Goal: Transaction & Acquisition: Subscribe to service/newsletter

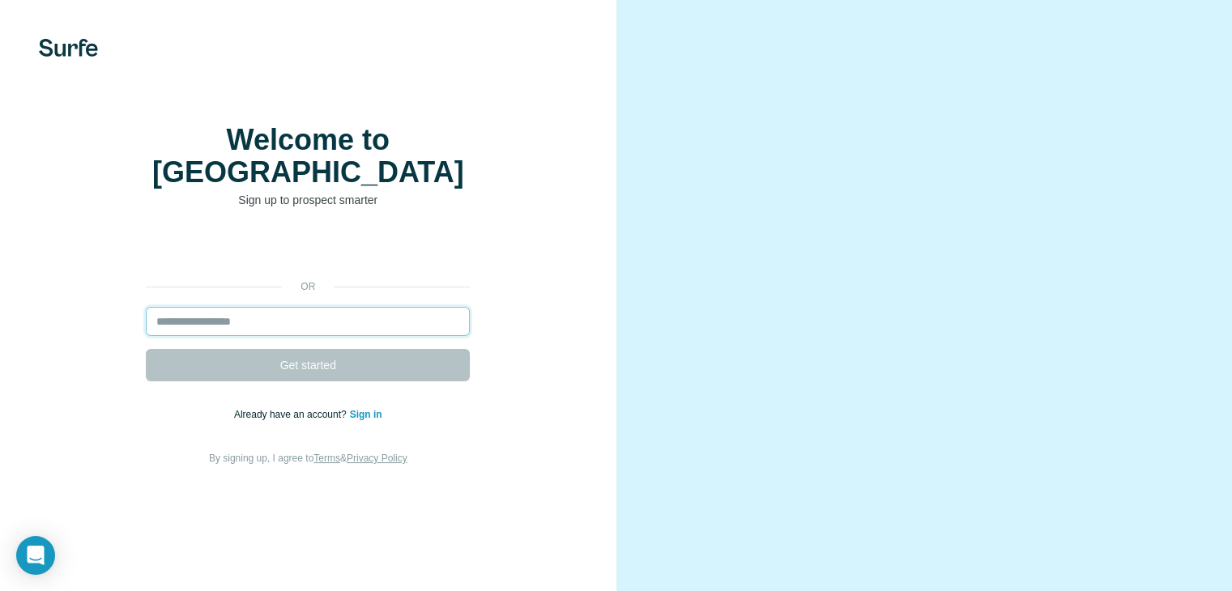
click at [244, 336] on input "email" at bounding box center [308, 321] width 324 height 29
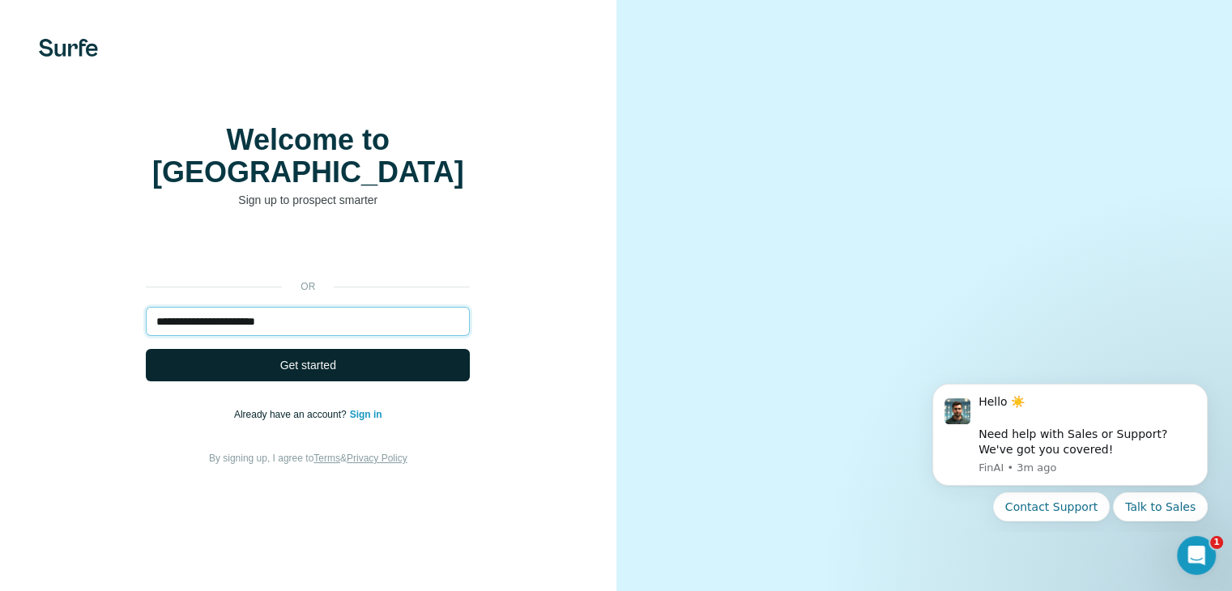
type input "**********"
click at [311, 373] on span "Get started" at bounding box center [308, 365] width 56 height 16
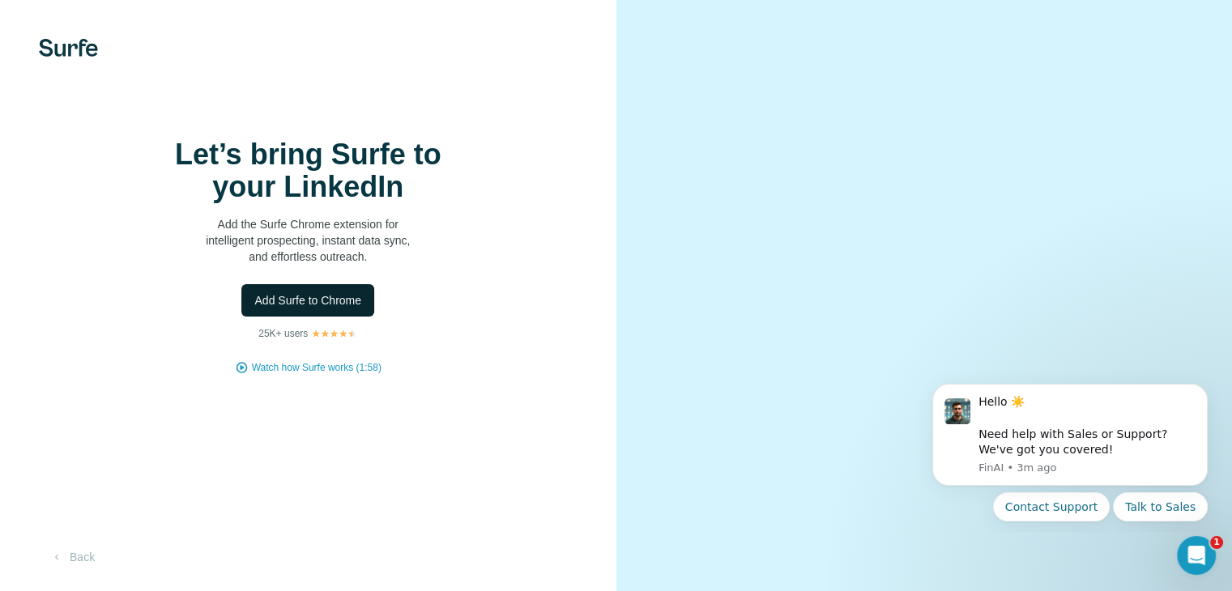
click at [328, 309] on span "Add Surfe to Chrome" at bounding box center [307, 300] width 107 height 16
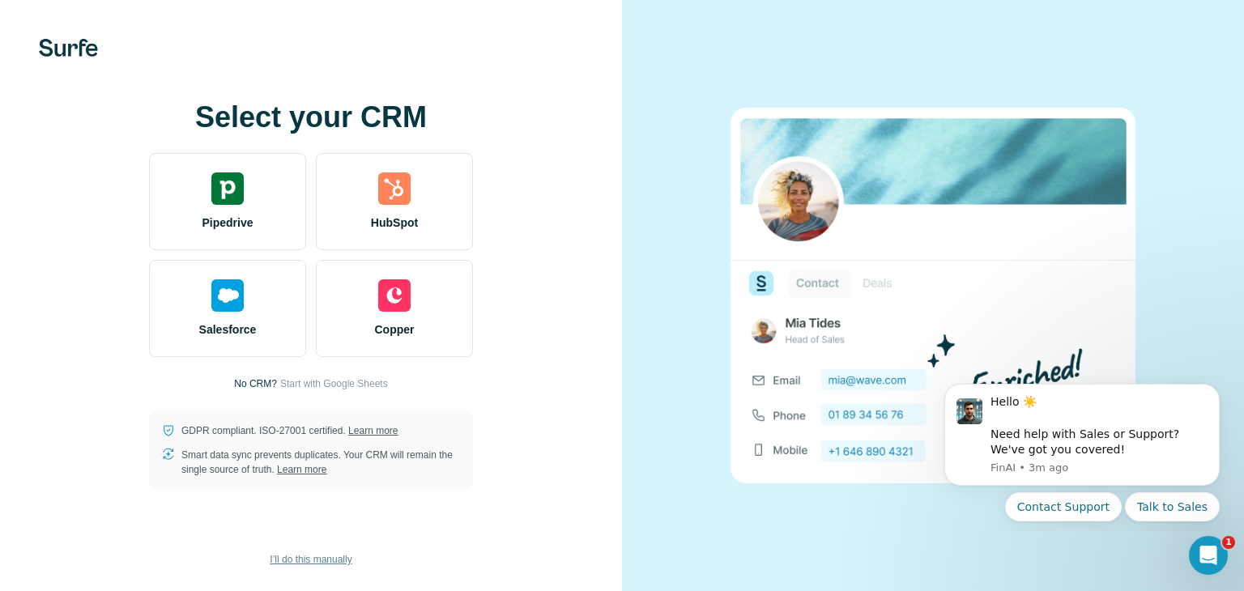
click at [335, 564] on span "I’ll do this manually" at bounding box center [311, 559] width 82 height 15
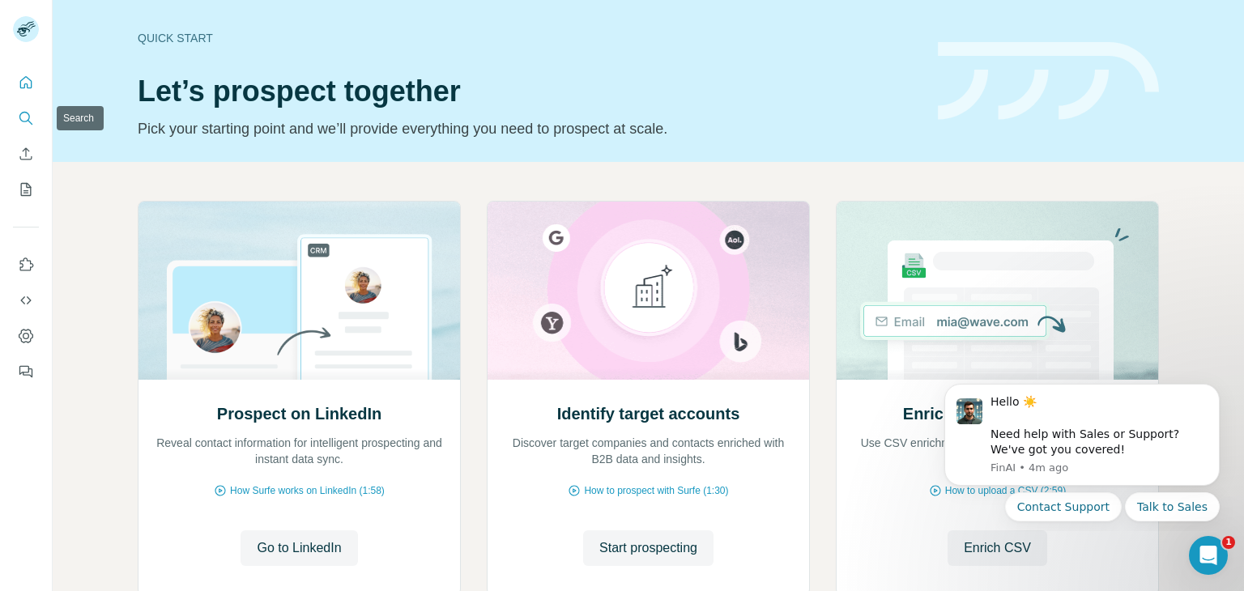
click at [30, 115] on icon "Search" at bounding box center [26, 118] width 16 height 16
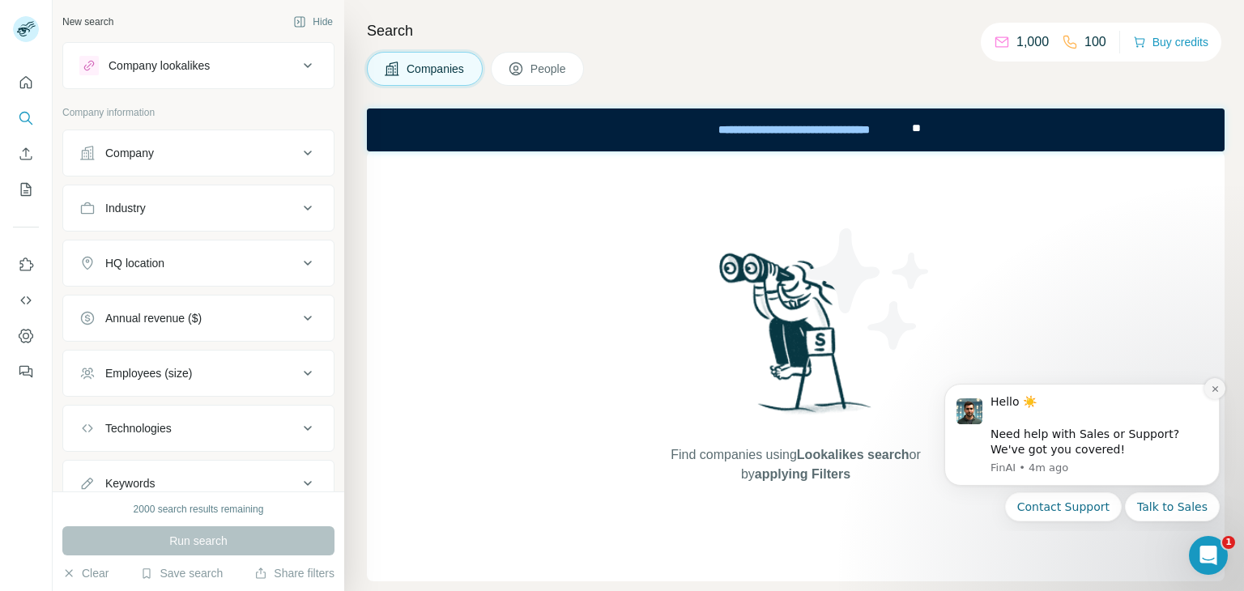
click at [1211, 397] on button "Dismiss notification" at bounding box center [1214, 388] width 21 height 21
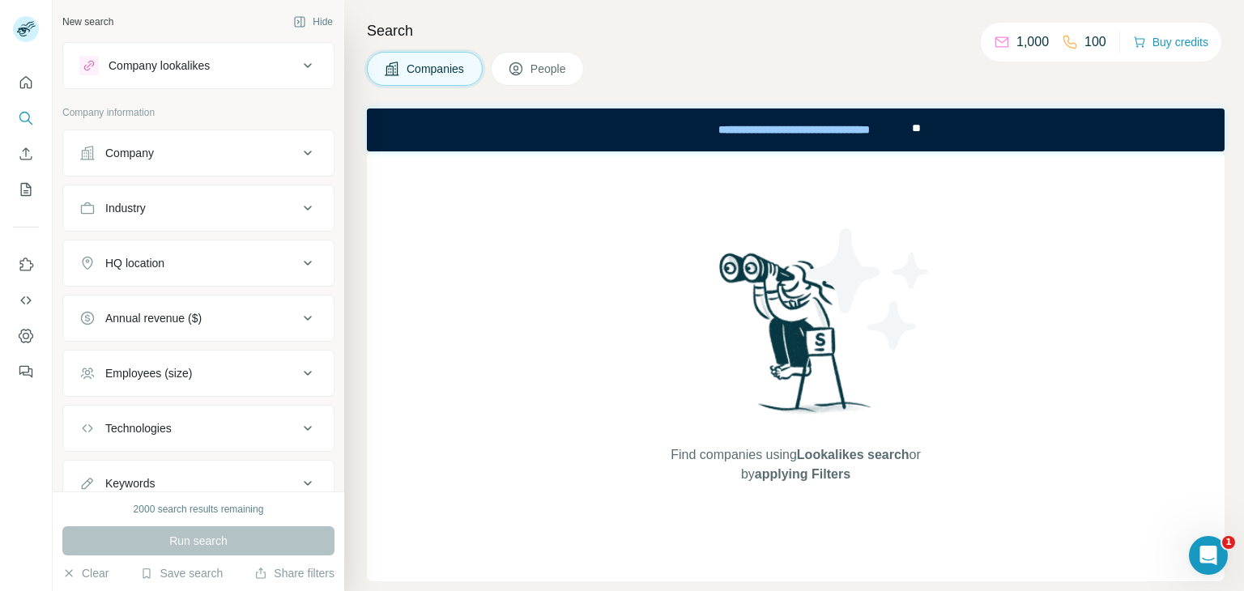
click at [167, 231] on ul "Company Industry HQ location Annual revenue ($) Employees (size) Technologies K…" at bounding box center [198, 318] width 272 height 377
click at [163, 227] on div "Industry" at bounding box center [198, 208] width 272 height 47
click at [160, 216] on button "Industry" at bounding box center [198, 208] width 270 height 39
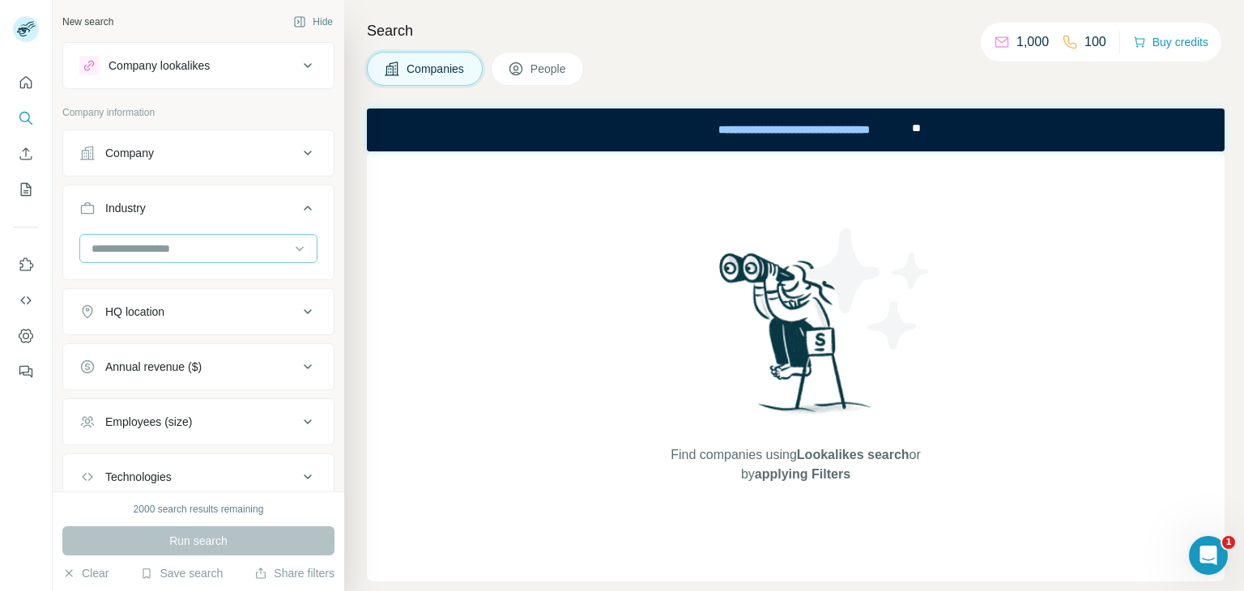
click at [181, 241] on input at bounding box center [190, 249] width 200 height 18
click at [119, 279] on p "Apps" at bounding box center [106, 271] width 26 height 16
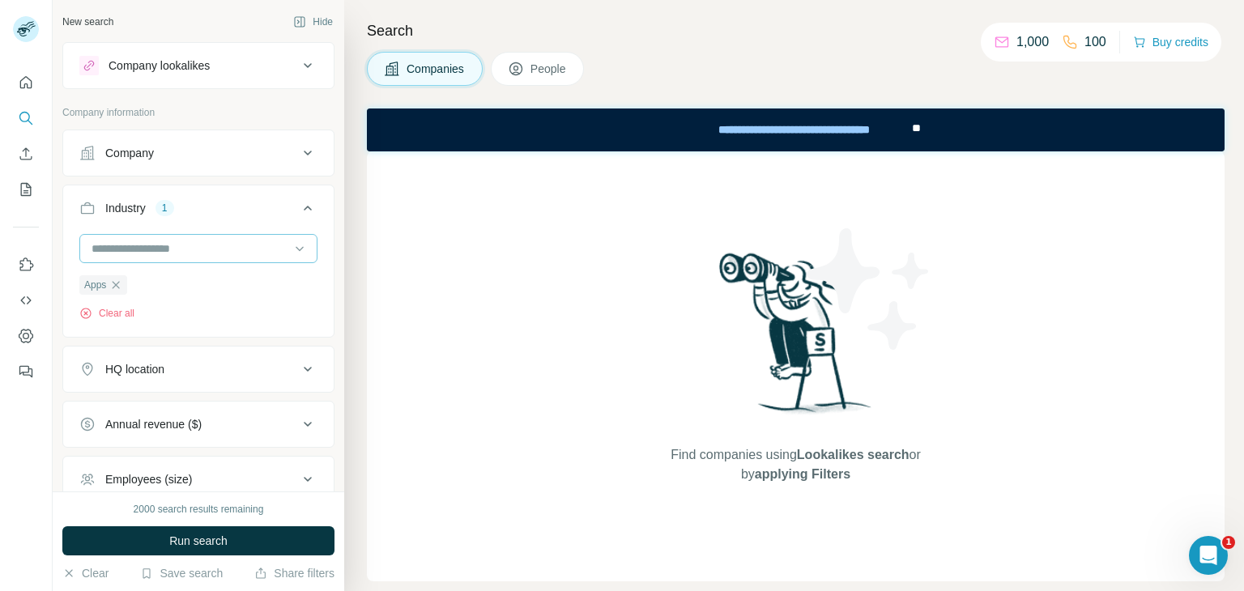
click at [181, 240] on input at bounding box center [190, 249] width 200 height 18
click at [144, 256] on input at bounding box center [190, 249] width 200 height 18
drag, startPoint x: 147, startPoint y: 249, endPoint x: 136, endPoint y: 253, distance: 12.0
click at [147, 262] on div at bounding box center [198, 250] width 238 height 32
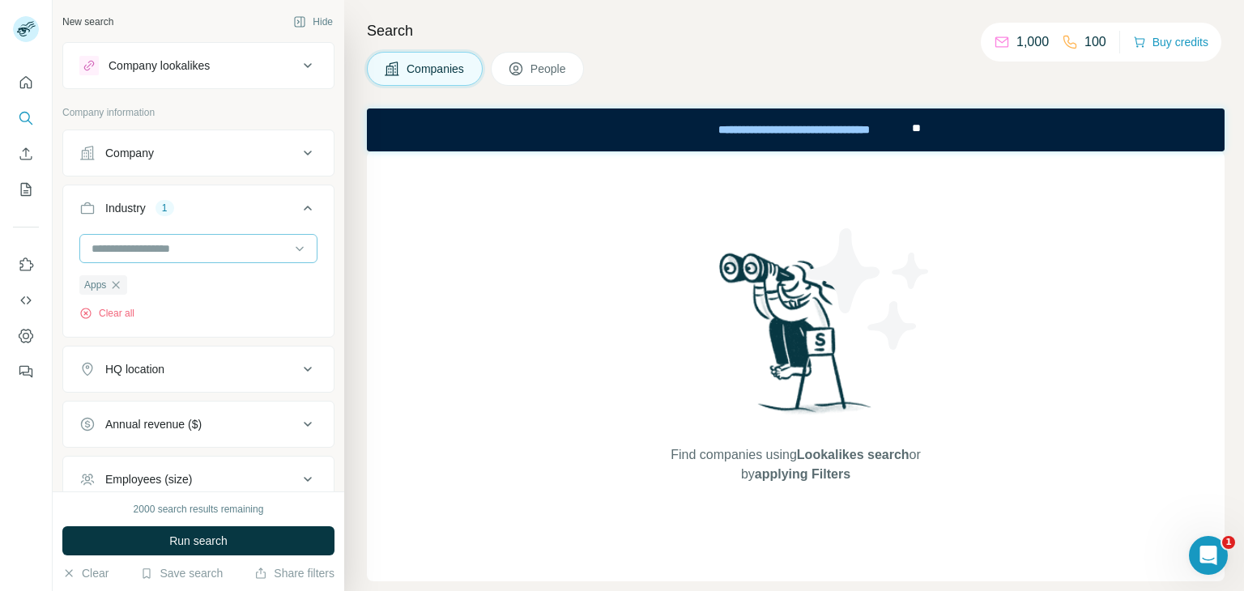
click at [136, 253] on input at bounding box center [190, 249] width 200 height 18
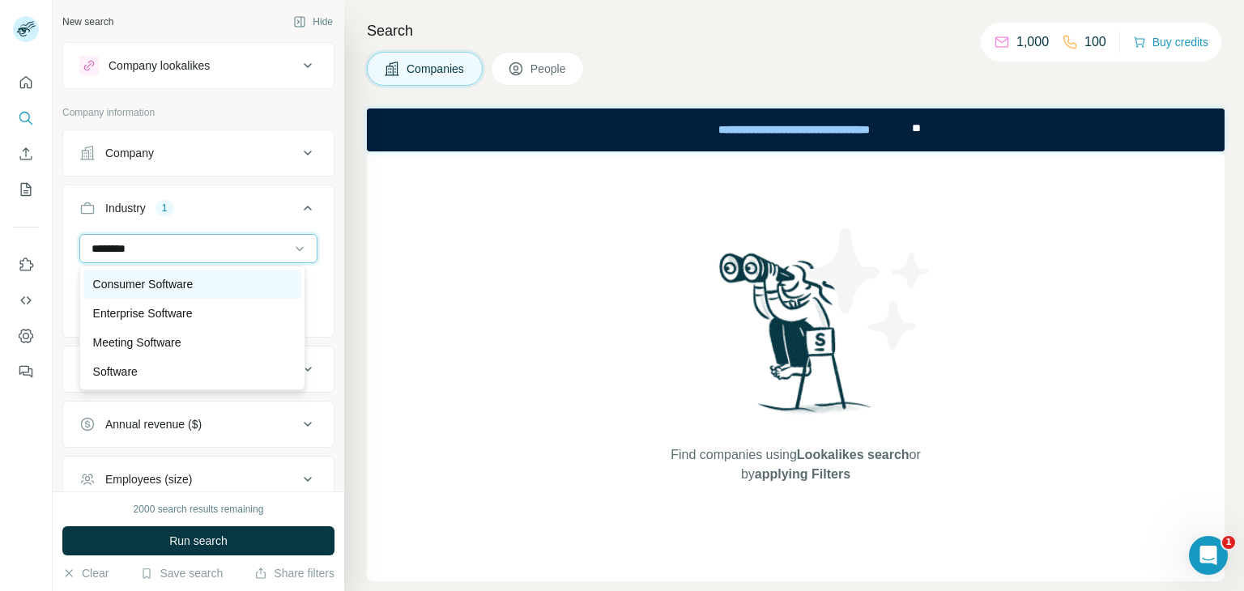
type input "********"
click at [164, 287] on p "Consumer Software" at bounding box center [143, 284] width 100 height 16
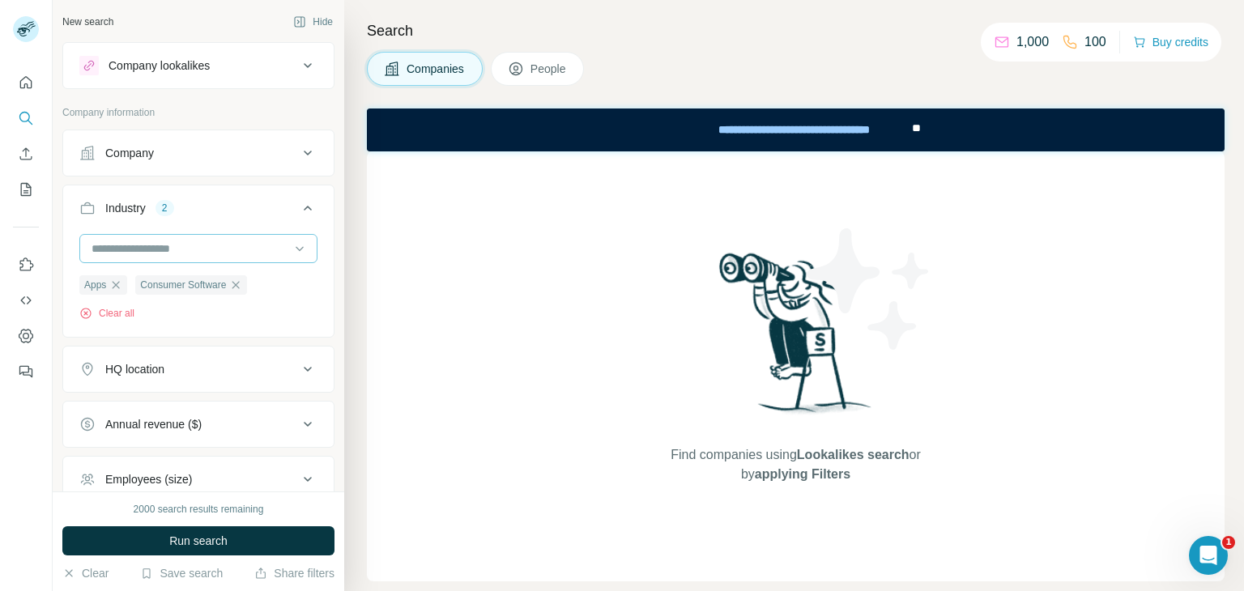
click at [169, 241] on input at bounding box center [190, 249] width 200 height 18
click at [130, 249] on input at bounding box center [190, 249] width 200 height 18
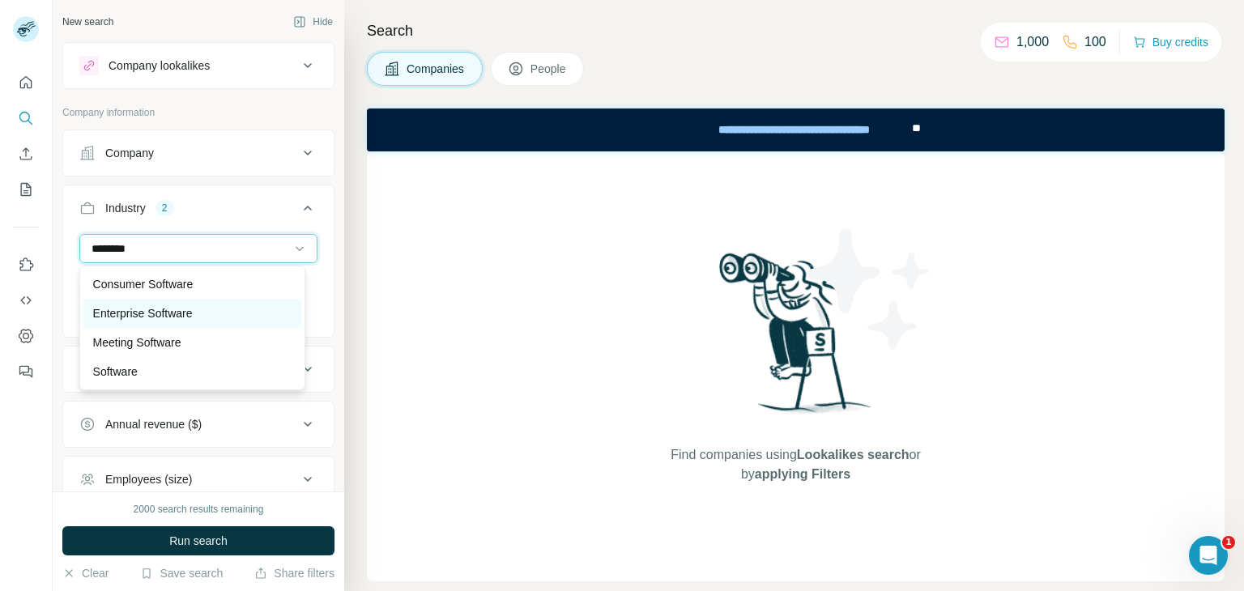
type input "********"
click at [173, 309] on p "Enterprise Software" at bounding box center [143, 313] width 100 height 16
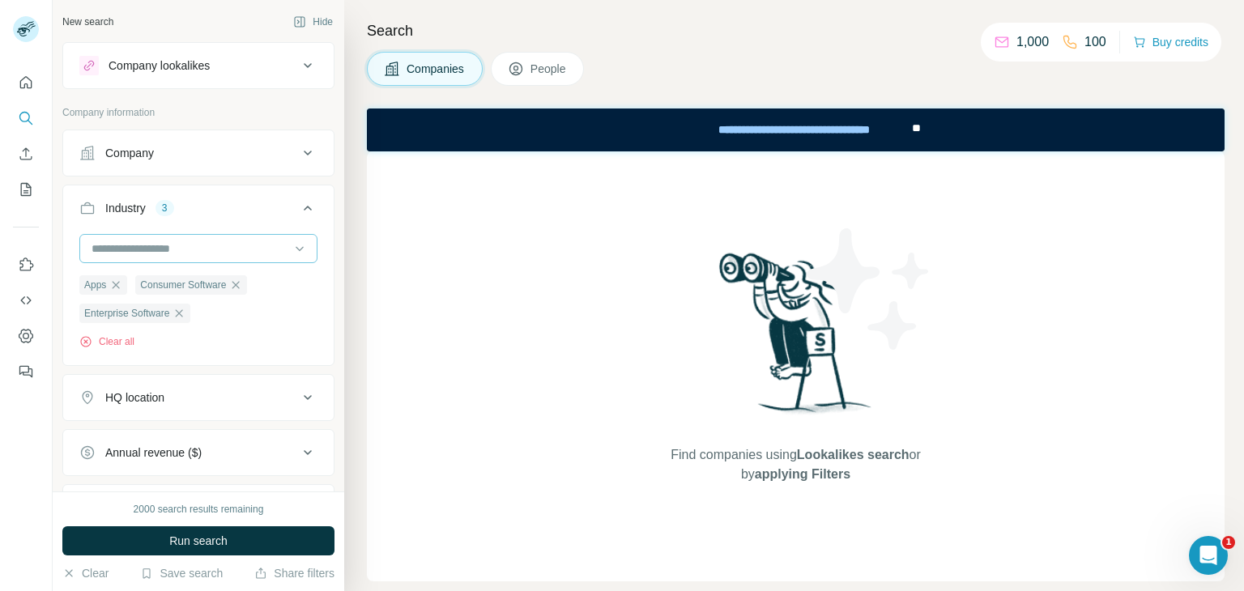
click at [189, 236] on div at bounding box center [190, 249] width 200 height 28
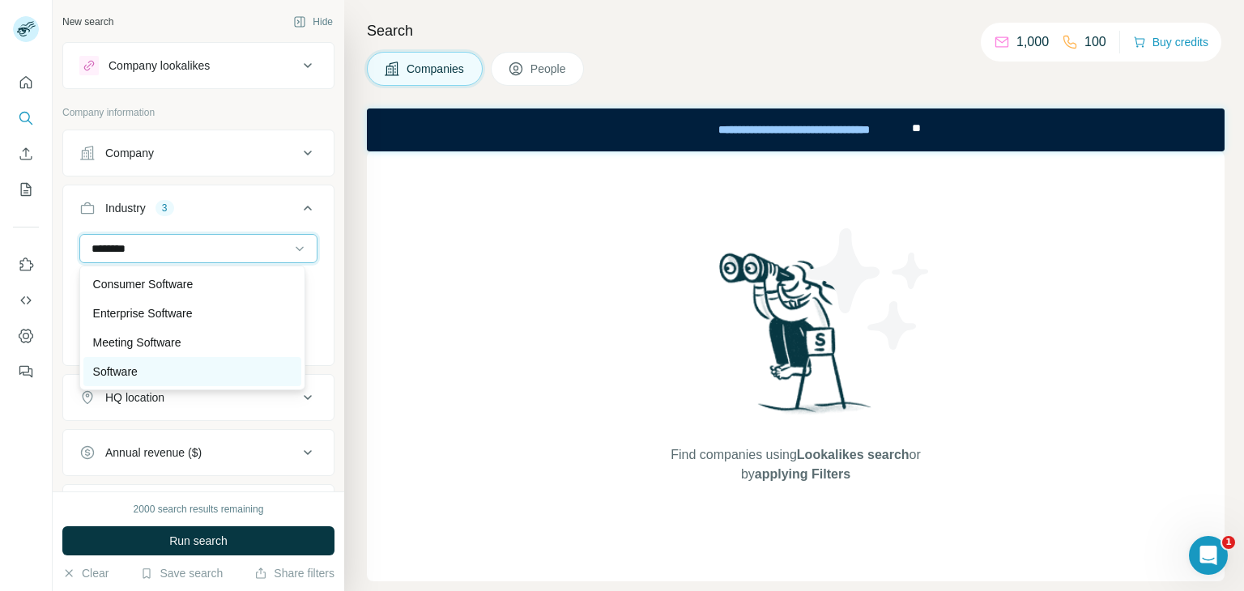
type input "********"
click at [158, 372] on div "Software" at bounding box center [192, 372] width 198 height 16
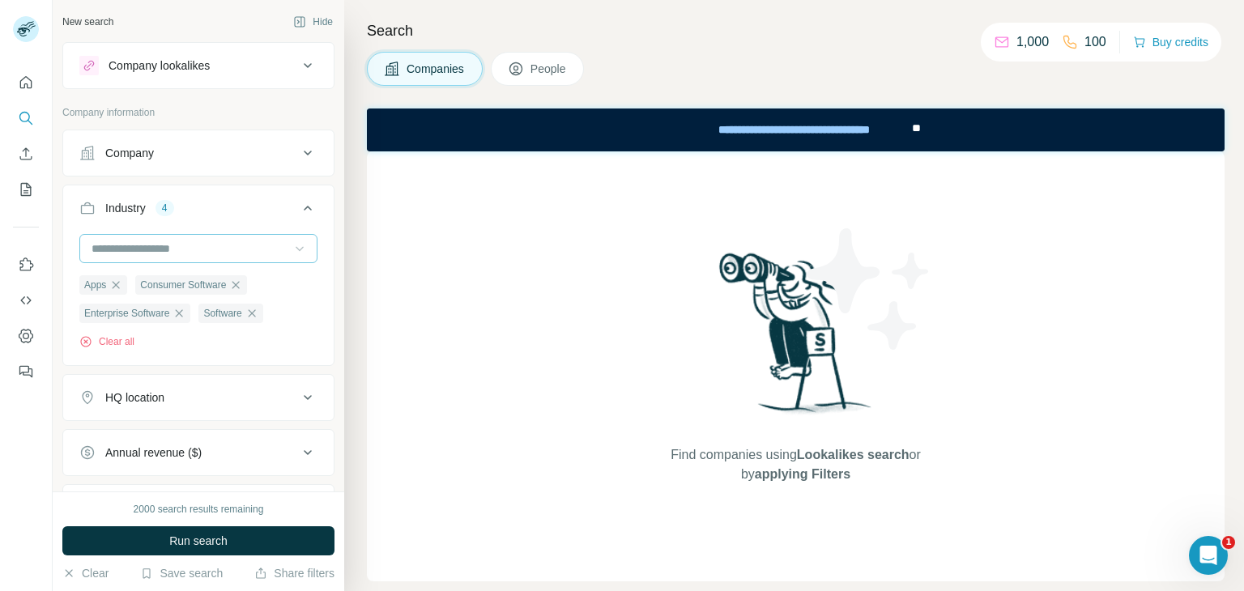
scroll to position [194, 0]
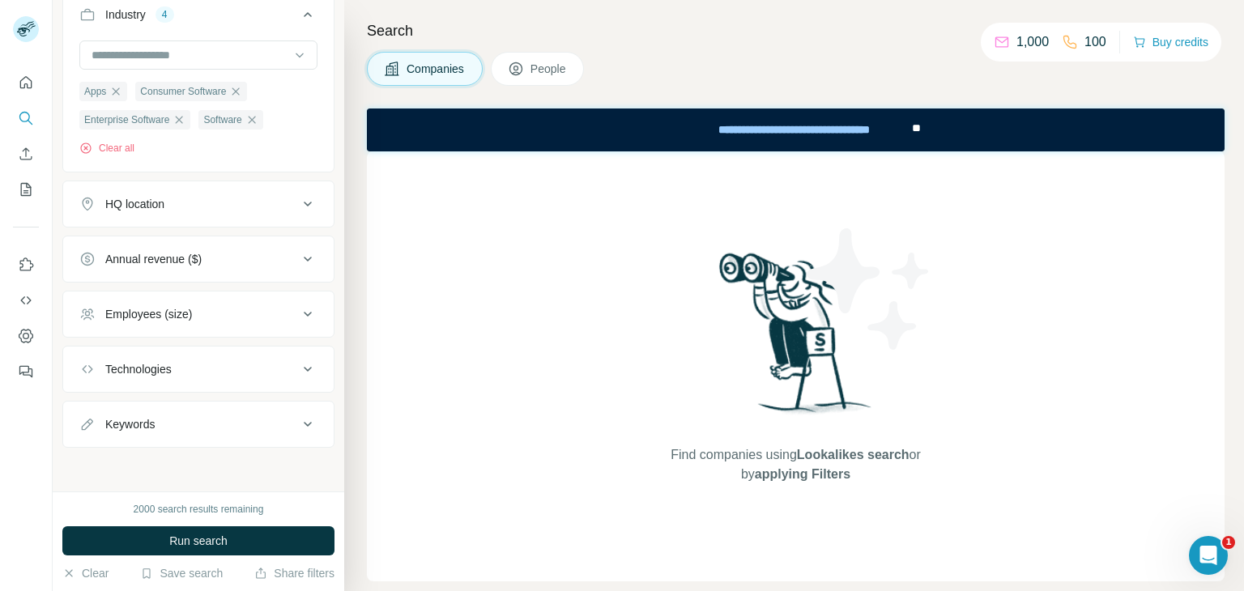
click at [213, 312] on div "Employees (size)" at bounding box center [188, 314] width 219 height 16
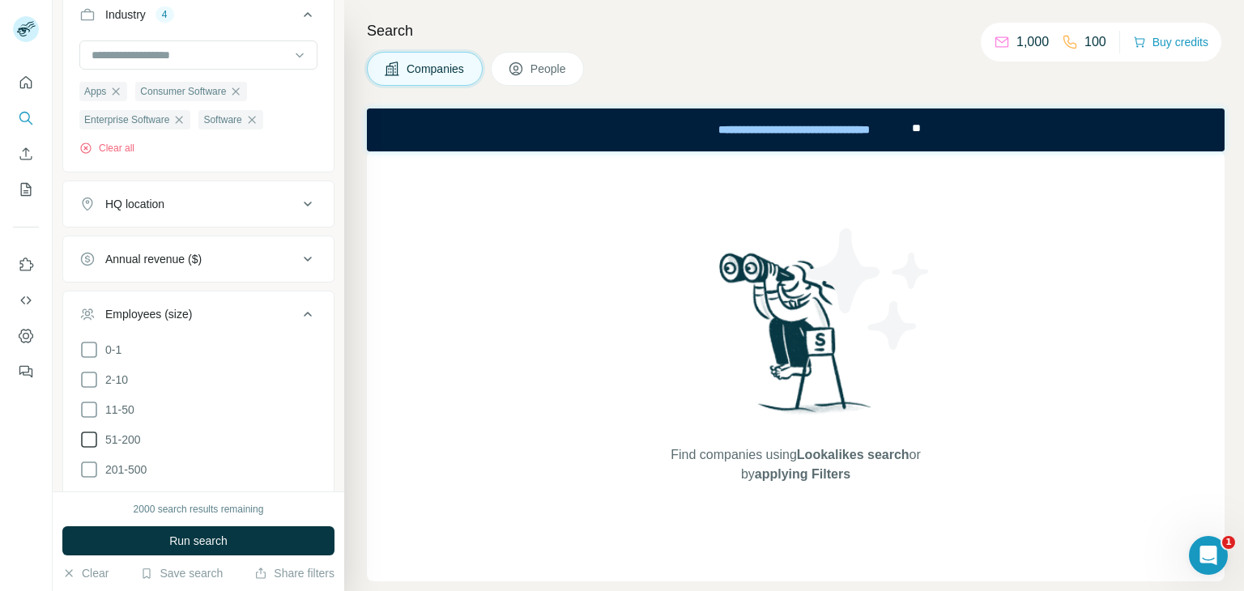
click at [92, 438] on icon at bounding box center [88, 439] width 19 height 19
click at [4, 485] on div at bounding box center [26, 295] width 53 height 591
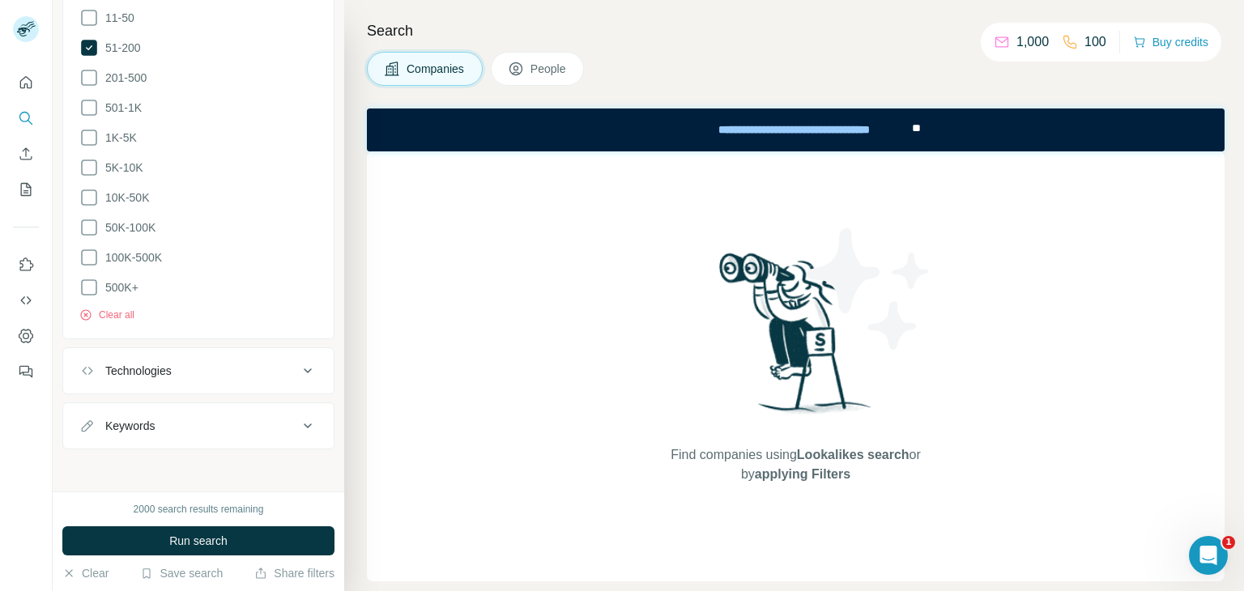
scroll to position [585, 0]
click at [146, 418] on div "Keywords" at bounding box center [129, 426] width 49 height 16
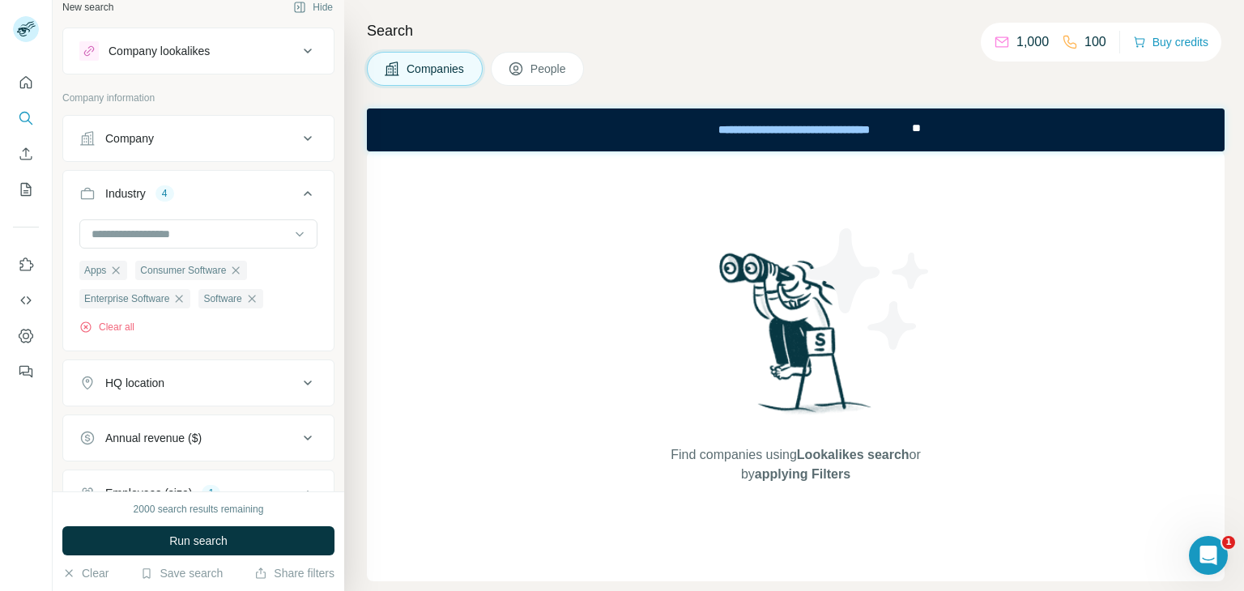
scroll to position [0, 0]
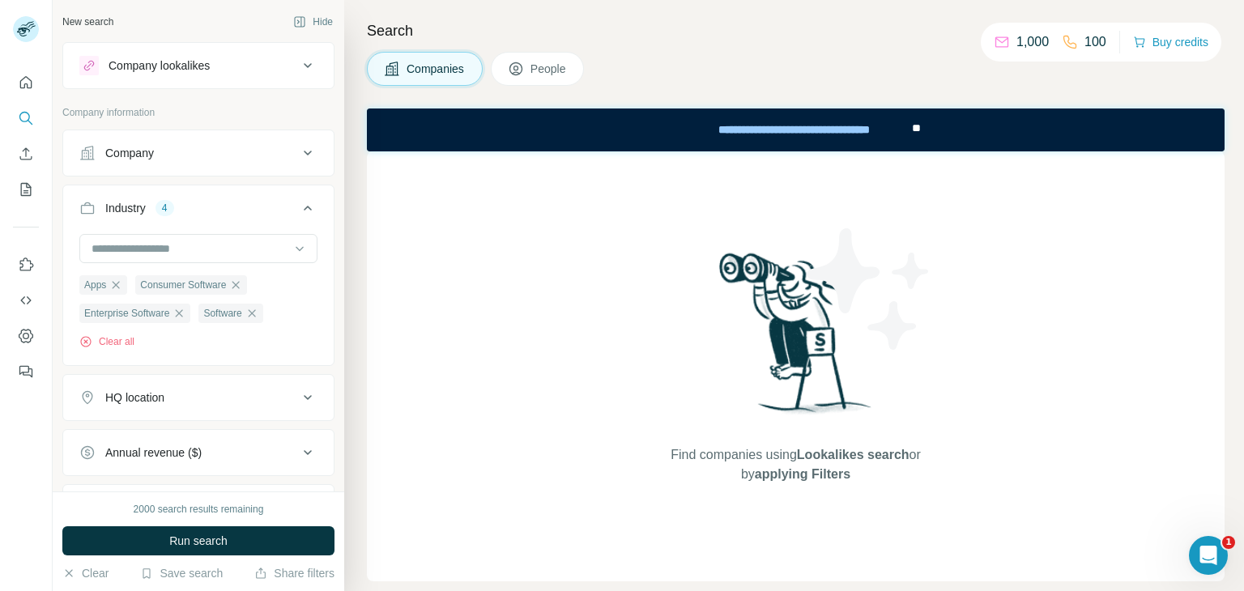
click at [528, 79] on button "People" at bounding box center [538, 69] width 94 height 34
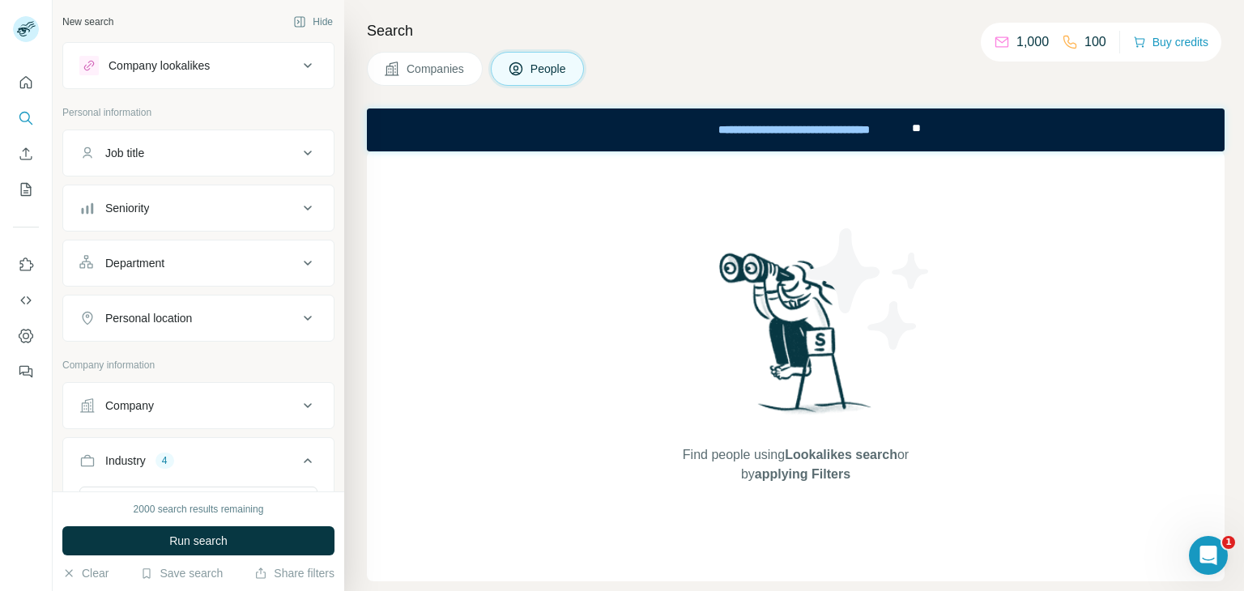
click at [144, 147] on div "Job title" at bounding box center [124, 153] width 39 height 16
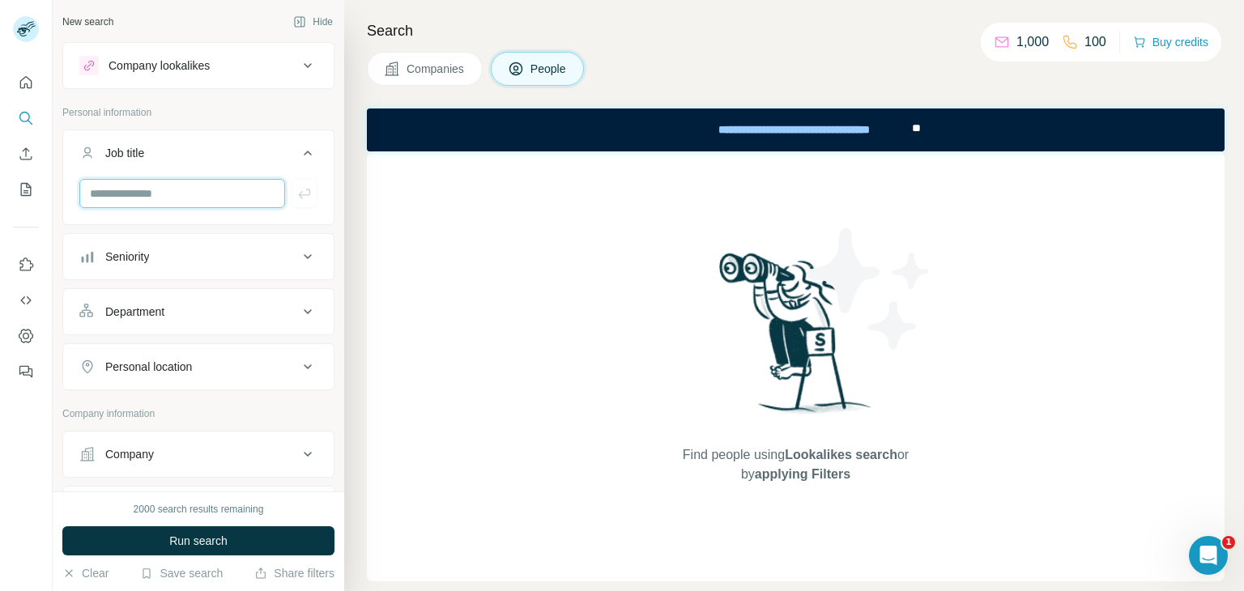
click at [138, 202] on input "text" at bounding box center [182, 193] width 206 height 29
type input "**********"
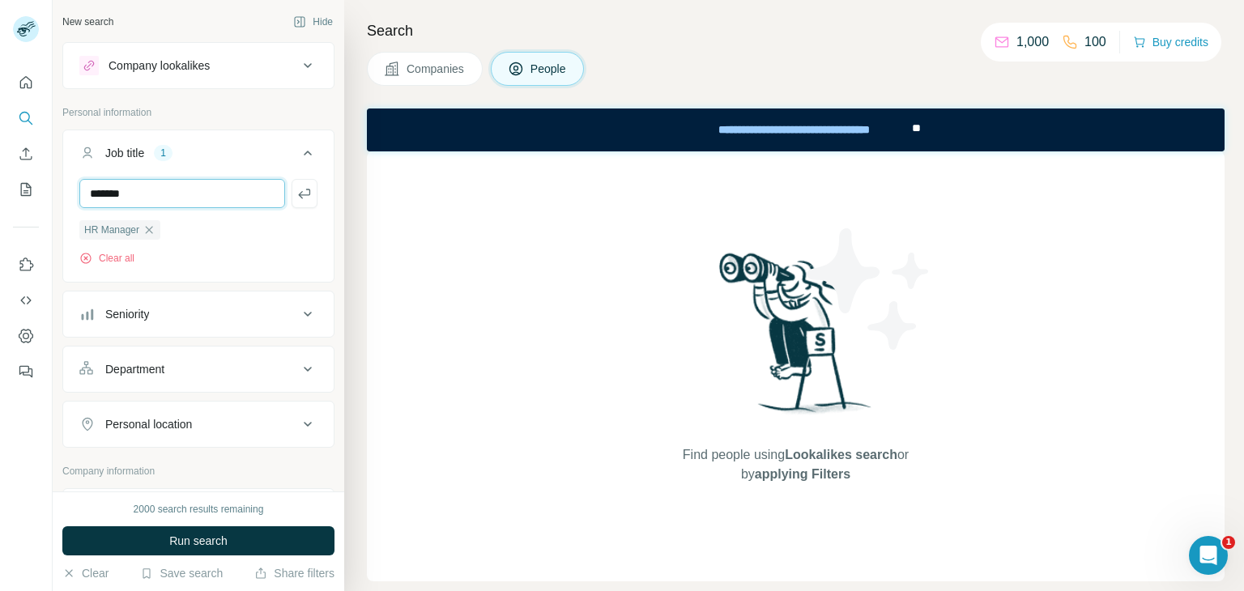
type input "*******"
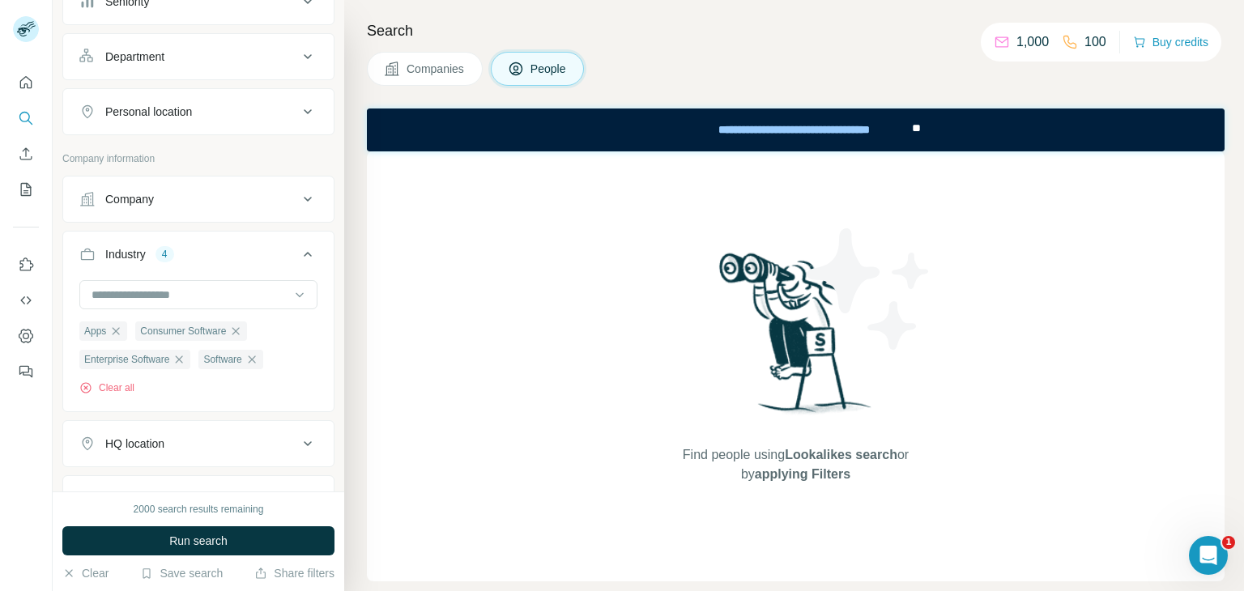
scroll to position [313, 0]
click at [198, 291] on input at bounding box center [190, 294] width 200 height 18
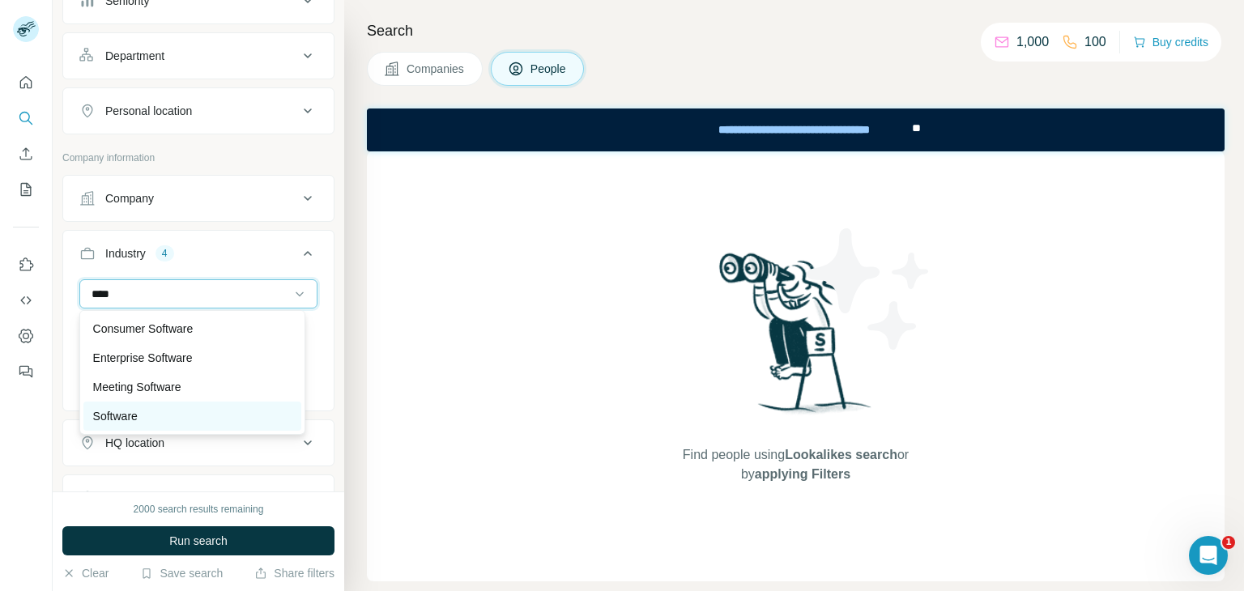
type input "****"
click at [126, 419] on p "Software" at bounding box center [115, 416] width 45 height 16
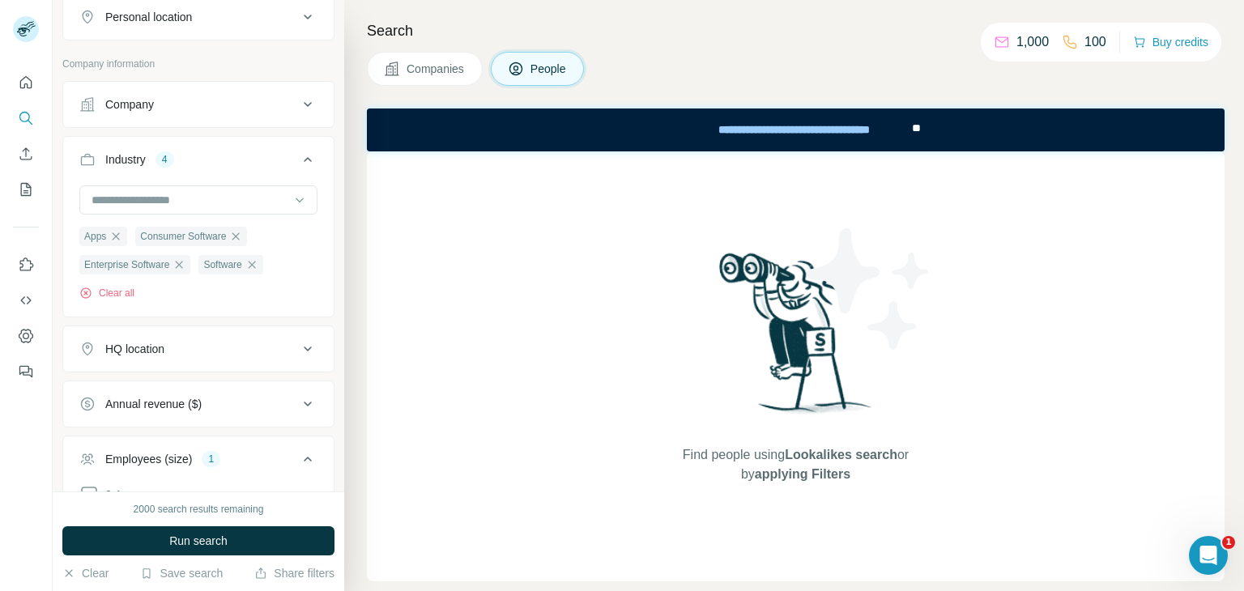
scroll to position [406, 0]
click at [186, 327] on div "HQ location" at bounding box center [198, 349] width 272 height 47
click at [164, 342] on div "HQ location" at bounding box center [134, 350] width 59 height 16
click at [165, 376] on input "text" at bounding box center [198, 390] width 238 height 29
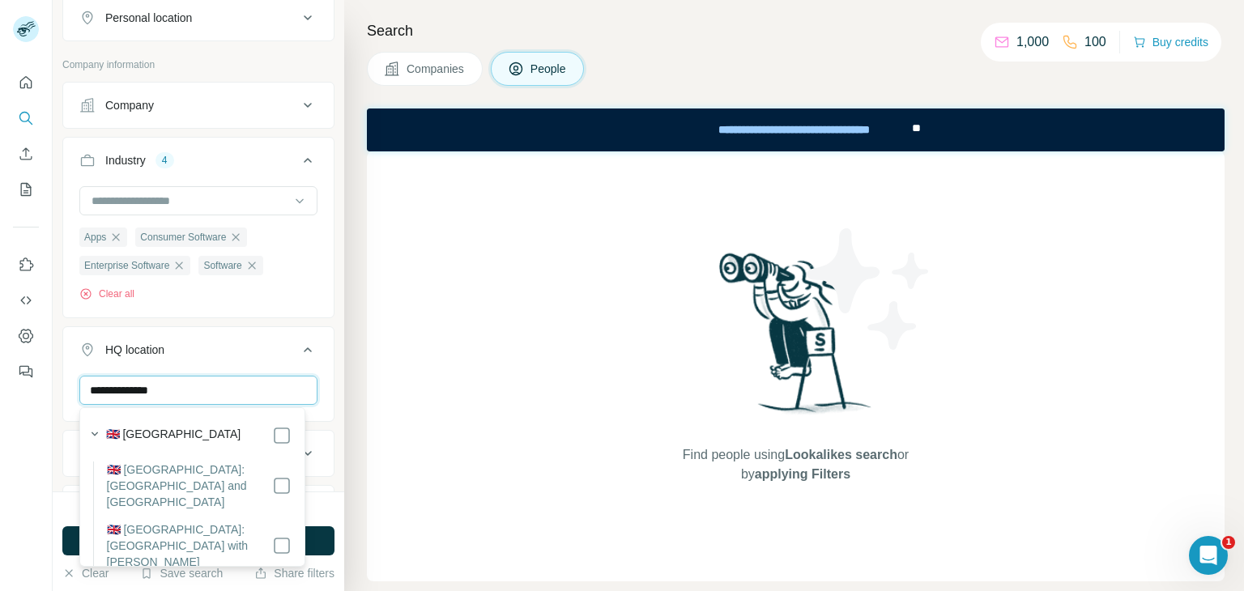
scroll to position [398, 0]
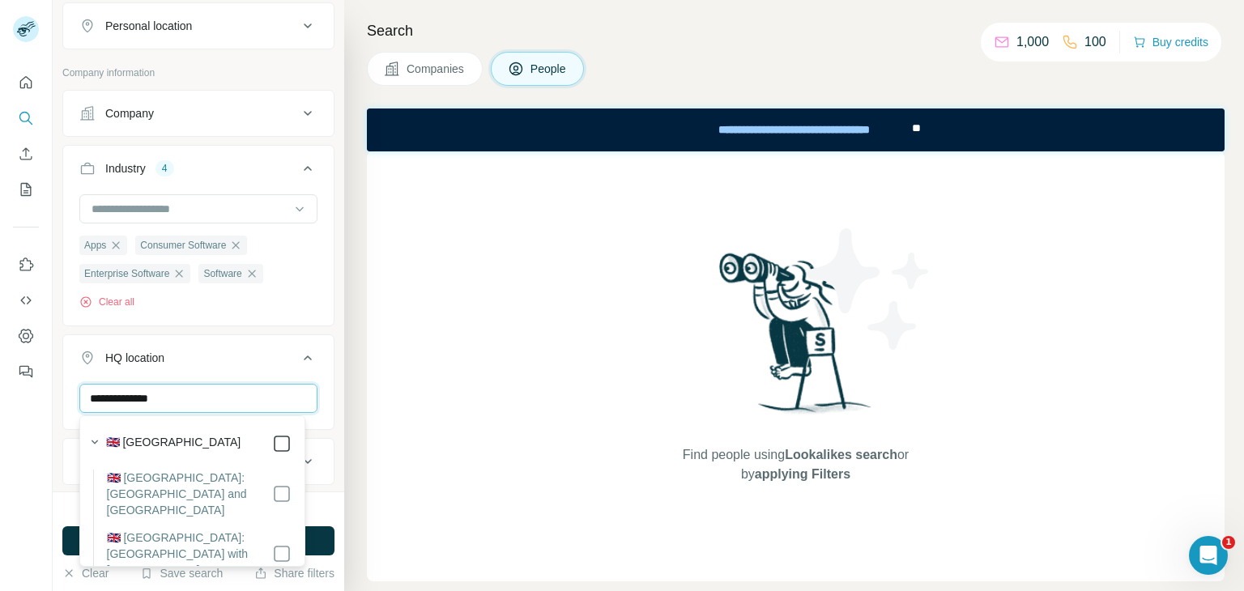
type input "**********"
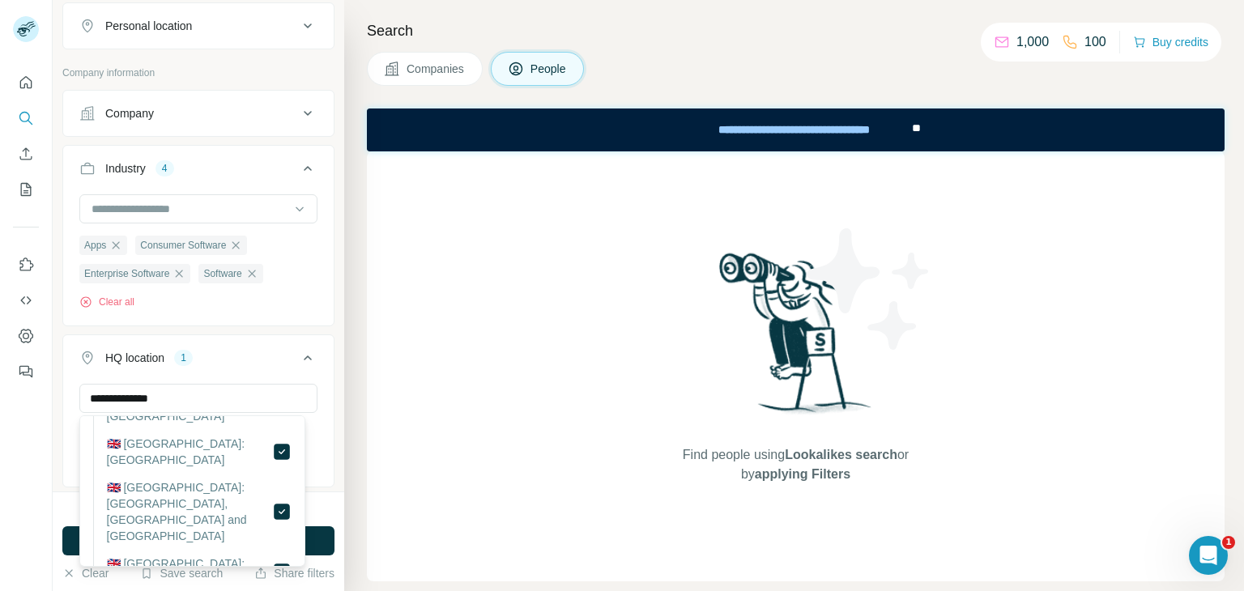
scroll to position [200, 0]
click at [71, 428] on div "**********" at bounding box center [198, 434] width 270 height 100
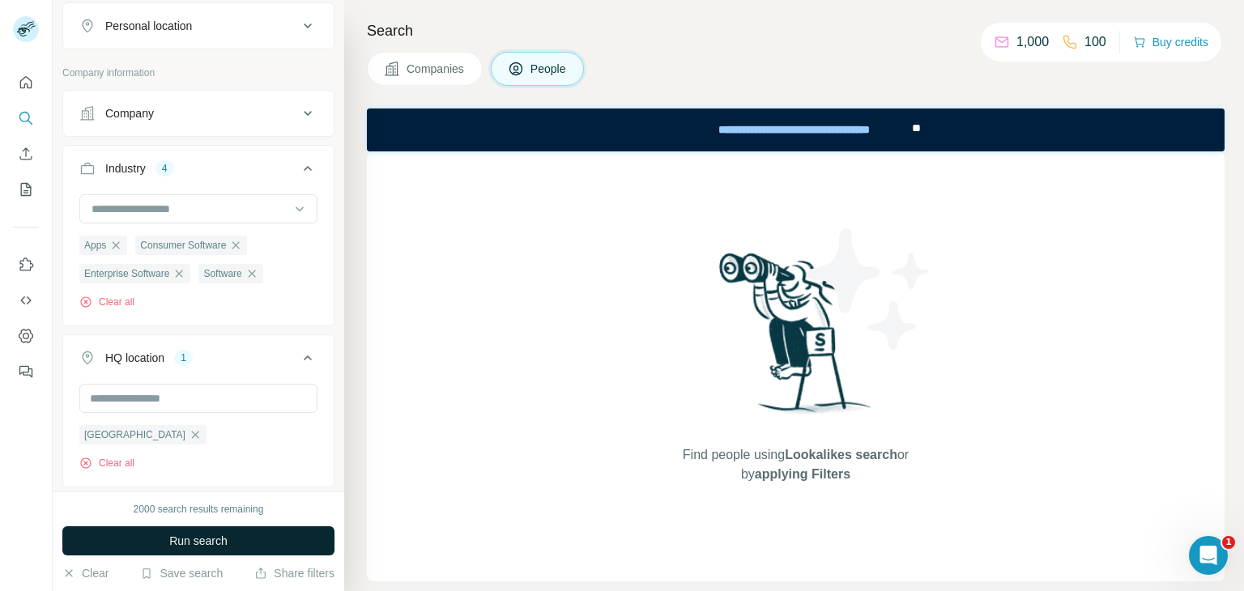
click at [211, 545] on span "Run search" at bounding box center [198, 541] width 58 height 16
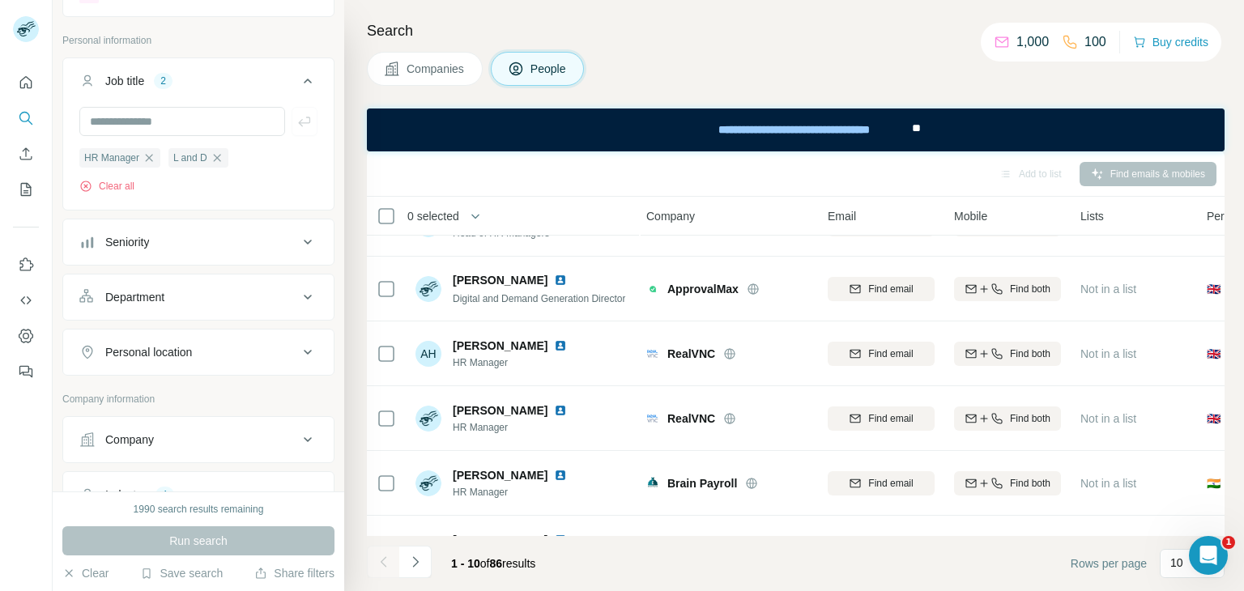
scroll to position [0, 2]
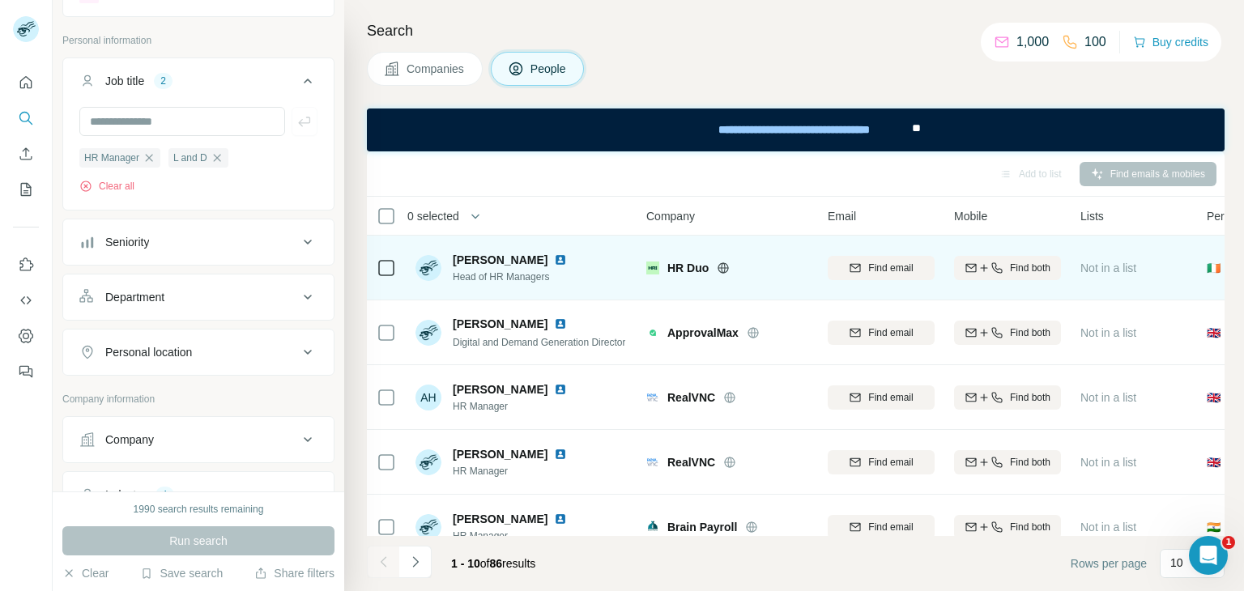
click at [592, 270] on div "Grace Maguire Head of HR Managers" at bounding box center [522, 267] width 215 height 45
click at [1041, 263] on span "Find both" at bounding box center [1030, 268] width 40 height 15
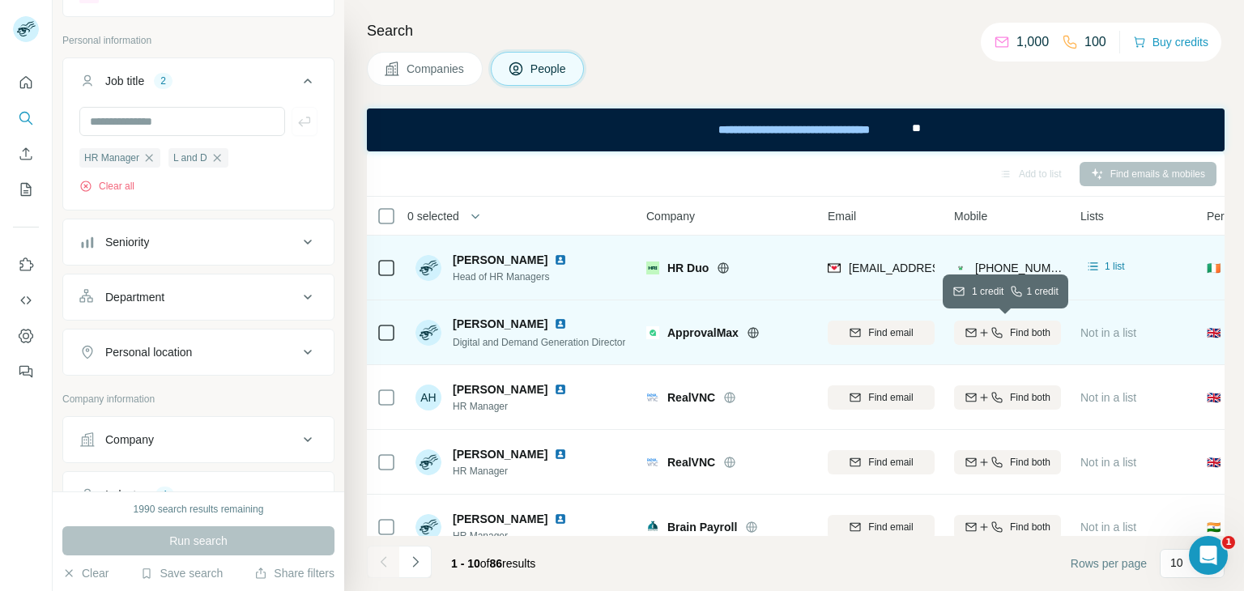
click at [994, 336] on icon "button" at bounding box center [996, 332] width 13 height 13
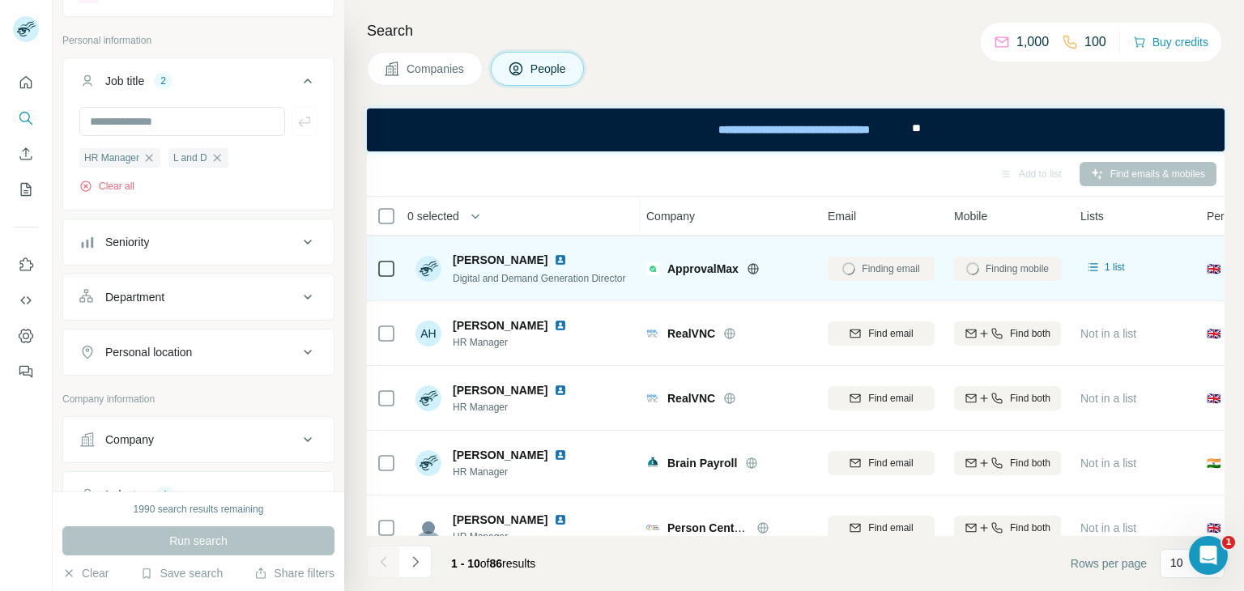
scroll to position [65, 2]
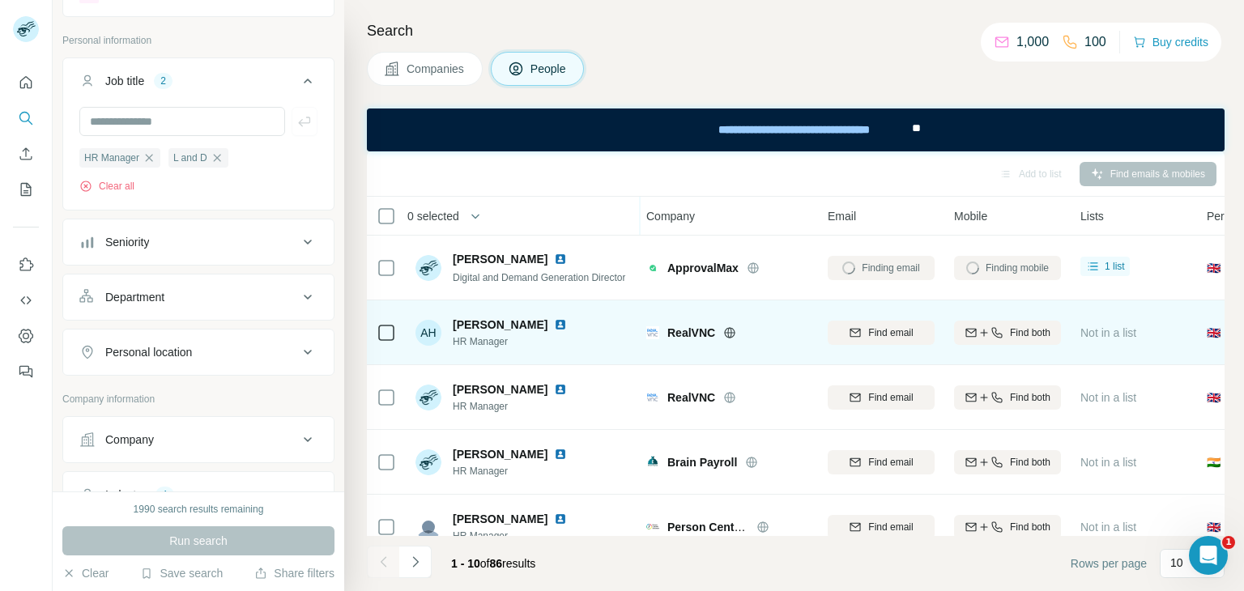
click at [554, 318] on img at bounding box center [560, 324] width 13 height 13
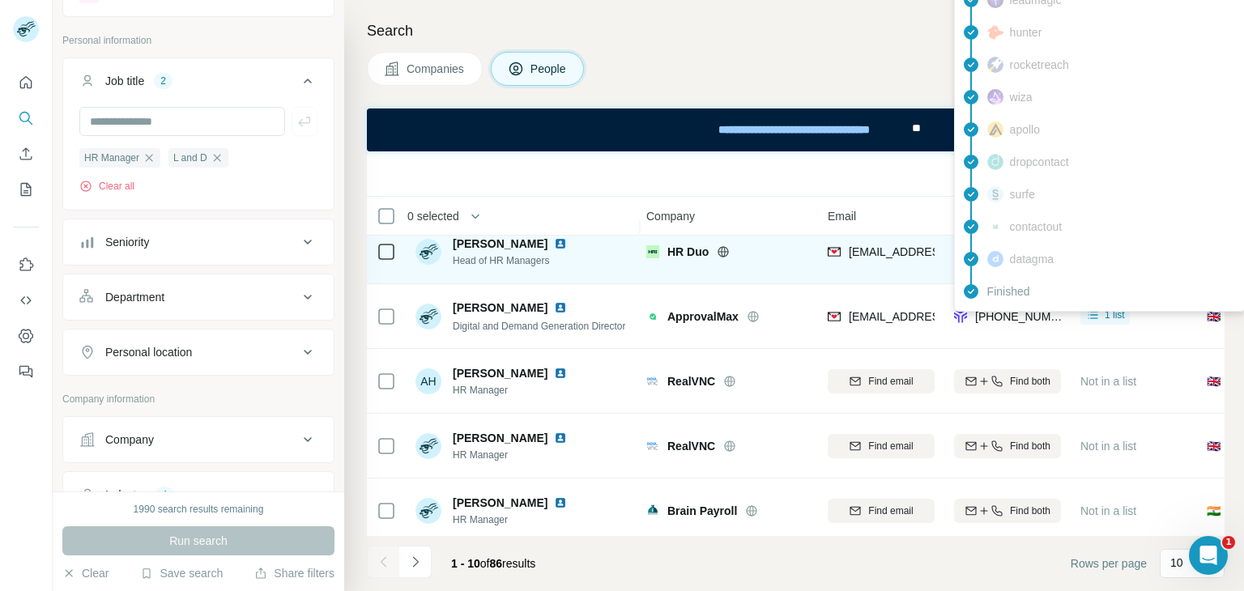
click at [984, 315] on span "[PHONE_NUMBER]" at bounding box center [1026, 316] width 102 height 13
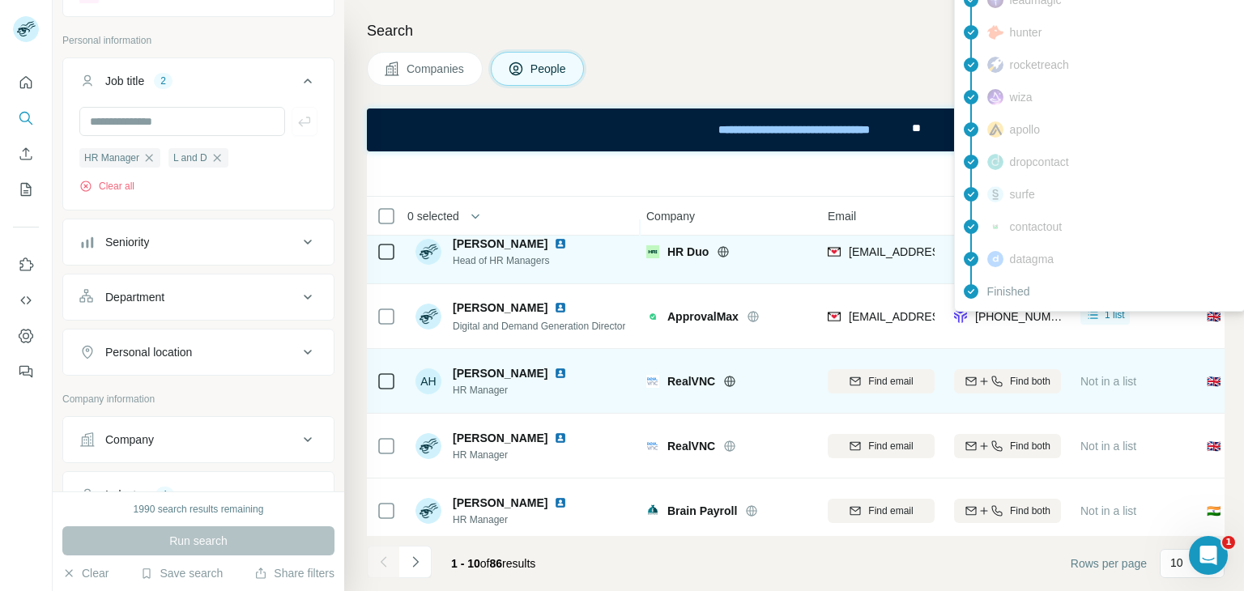
click at [611, 390] on div "AH Adele Hiscoe HR Manager" at bounding box center [522, 381] width 215 height 45
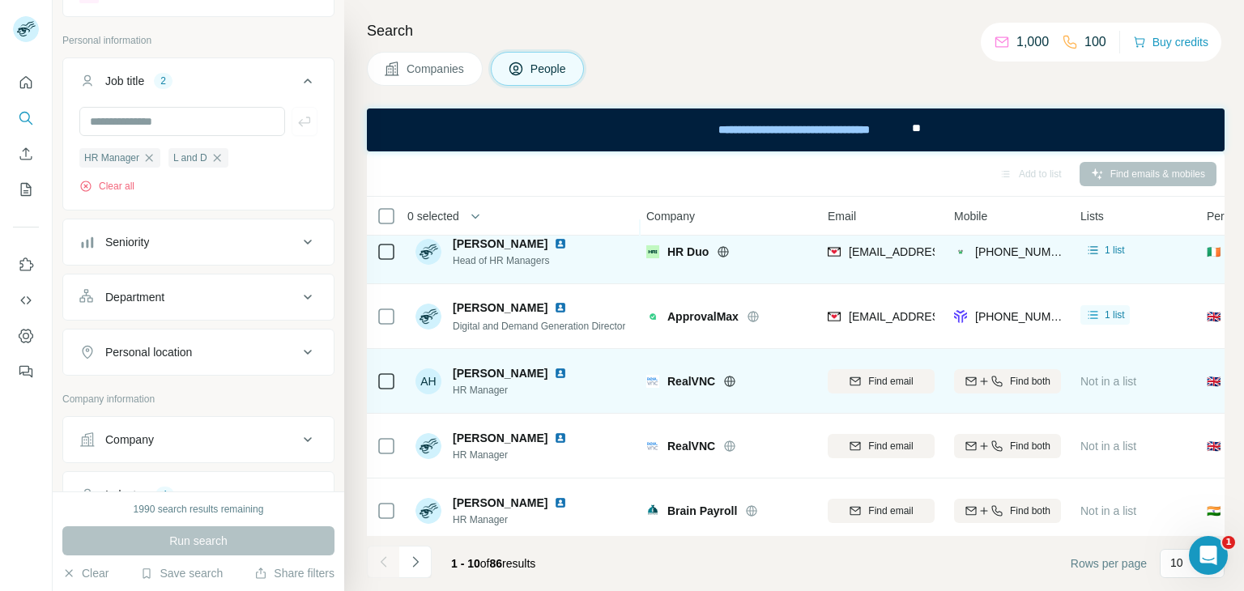
click at [554, 372] on img at bounding box center [560, 373] width 13 height 13
click at [1030, 385] on span "Find both" at bounding box center [1030, 381] width 40 height 15
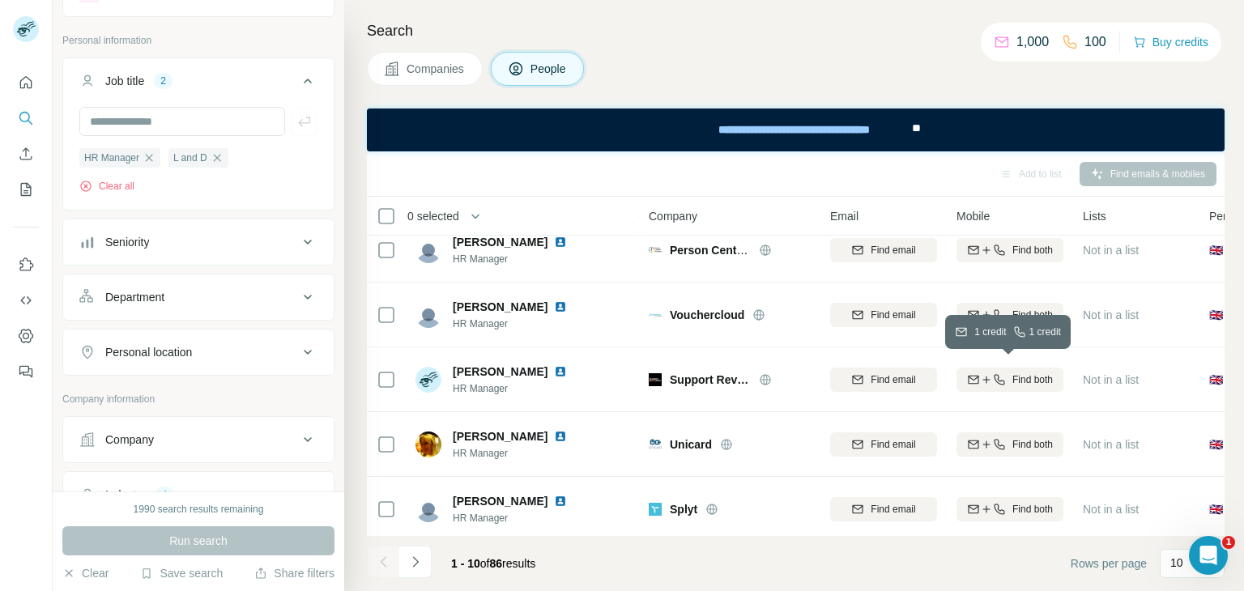
scroll to position [355, 0]
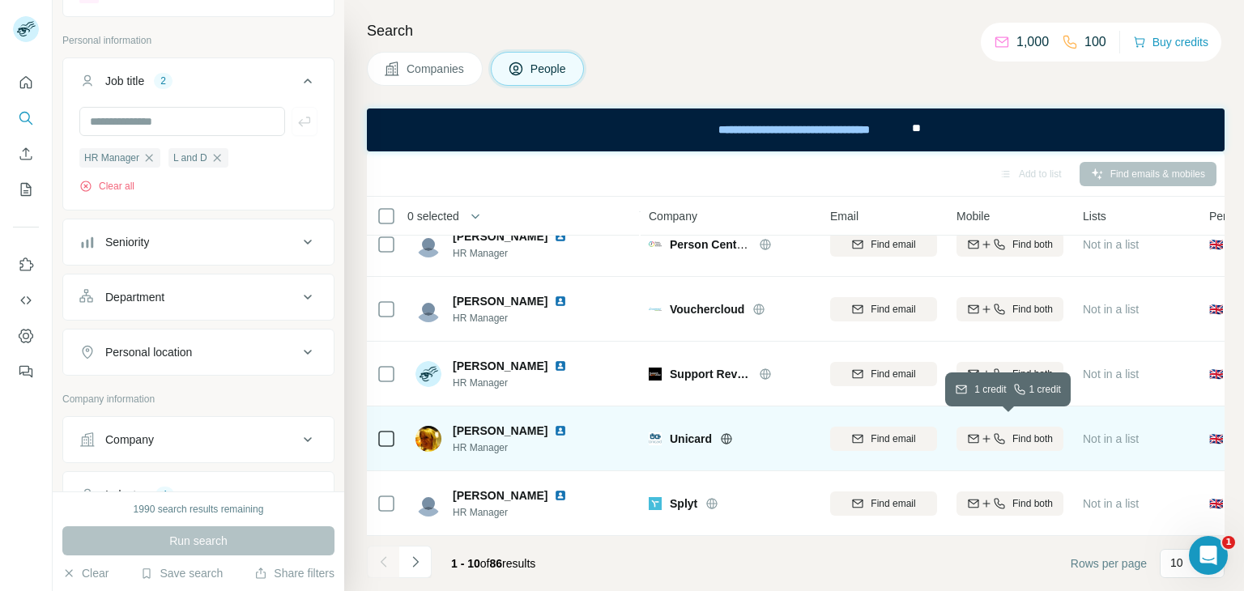
click at [1003, 432] on icon "button" at bounding box center [999, 438] width 13 height 13
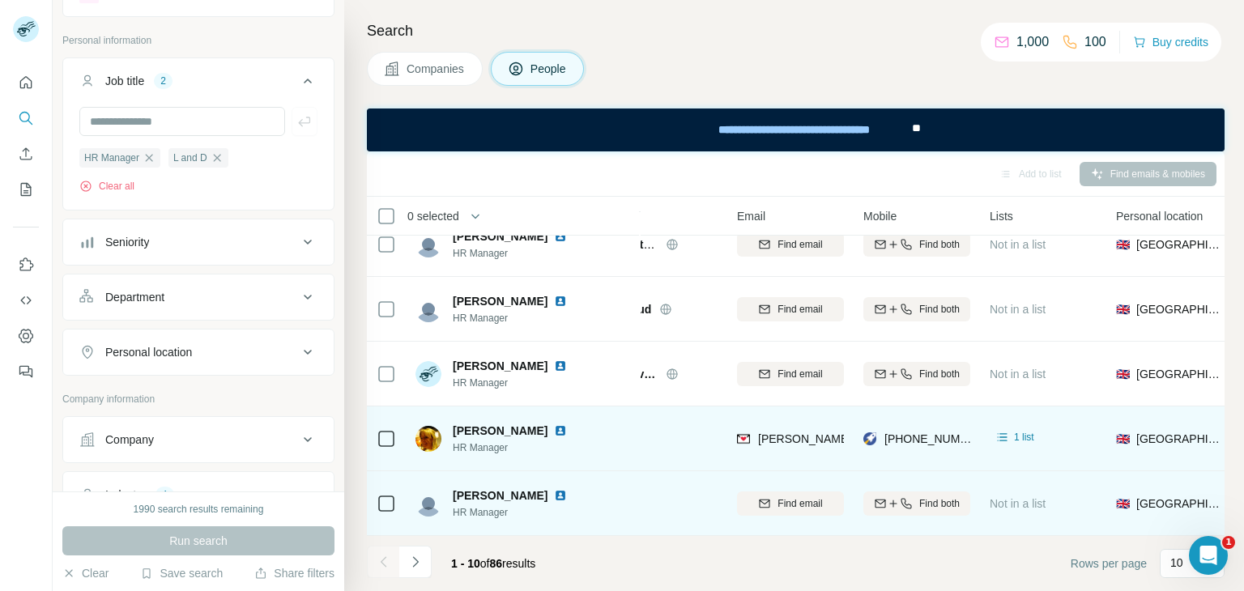
scroll to position [352, 0]
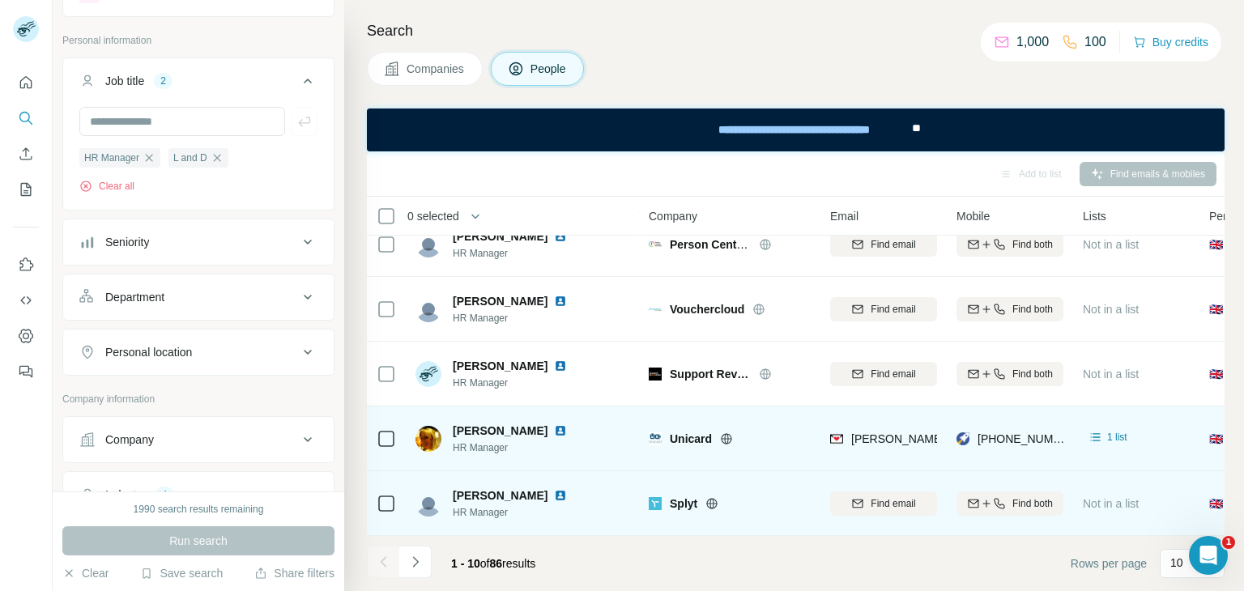
click at [781, 471] on td "Splyt" at bounding box center [729, 503] width 181 height 65
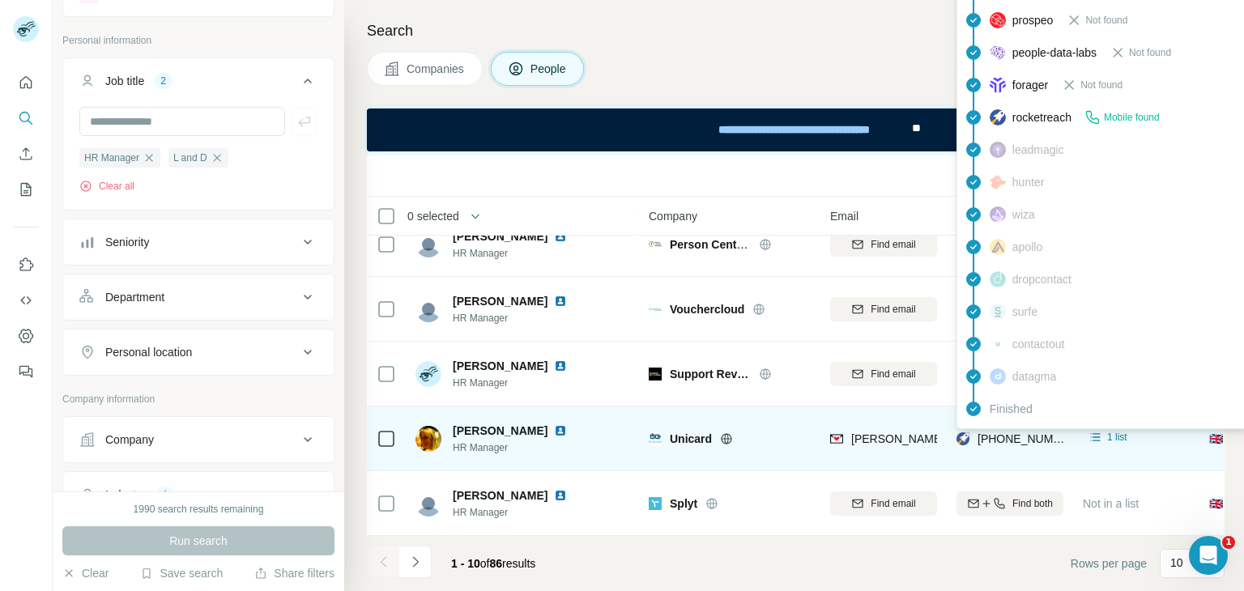
click at [1004, 428] on div "findymail Email found prospeo Not found people-data-labs Not found forager Not …" at bounding box center [1102, 199] width 292 height 462
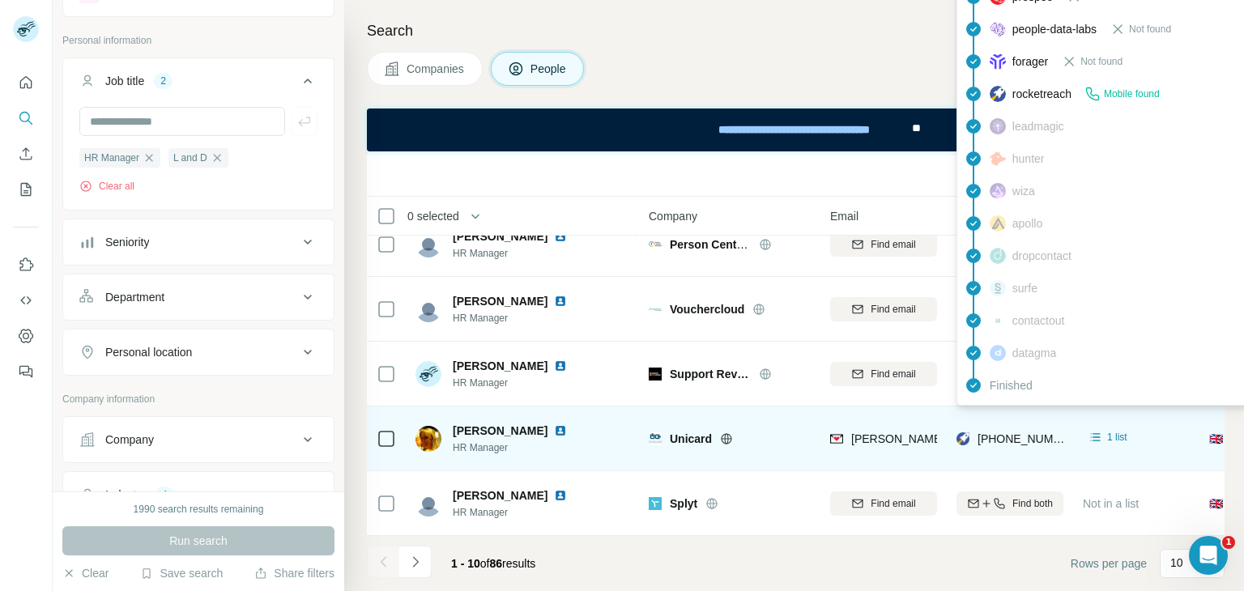
click at [1003, 436] on span "+447585701446" at bounding box center [1028, 438] width 102 height 13
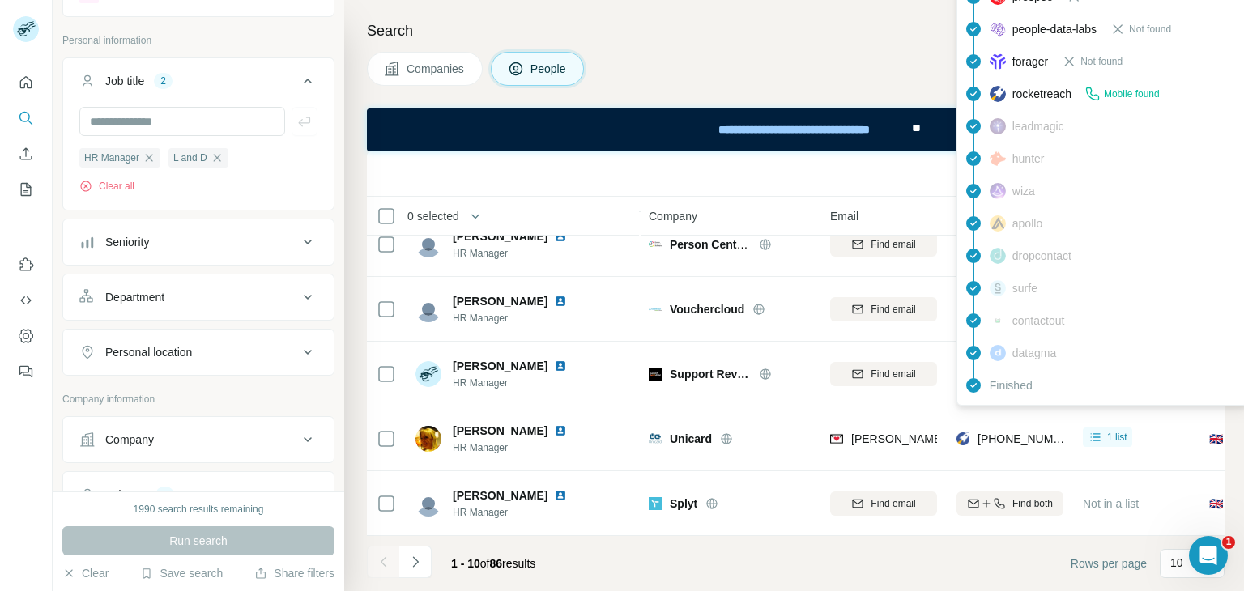
drag, startPoint x: 1007, startPoint y: 435, endPoint x: 667, endPoint y: 74, distance: 496.1
click at [667, 74] on div "Companies People" at bounding box center [796, 69] width 858 height 34
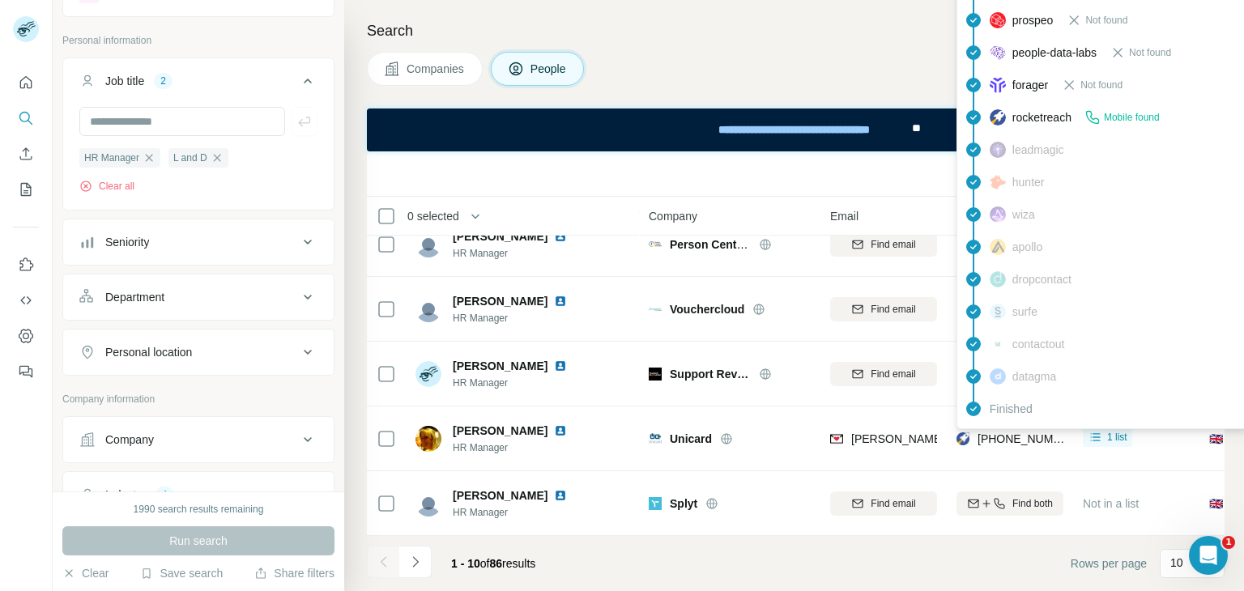
drag, startPoint x: 1155, startPoint y: 108, endPoint x: 779, endPoint y: 4, distance: 389.8
click at [1155, 108] on div "rocketreach Mobile found" at bounding box center [1101, 117] width 283 height 32
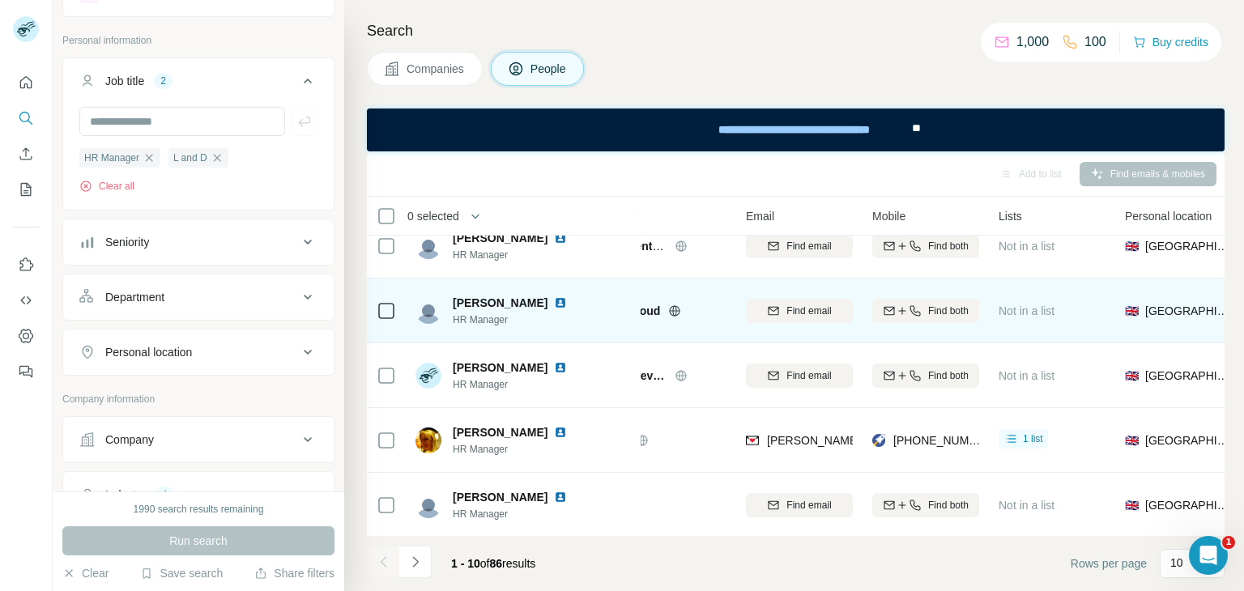
scroll to position [346, 83]
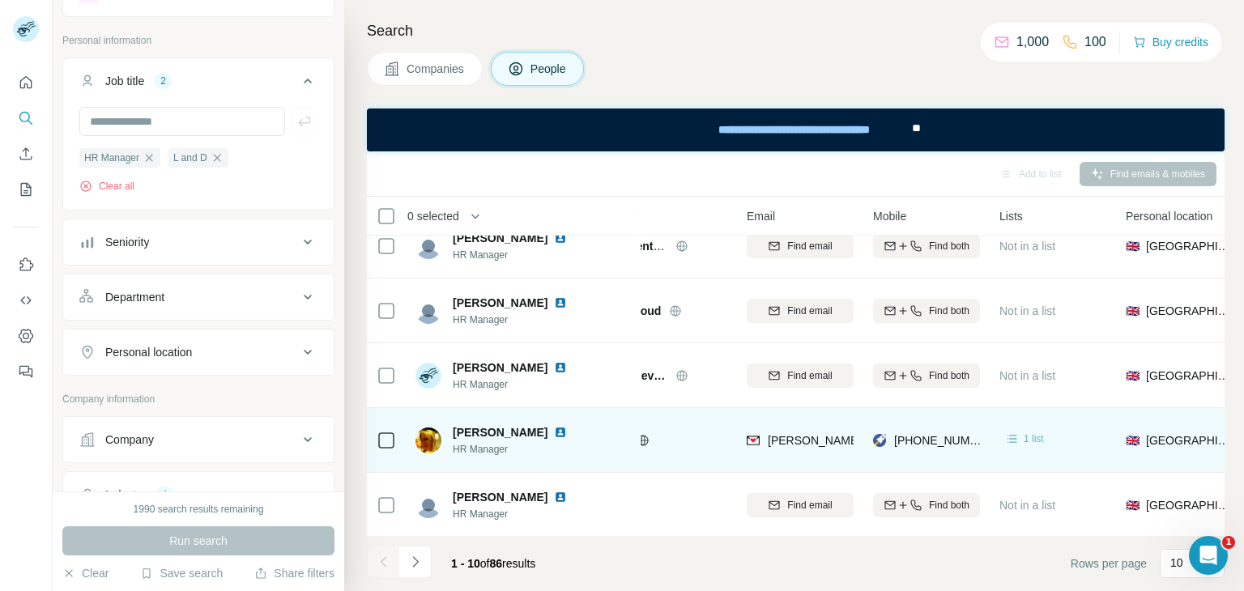
click at [1036, 441] on span "1 list" at bounding box center [1034, 439] width 20 height 15
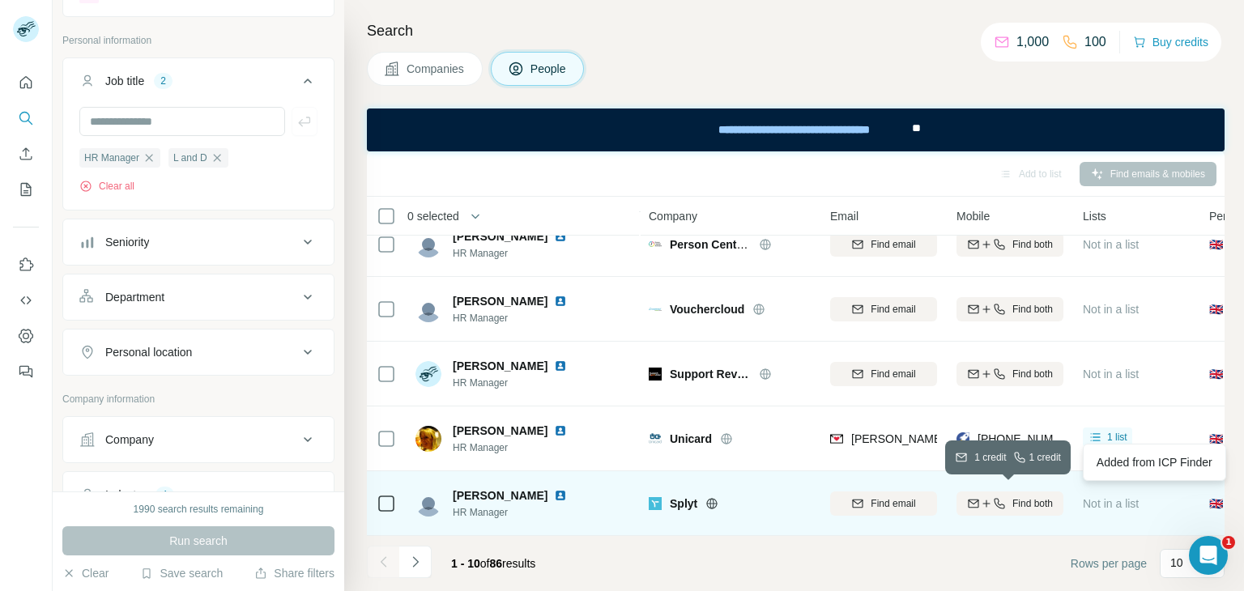
scroll to position [355, 0]
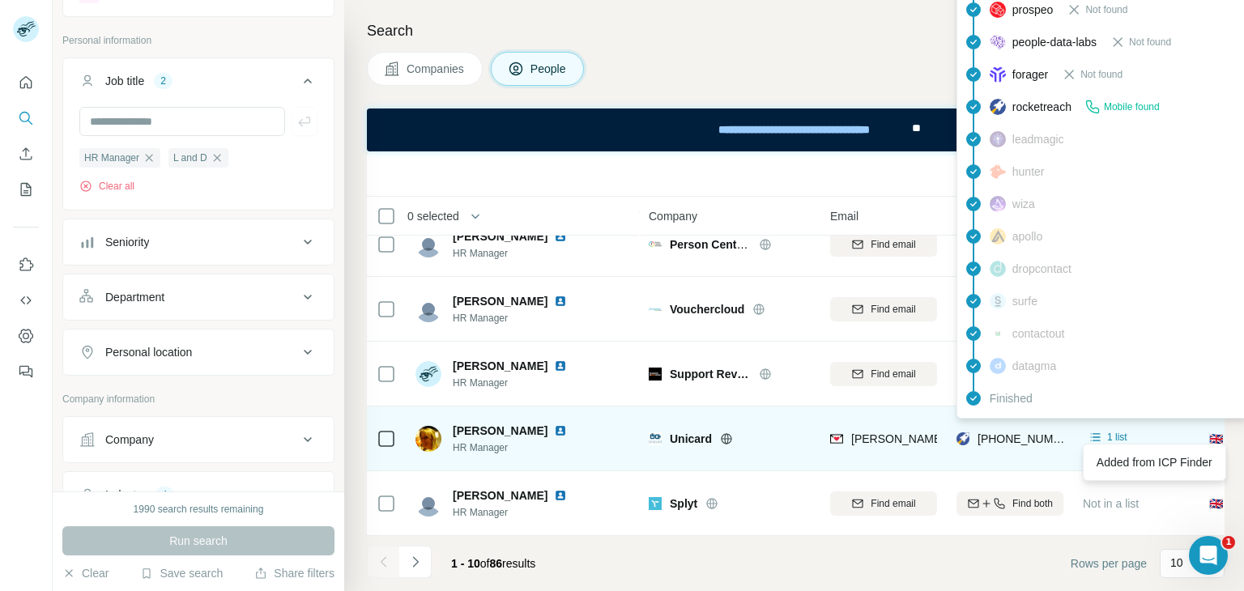
click at [1022, 436] on span "+447585701446" at bounding box center [1028, 438] width 102 height 13
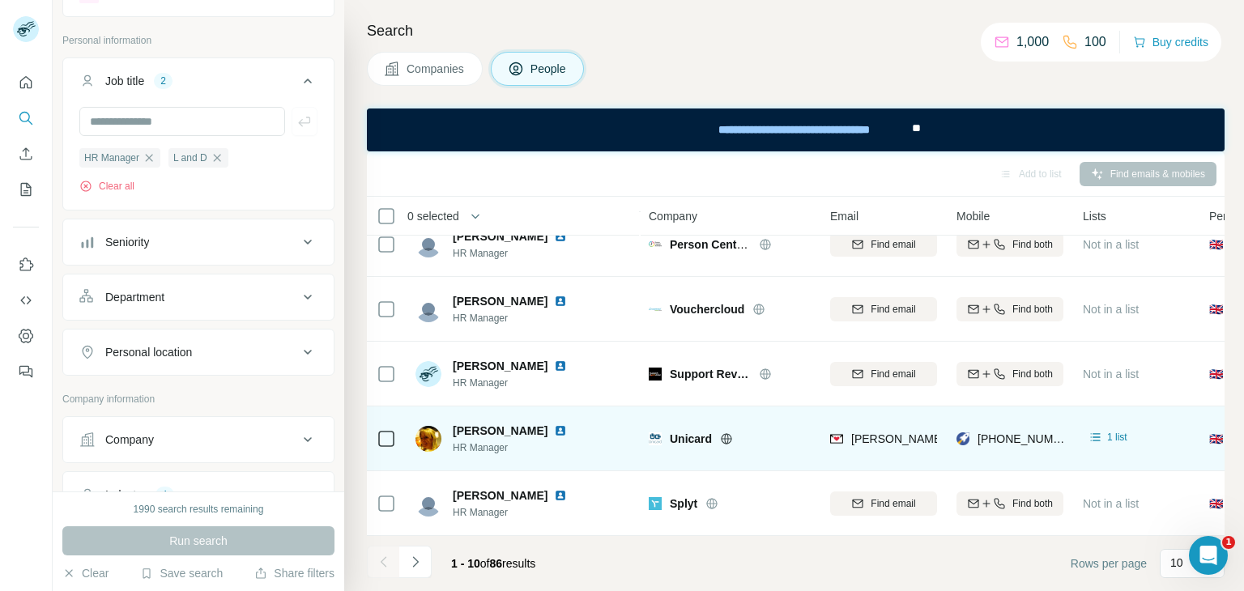
click at [572, 426] on div "Amy Brown HR Manager" at bounding box center [522, 438] width 215 height 45
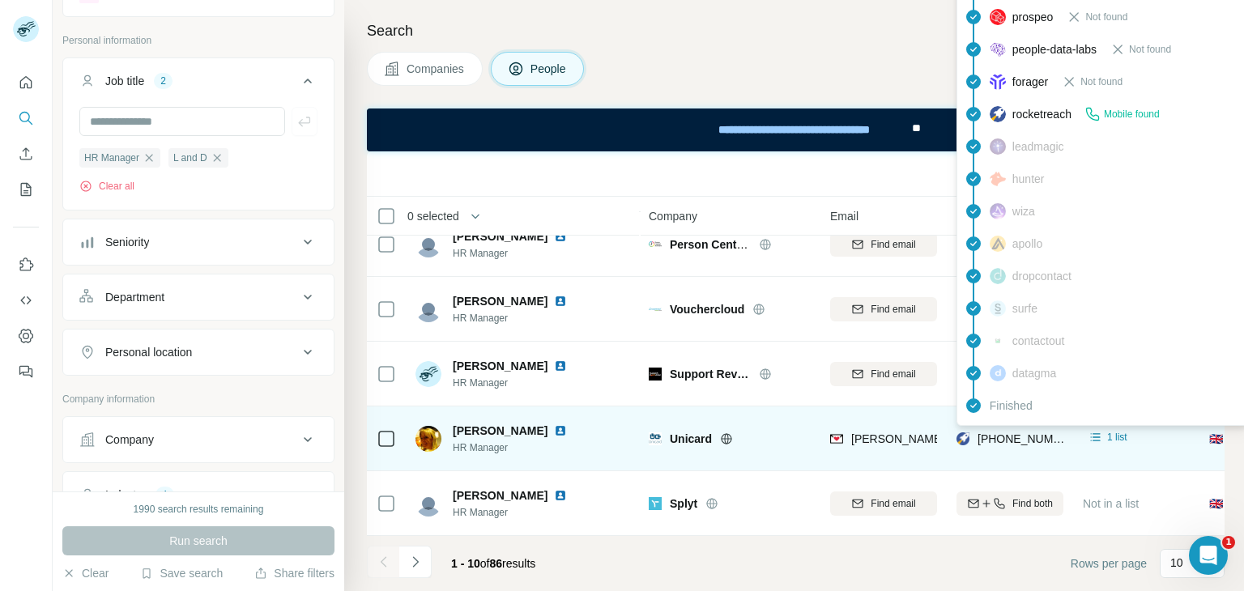
click at [1023, 432] on span "+447585701446" at bounding box center [1028, 438] width 102 height 13
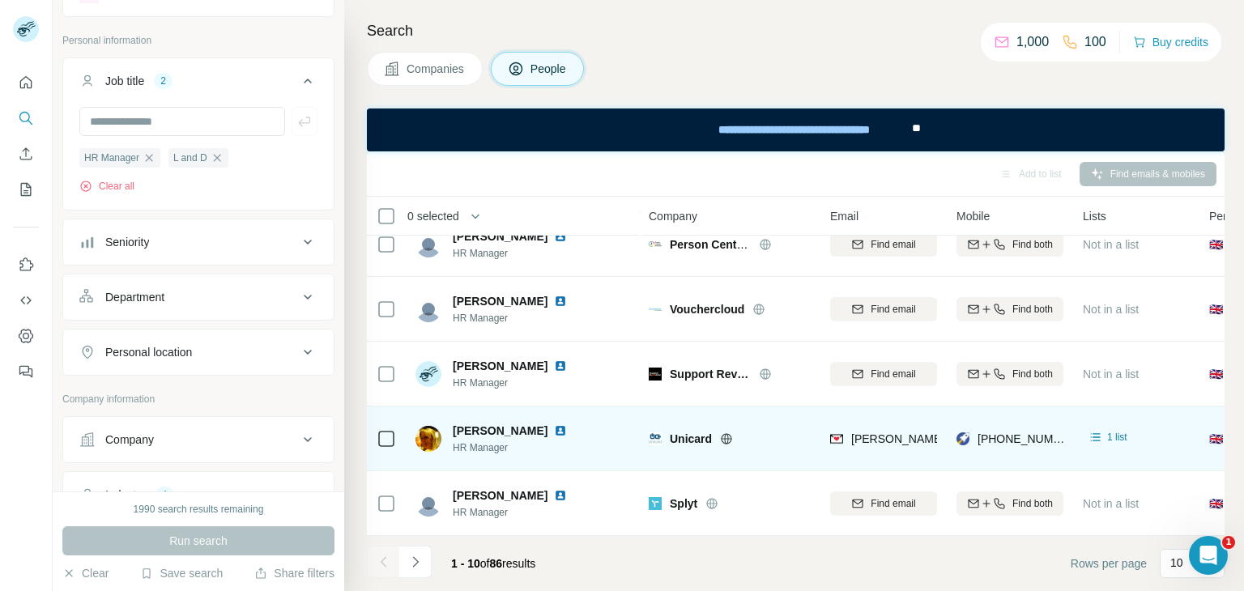
click at [584, 457] on td "Amy Brown HR Manager" at bounding box center [523, 438] width 235 height 65
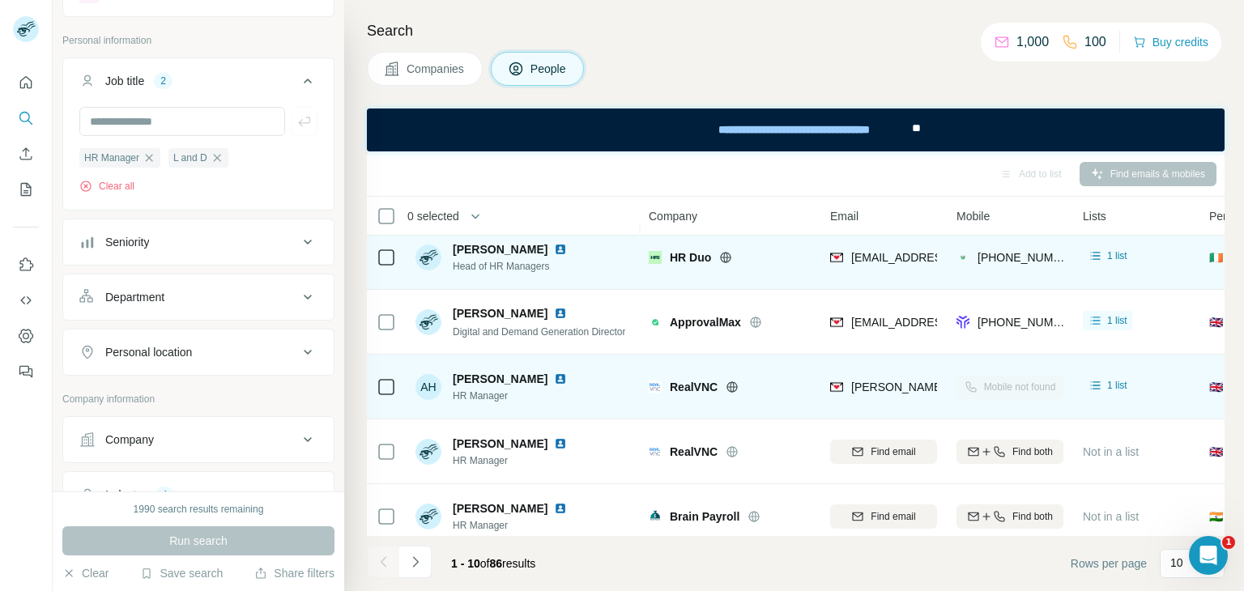
scroll to position [0, 0]
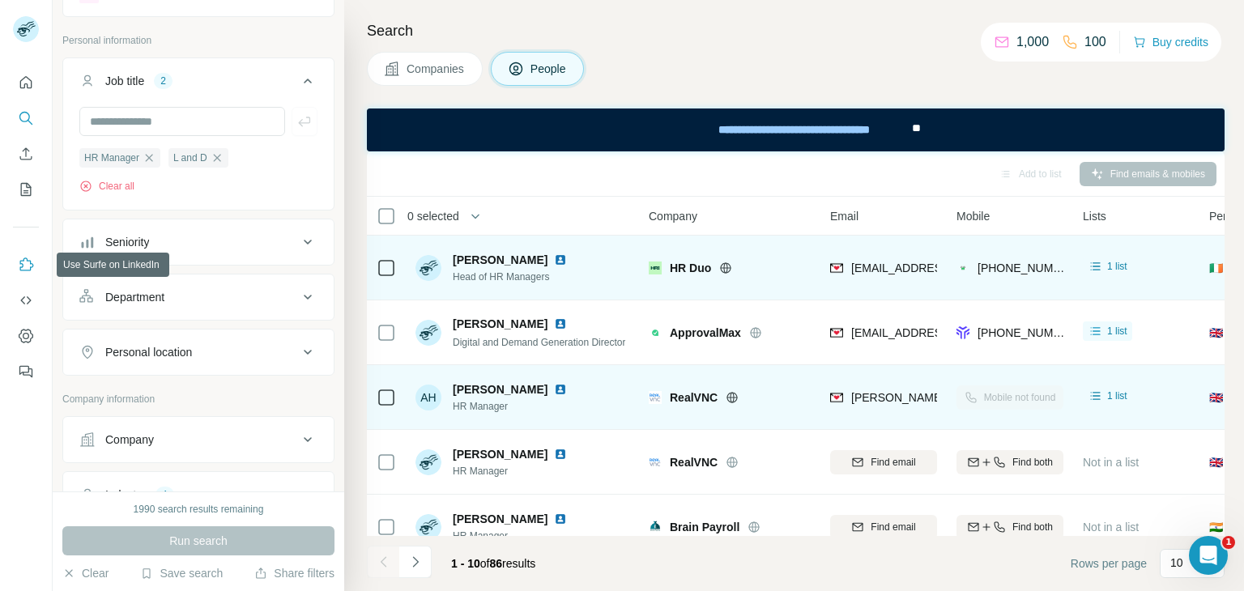
click at [26, 266] on icon "Use Surfe on LinkedIn" at bounding box center [26, 265] width 16 height 16
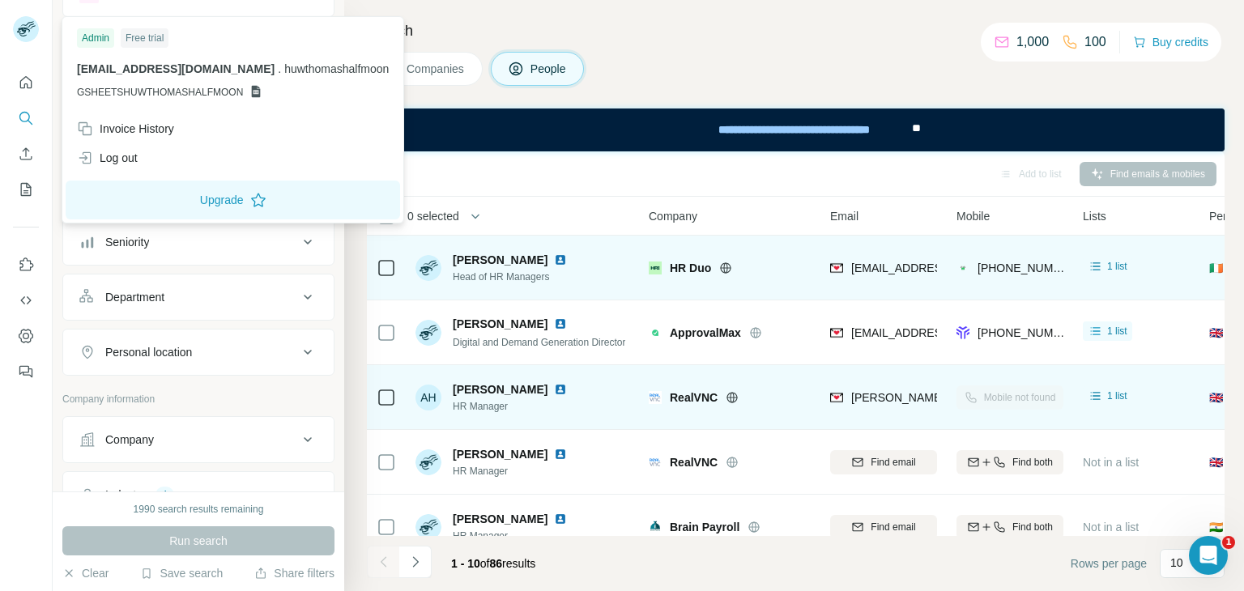
click at [26, 35] on icon at bounding box center [23, 32] width 13 height 9
click at [24, 83] on icon "Quick start" at bounding box center [26, 82] width 16 height 16
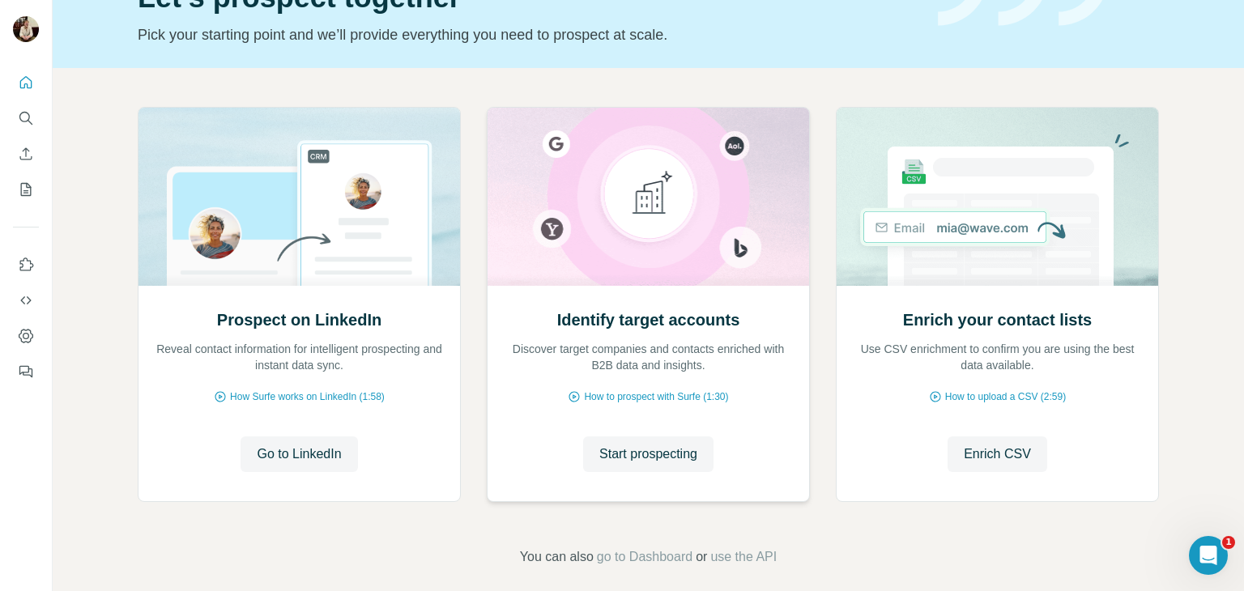
scroll to position [96, 0]
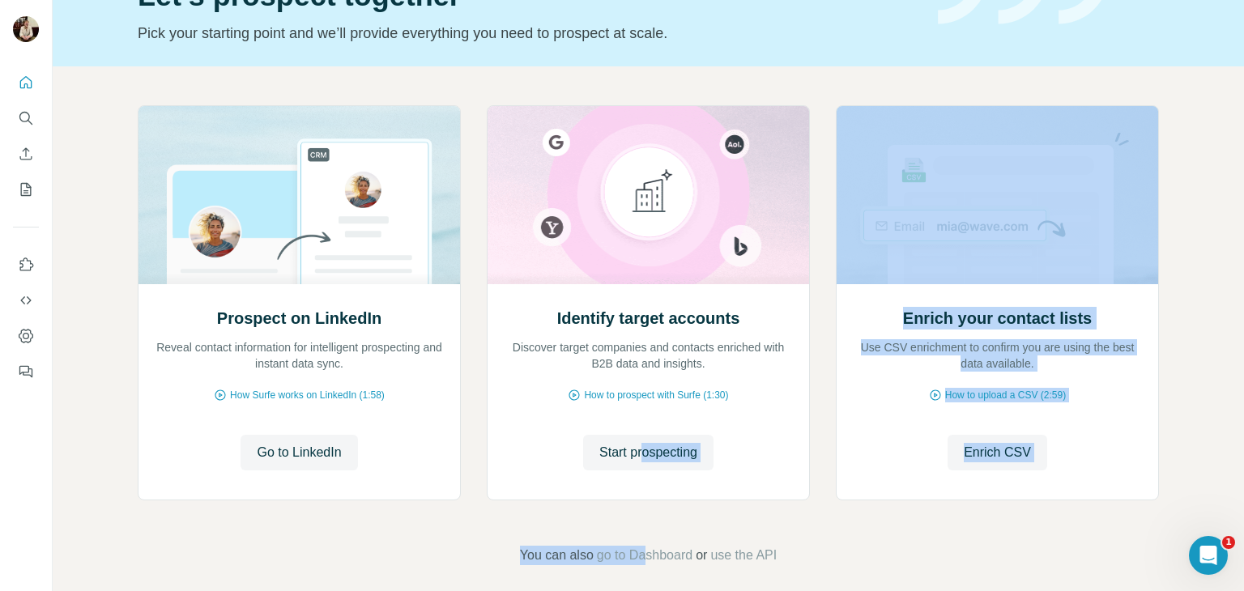
drag, startPoint x: 594, startPoint y: 417, endPoint x: 638, endPoint y: 506, distance: 99.6
click at [638, 506] on div "Prospect on LinkedIn Reveal contact information for intelligent prospecting and…" at bounding box center [648, 335] width 1191 height 538
click at [520, 546] on span "You can also" at bounding box center [557, 555] width 74 height 19
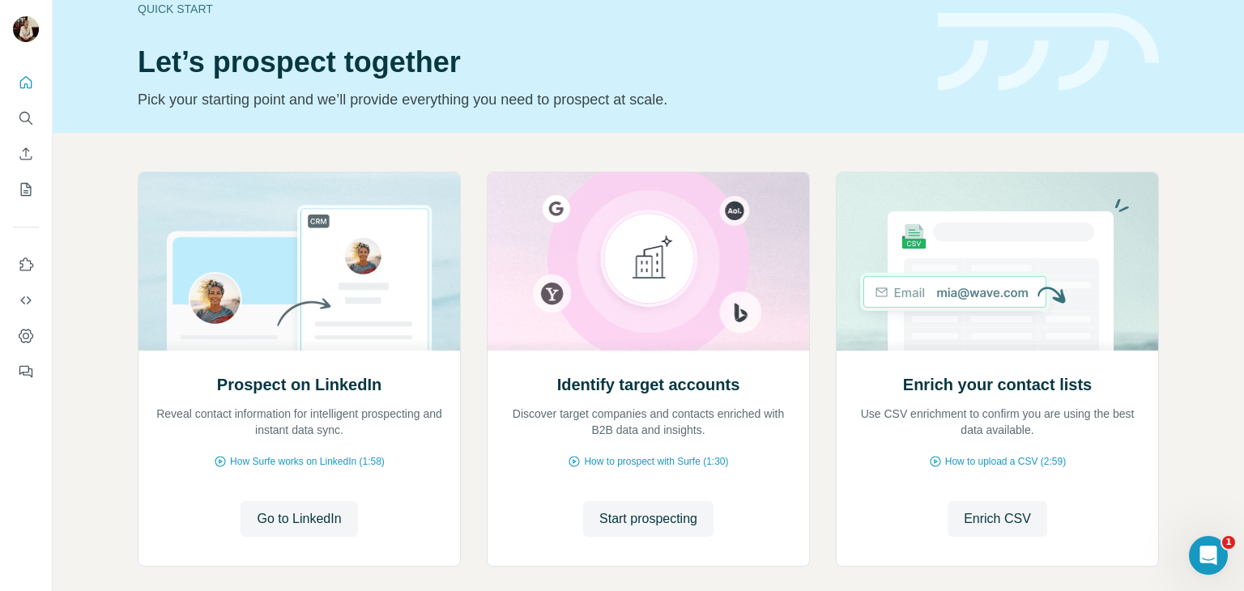
scroll to position [0, 0]
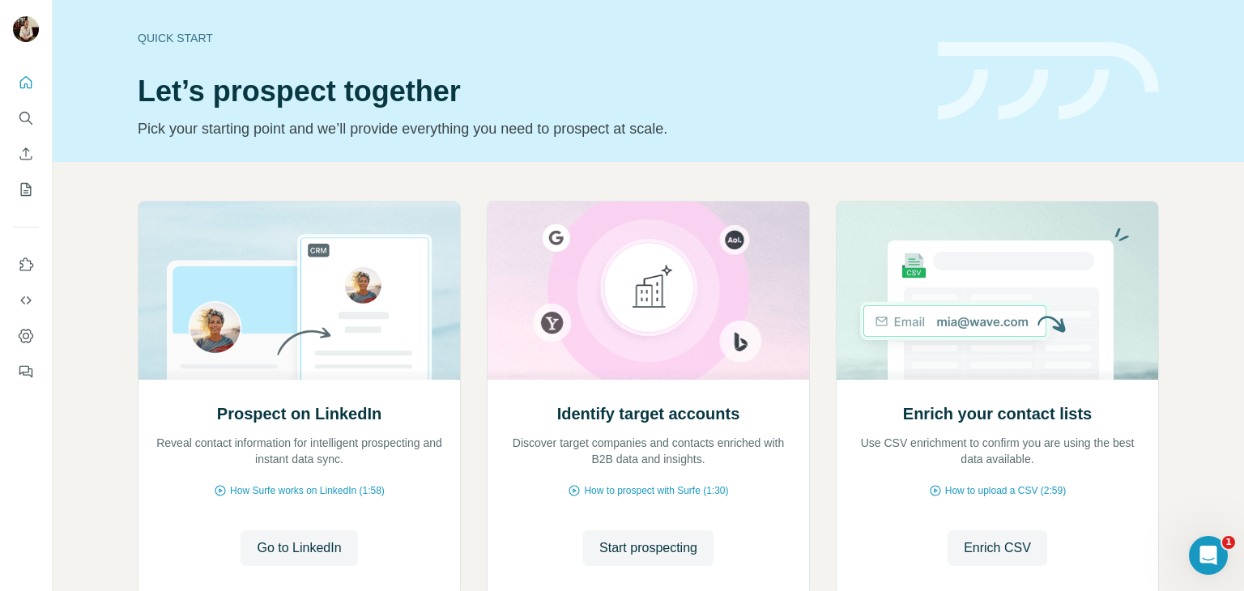
click at [183, 11] on div "Quick start Let’s prospect together Pick your starting point and we’ll provide …" at bounding box center [648, 81] width 1191 height 162
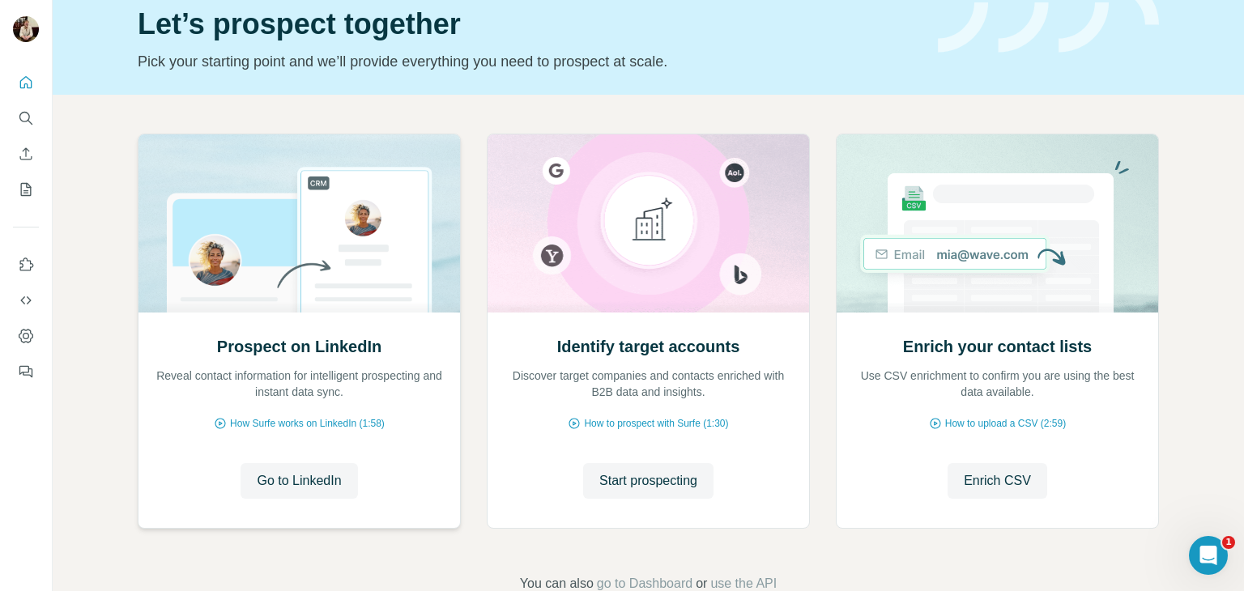
scroll to position [97, 0]
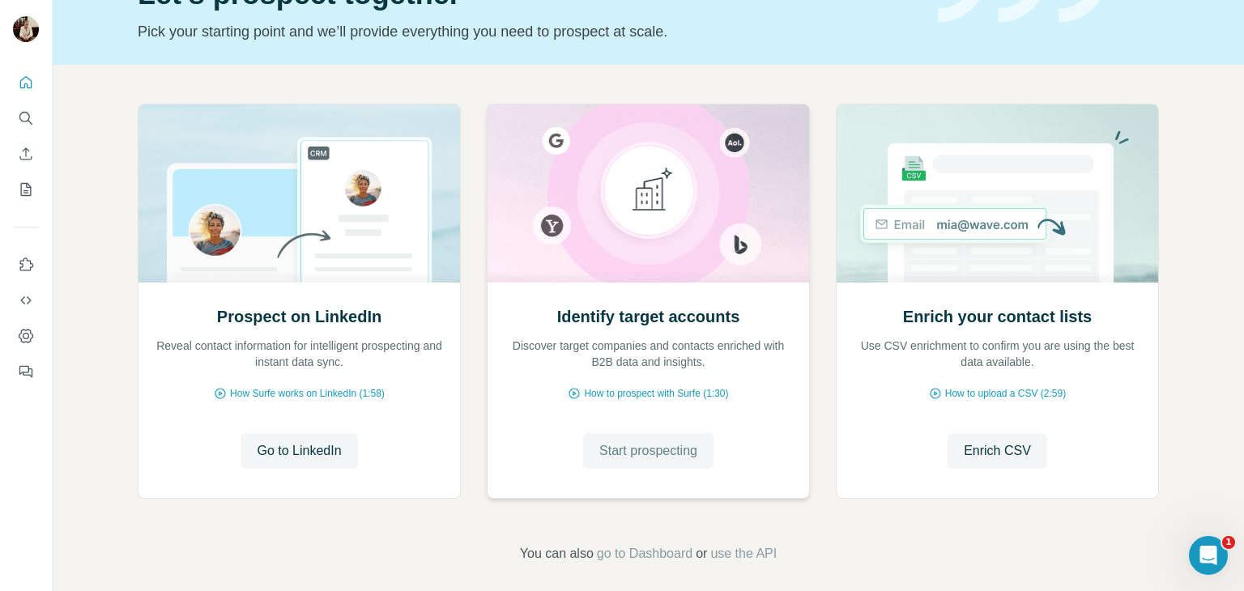
click at [636, 445] on span "Start prospecting" at bounding box center [648, 450] width 98 height 19
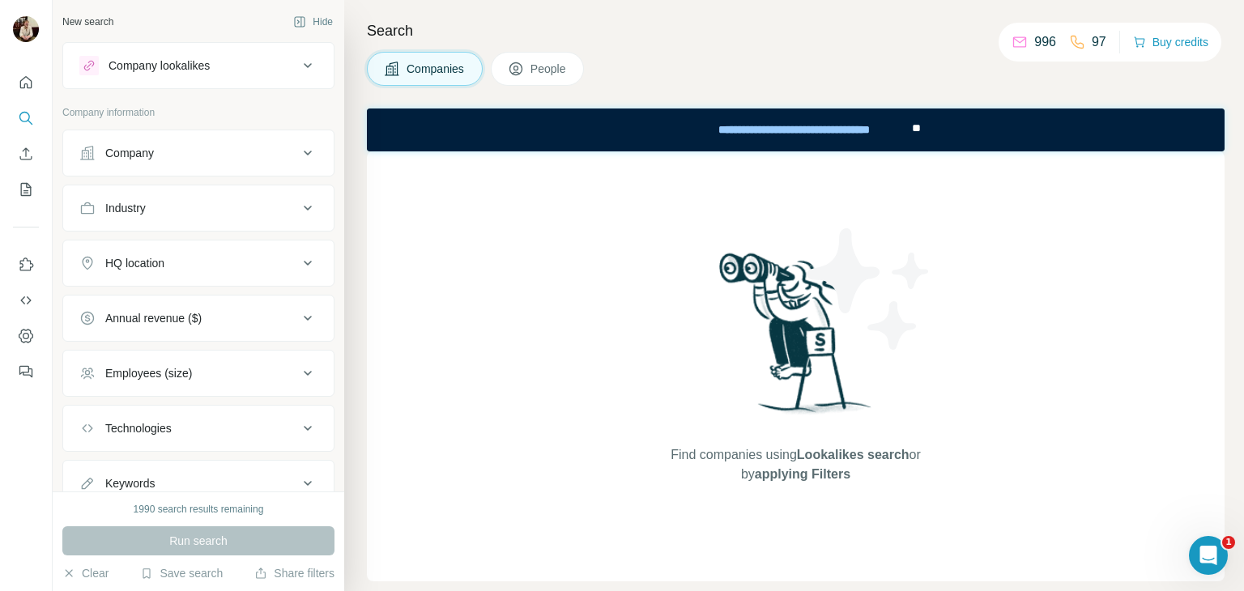
click at [50, 182] on div at bounding box center [26, 222] width 52 height 328
click at [23, 344] on button "Dashboard" at bounding box center [26, 335] width 26 height 29
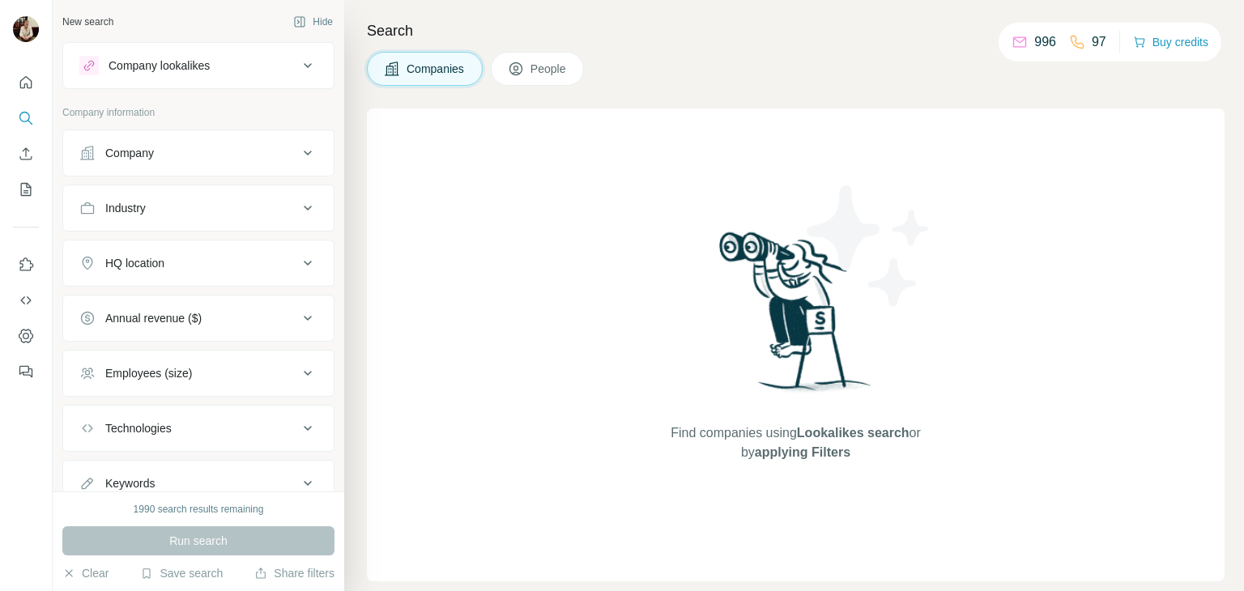
click at [783, 352] on img at bounding box center [796, 318] width 168 height 181
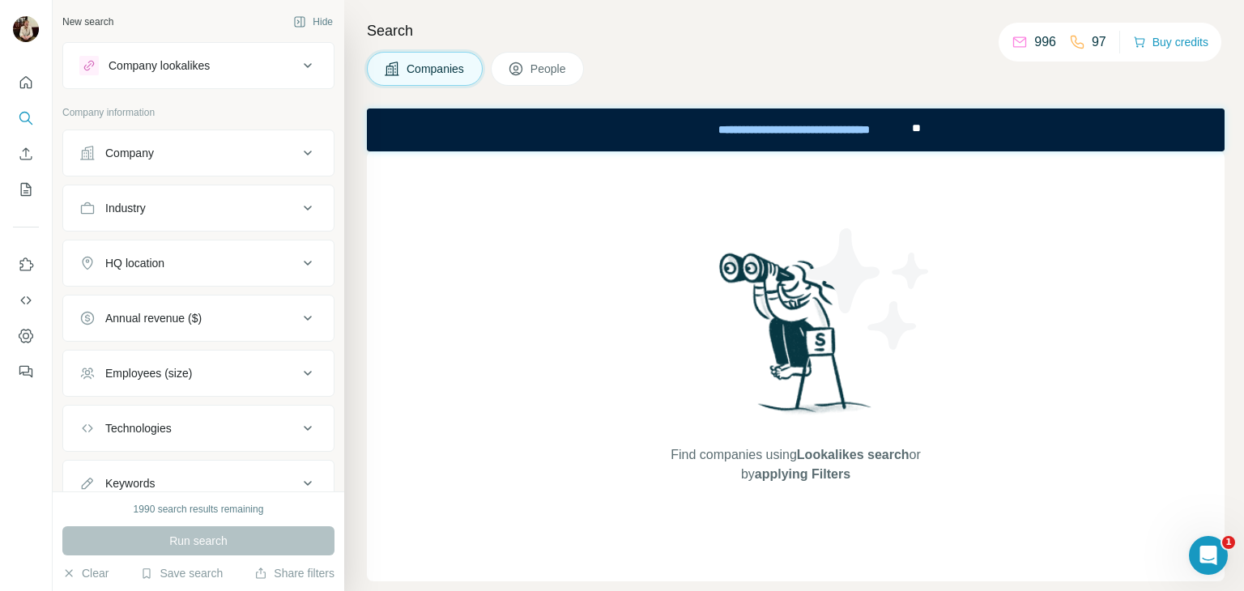
click at [543, 54] on button "People" at bounding box center [538, 69] width 94 height 34
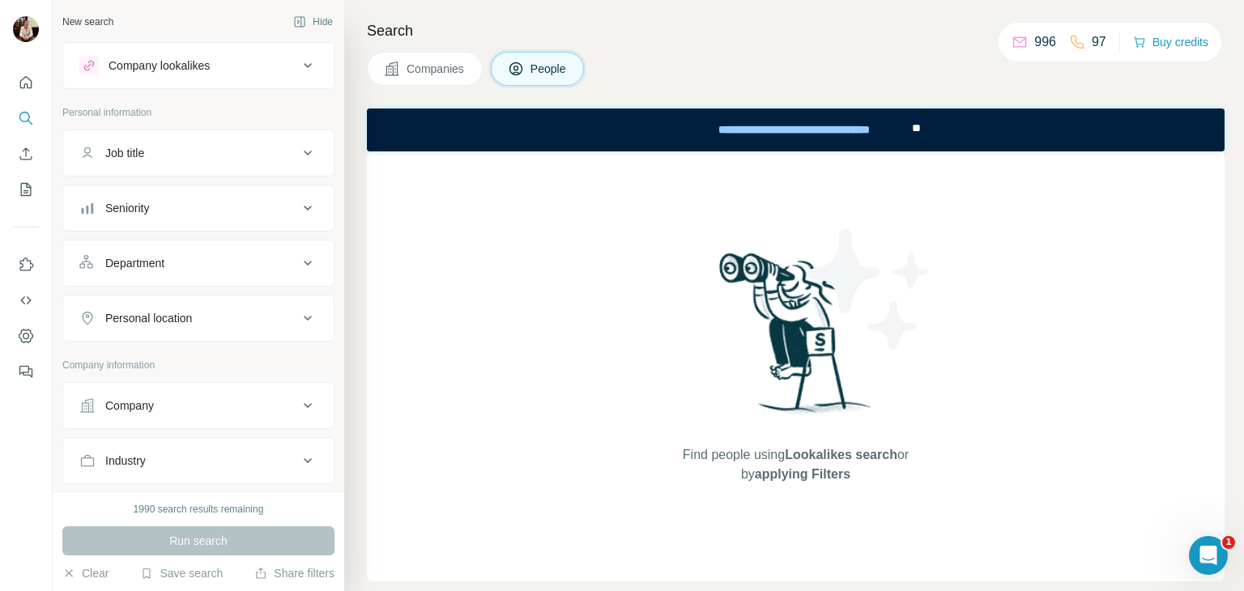
click at [208, 140] on button "Job title" at bounding box center [198, 153] width 270 height 39
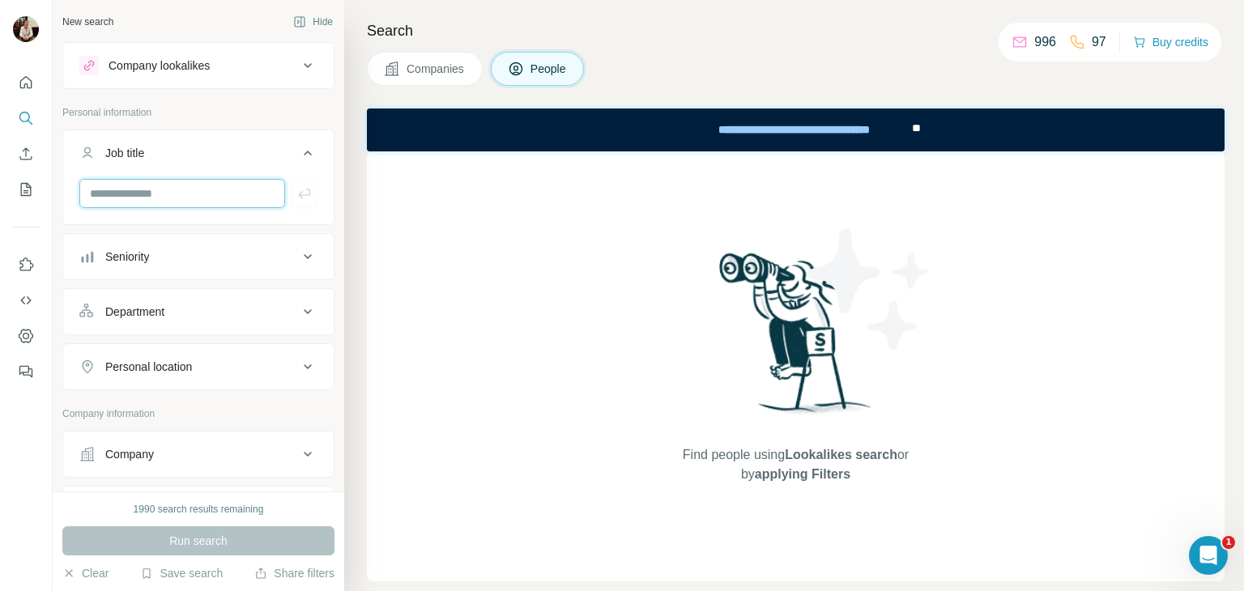
click at [172, 187] on input "text" at bounding box center [182, 193] width 206 height 29
type input "**********"
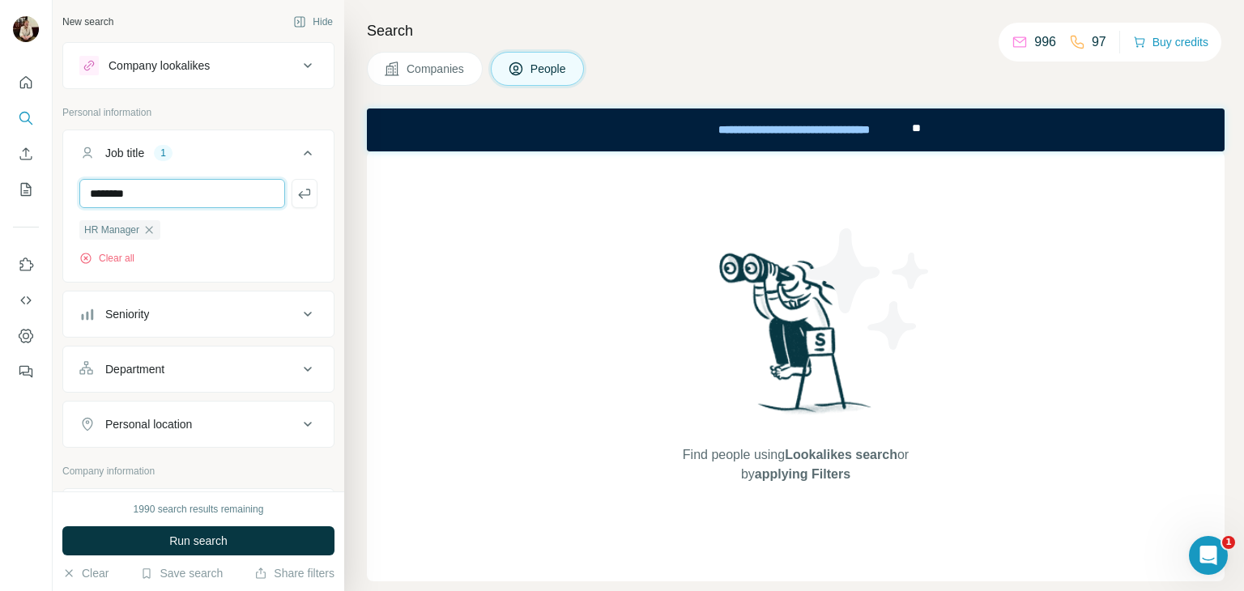
type input "*******"
click at [205, 370] on div "Department" at bounding box center [188, 369] width 219 height 16
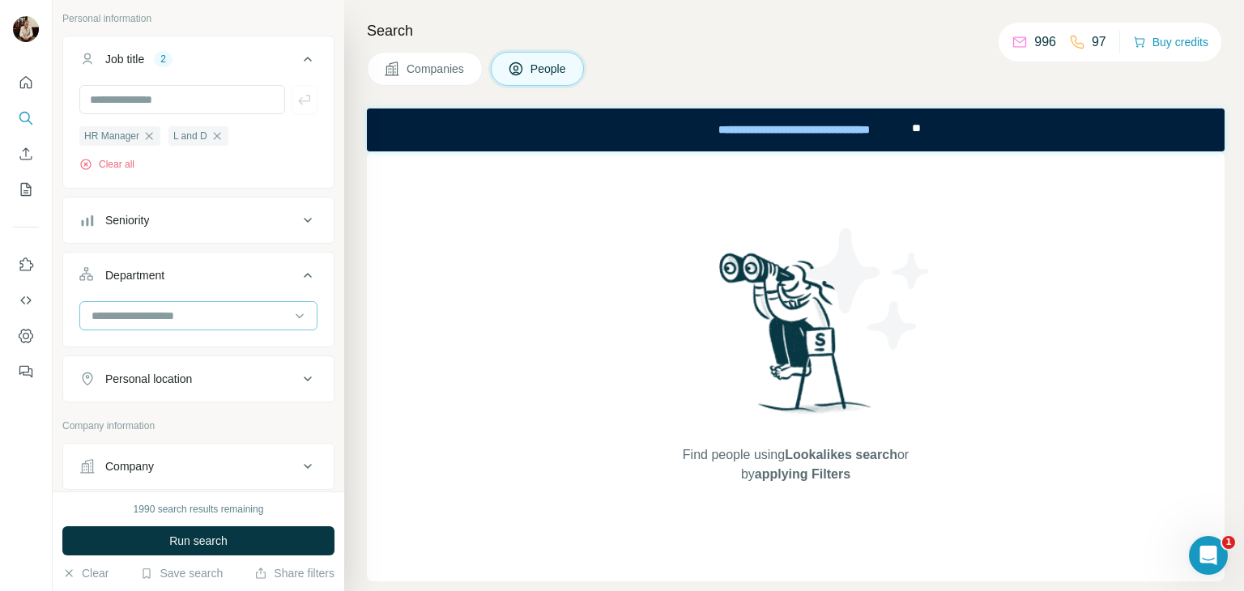
click at [160, 303] on div at bounding box center [190, 316] width 200 height 28
click at [211, 267] on div "Department" at bounding box center [188, 275] width 219 height 16
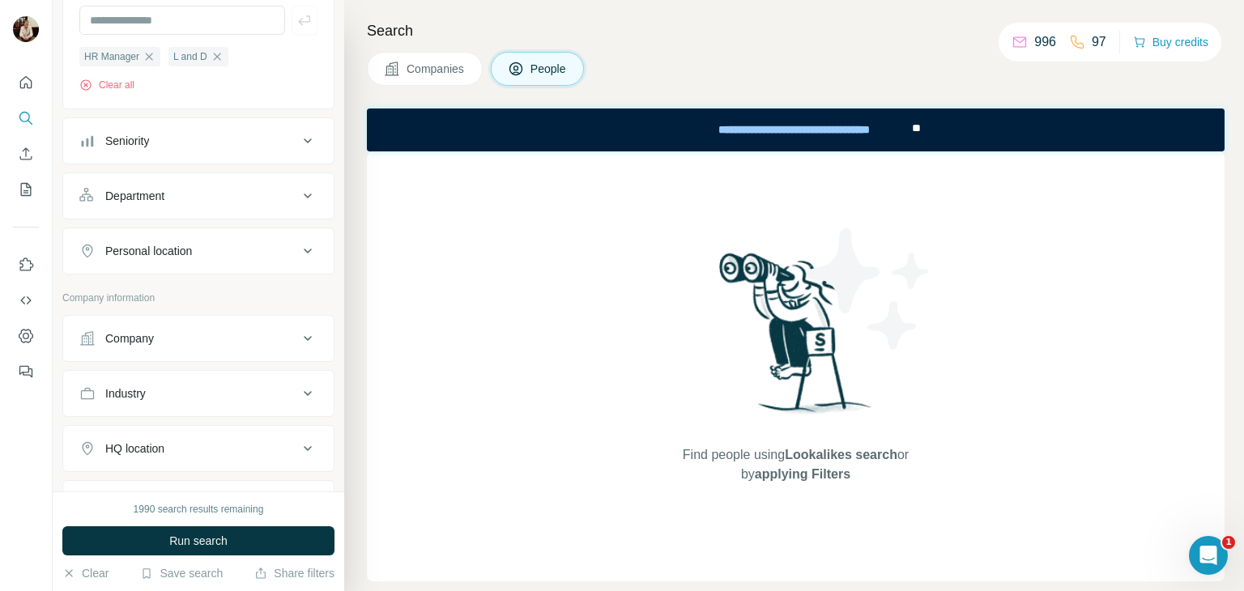
scroll to position [259, 0]
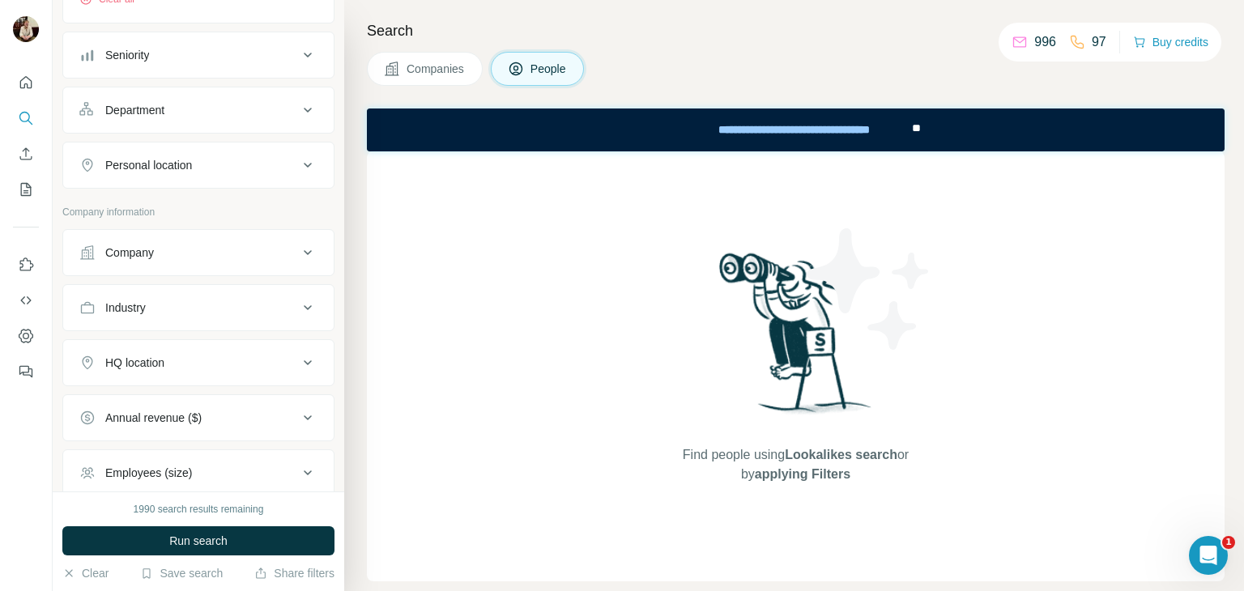
click at [164, 309] on div "Industry" at bounding box center [188, 308] width 219 height 16
click at [164, 350] on input at bounding box center [190, 348] width 200 height 18
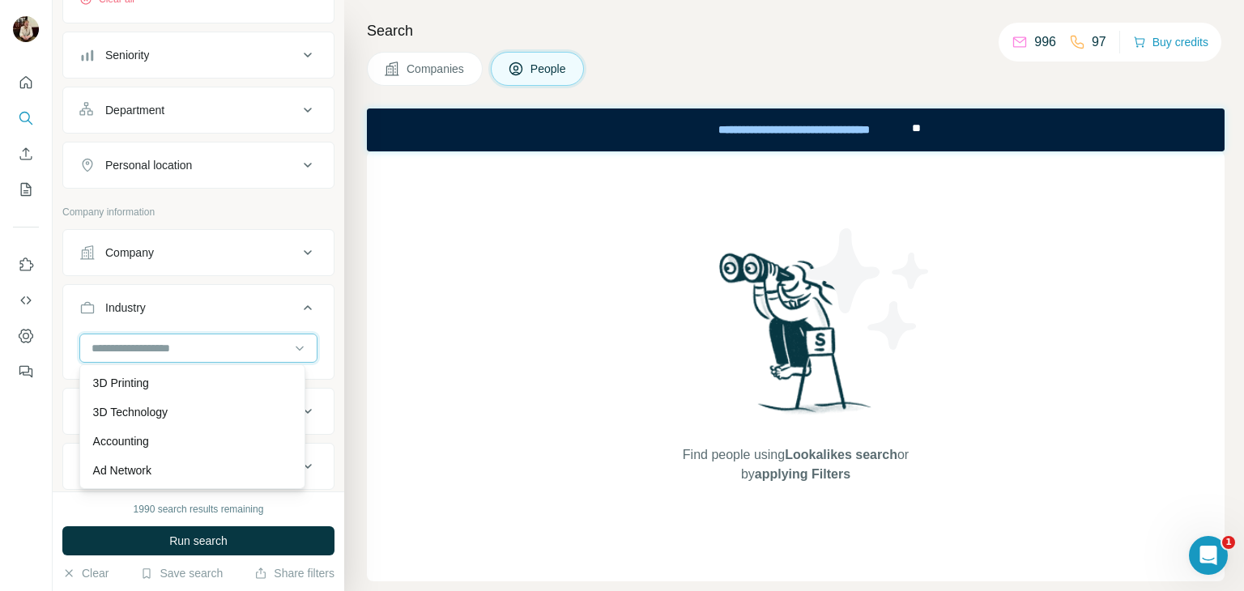
click at [164, 350] on input at bounding box center [190, 348] width 200 height 18
type input "****"
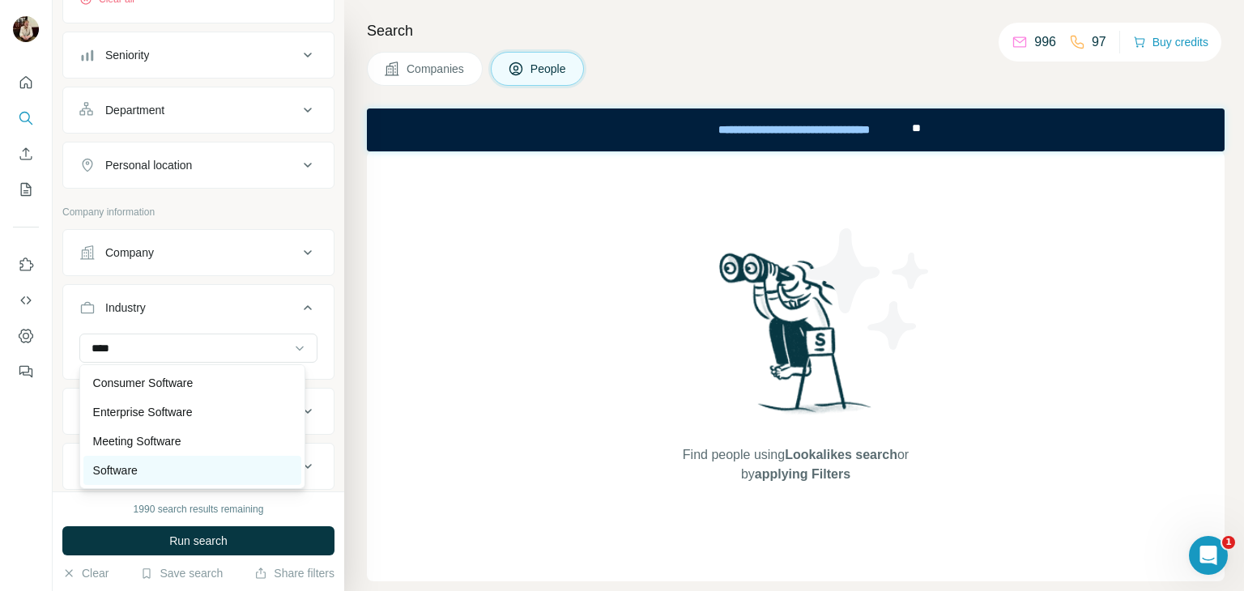
click at [137, 466] on p "Software" at bounding box center [115, 470] width 45 height 16
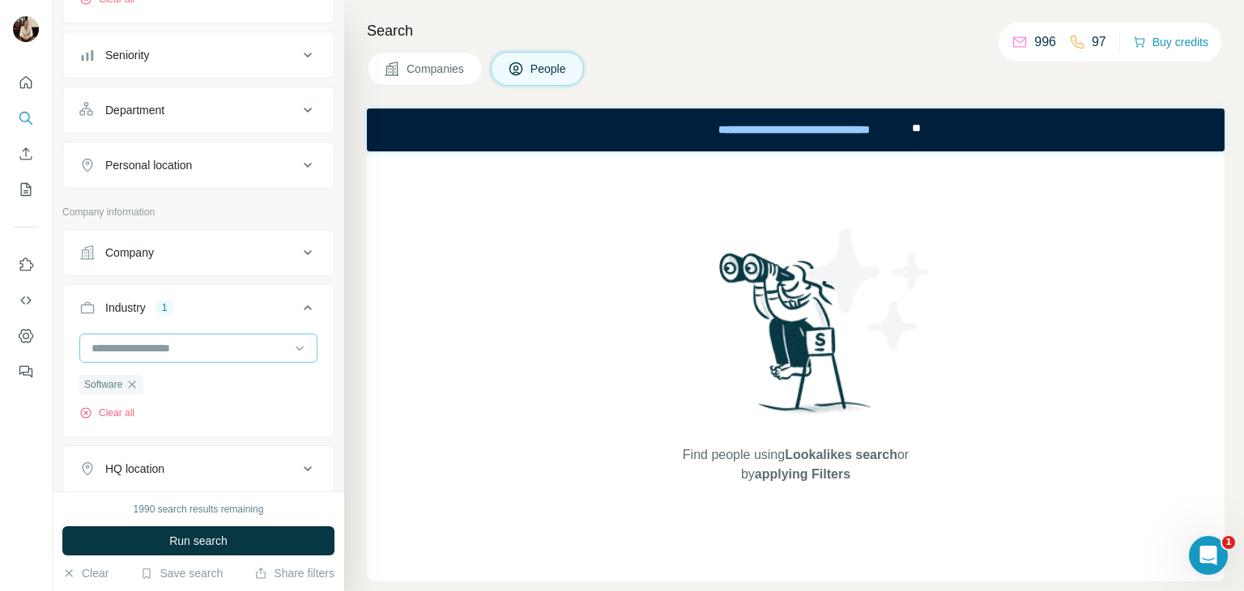
click at [184, 336] on div at bounding box center [190, 348] width 200 height 28
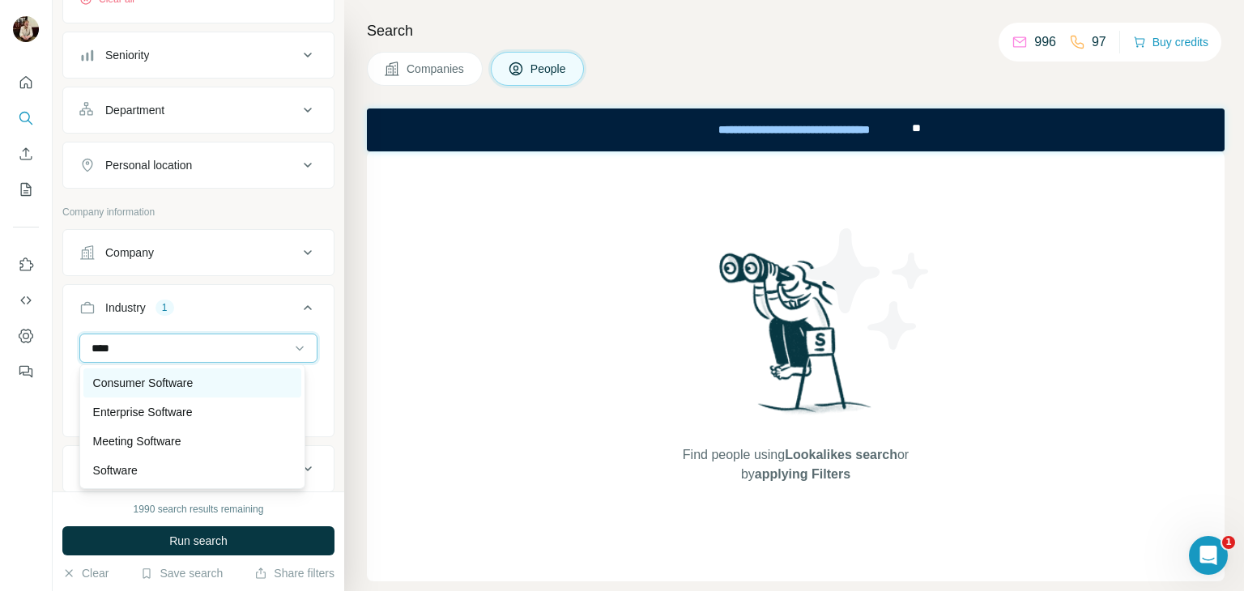
type input "****"
click at [172, 377] on p "Consumer Software" at bounding box center [143, 383] width 100 height 16
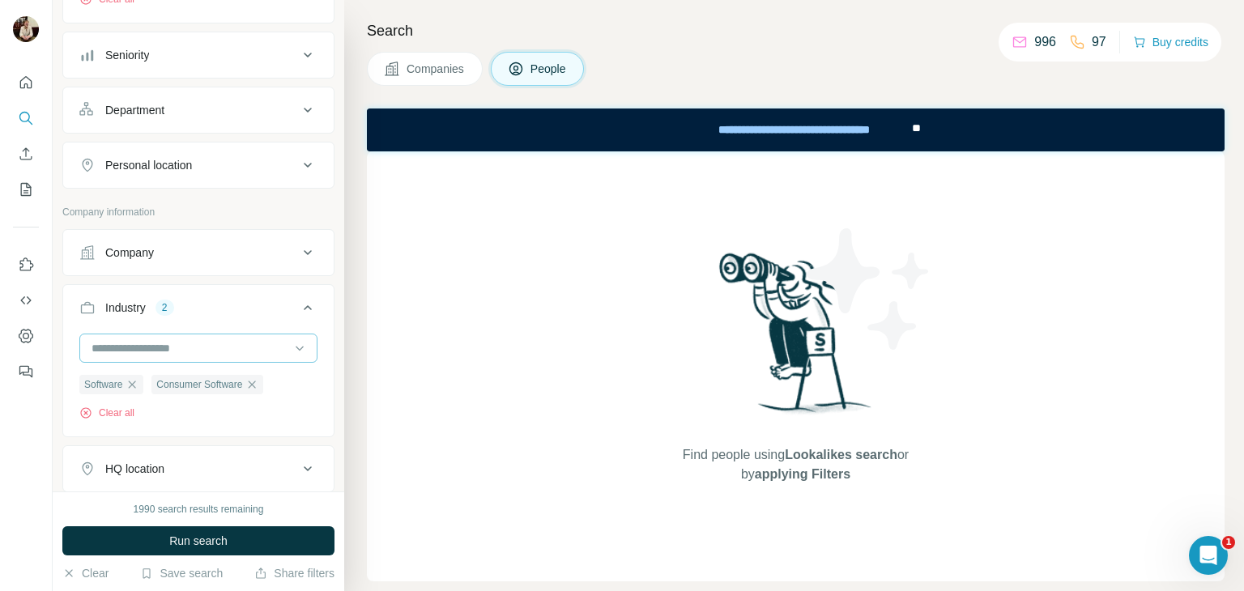
click at [193, 341] on input at bounding box center [190, 348] width 200 height 18
click at [151, 351] on input at bounding box center [190, 348] width 200 height 18
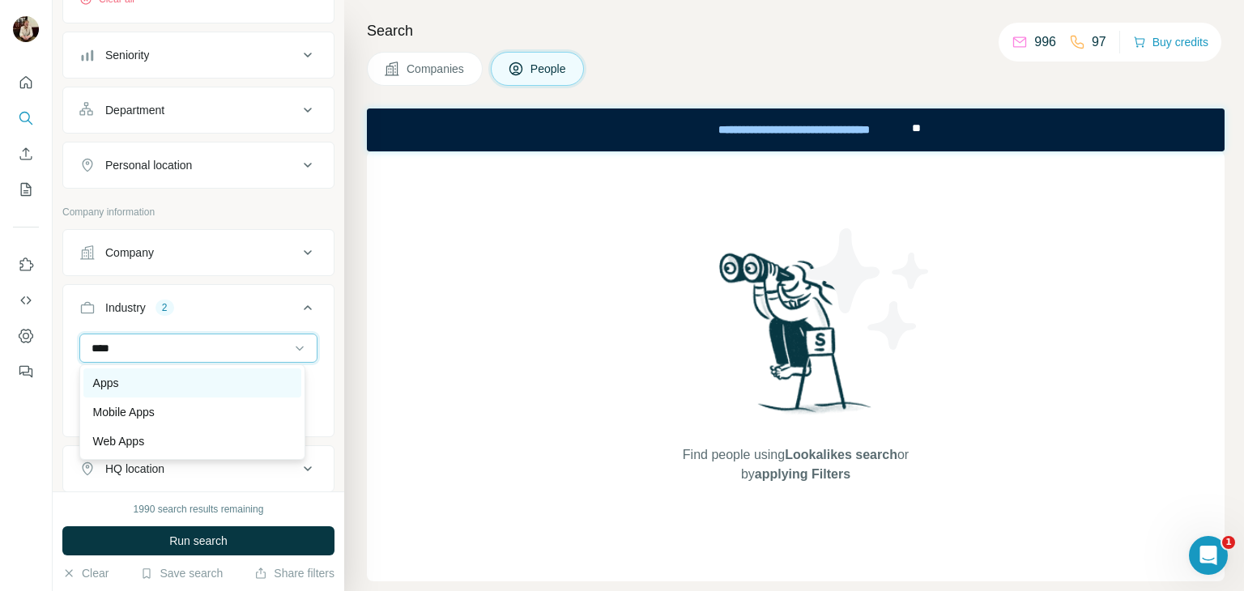
type input "****"
click at [126, 383] on div "Apps" at bounding box center [192, 383] width 198 height 16
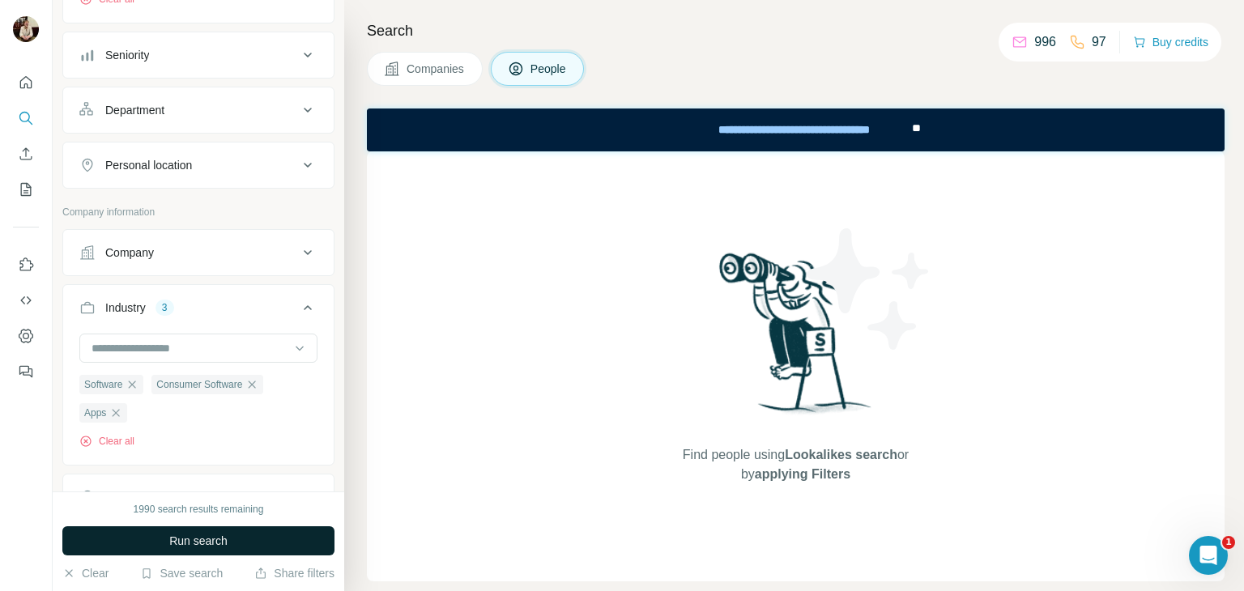
click at [196, 534] on span "Run search" at bounding box center [198, 541] width 58 height 16
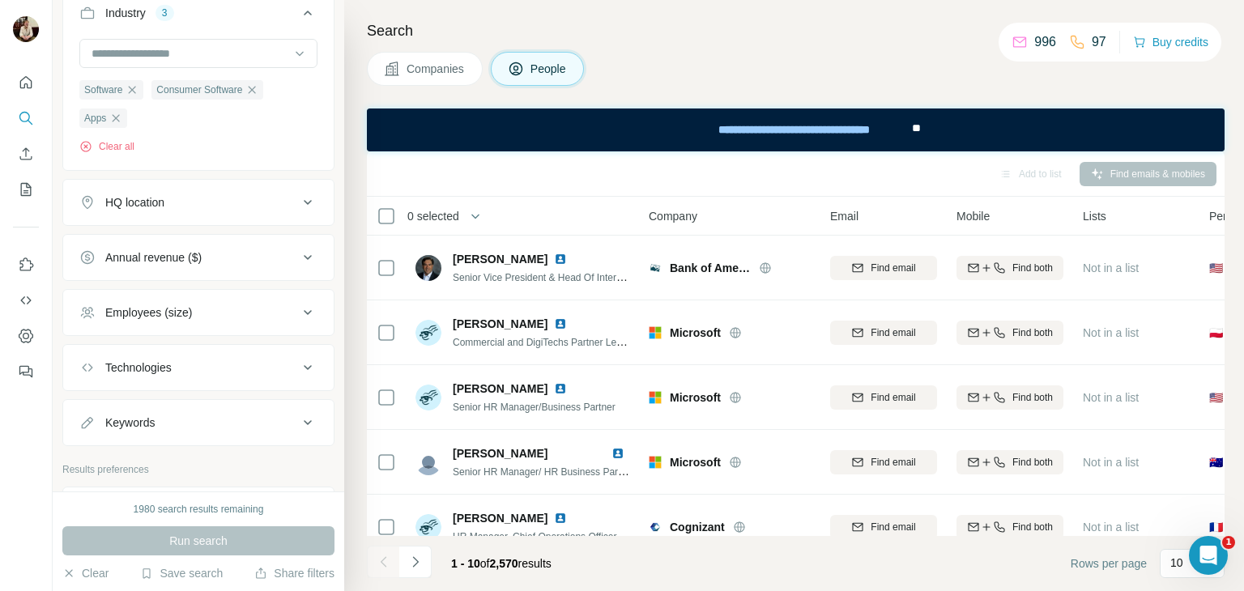
scroll to position [562, 0]
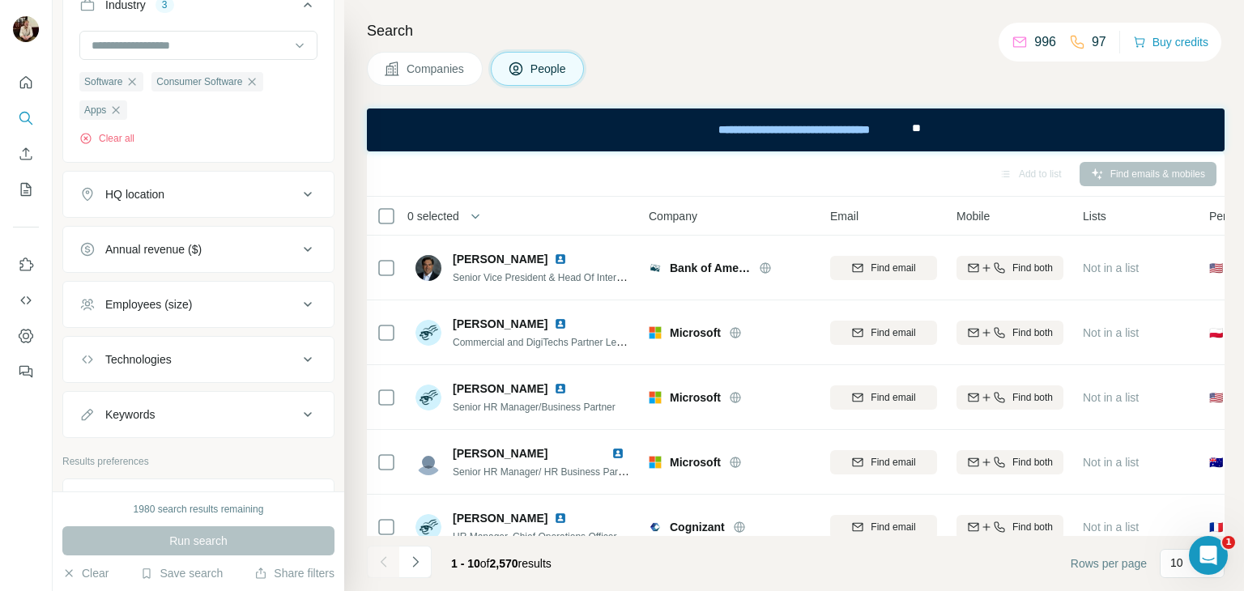
click at [214, 300] on div "Employees (size)" at bounding box center [188, 304] width 219 height 16
click at [96, 425] on icon at bounding box center [89, 430] width 16 height 16
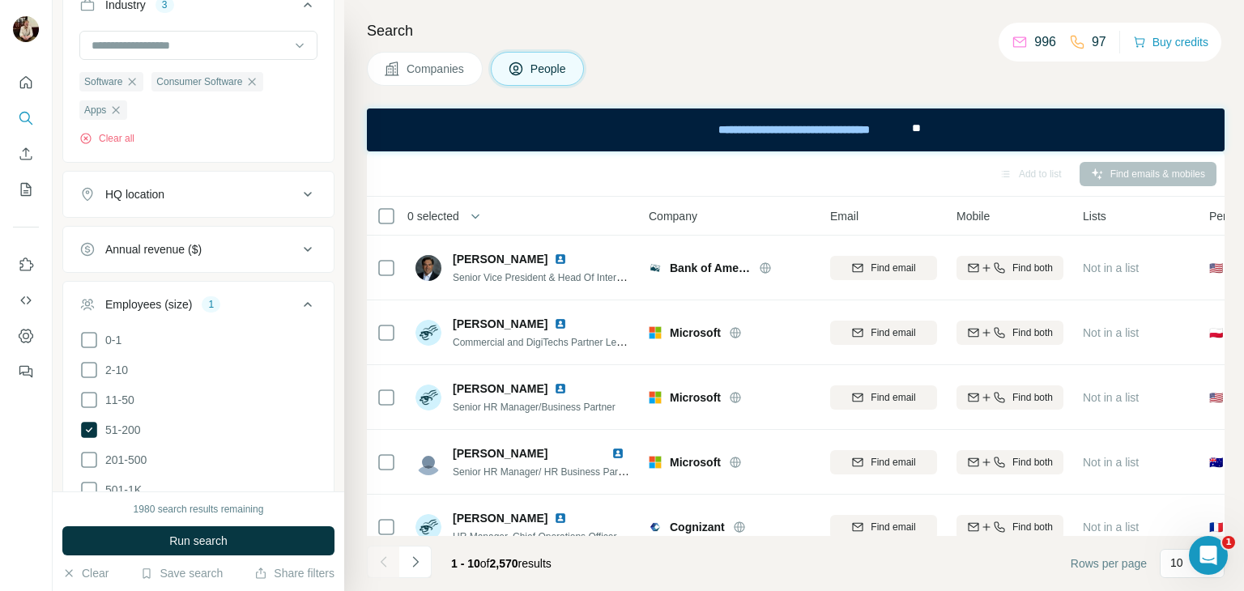
click at [95, 447] on ul "0-1 2-10 11-50 51-200 201-500 501-1K 1K-5K 5K-10K 10K-50K 50K-100K 100K-500K 50…" at bounding box center [198, 505] width 238 height 350
click at [86, 466] on icon at bounding box center [88, 459] width 19 height 19
click at [195, 538] on span "Run search" at bounding box center [198, 541] width 58 height 16
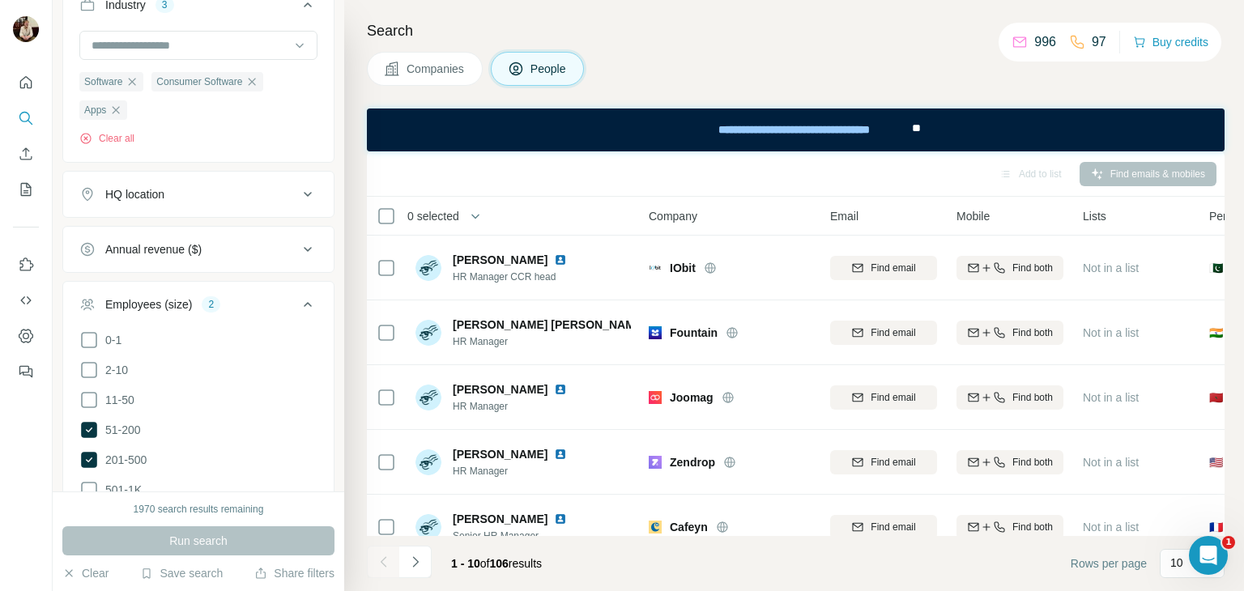
click at [1147, 166] on div "Add to list Find emails & mobiles" at bounding box center [795, 174] width 841 height 28
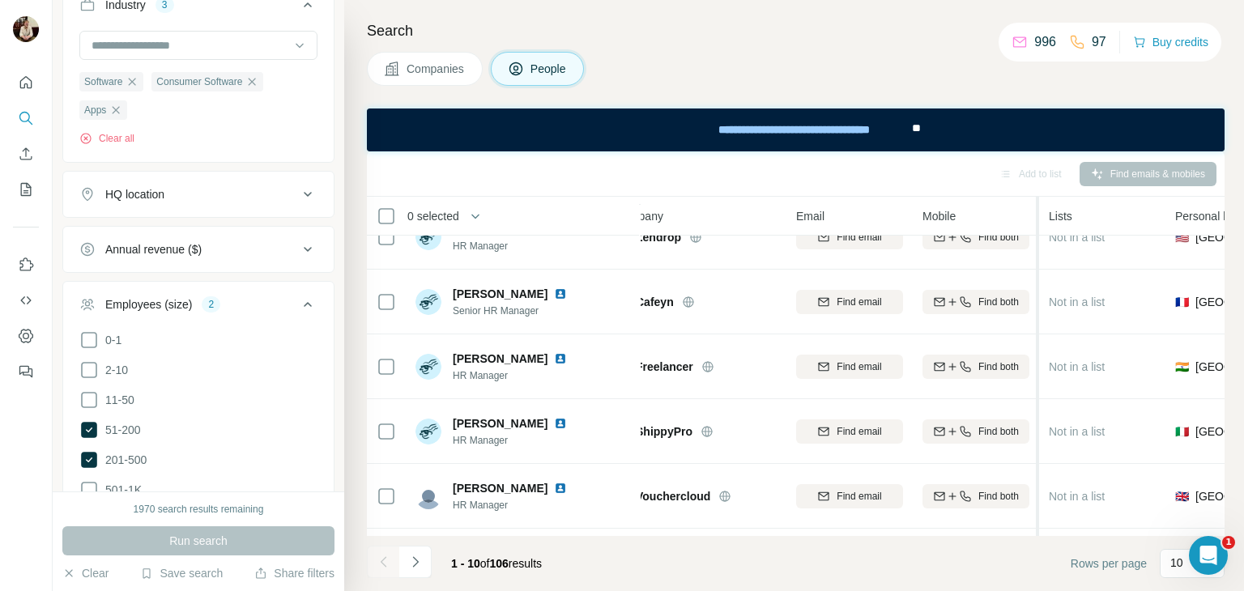
scroll to position [225, 0]
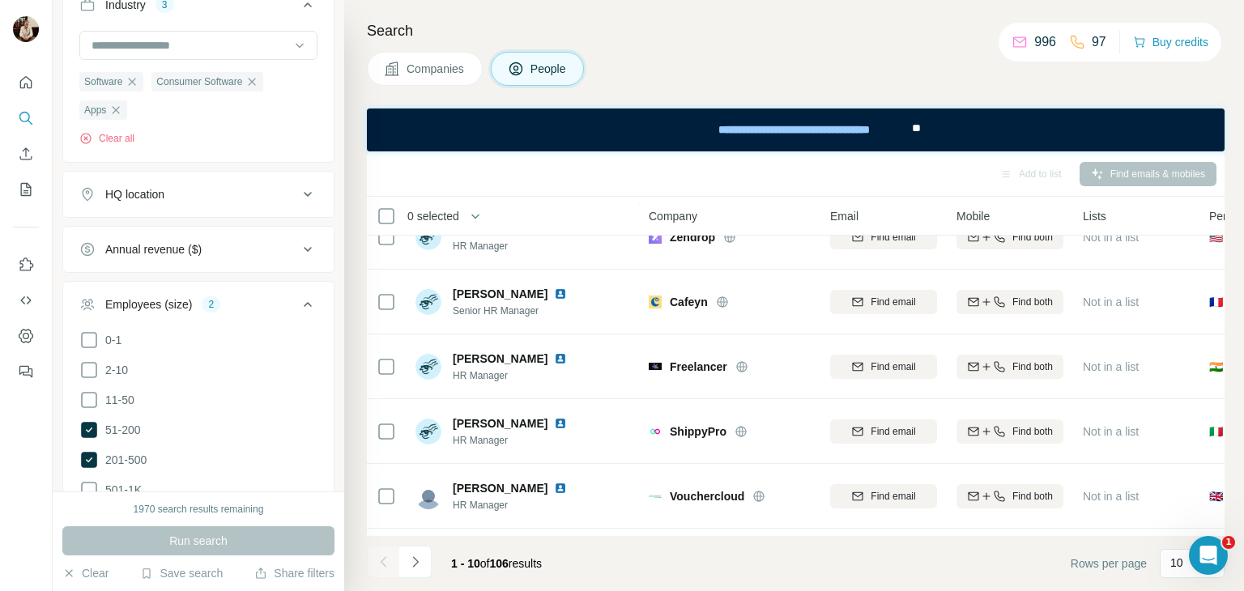
click at [211, 188] on div "HQ location" at bounding box center [188, 194] width 219 height 16
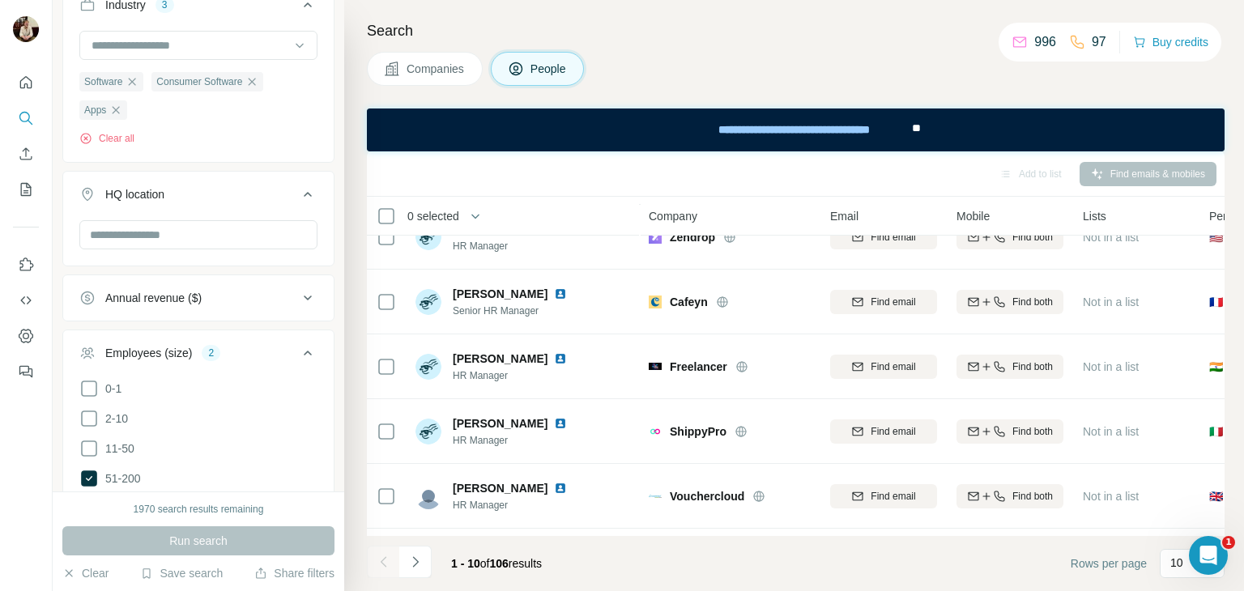
click at [162, 217] on button "HQ location" at bounding box center [198, 197] width 270 height 45
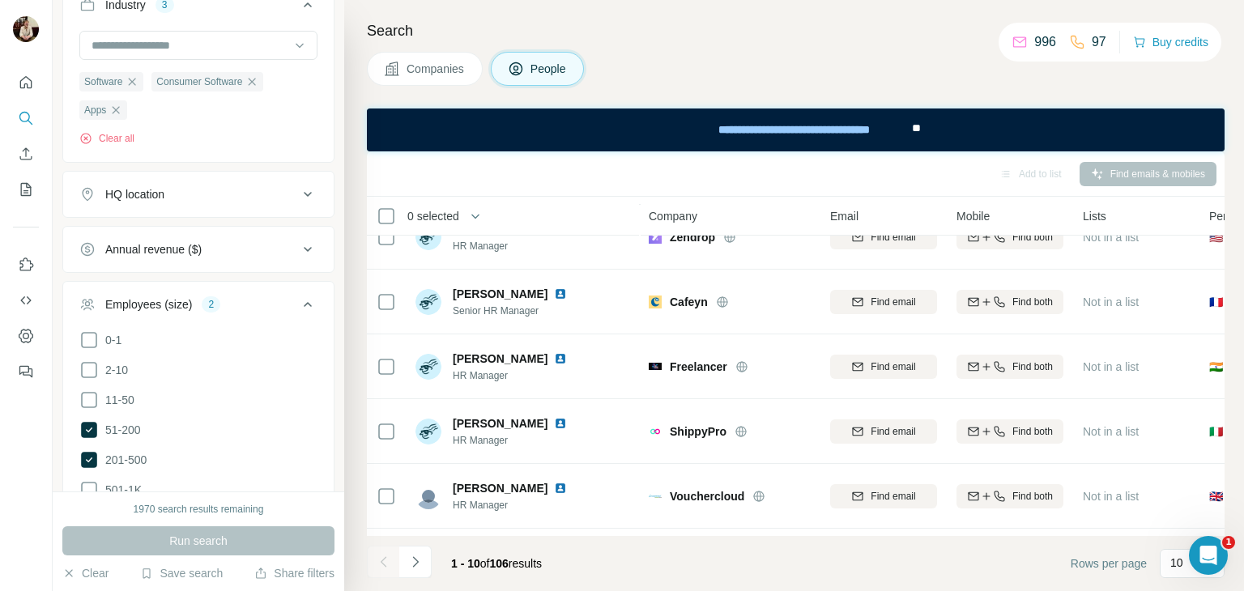
click at [145, 172] on div "HQ location" at bounding box center [198, 194] width 272 height 47
click at [142, 189] on div "HQ location" at bounding box center [134, 194] width 59 height 16
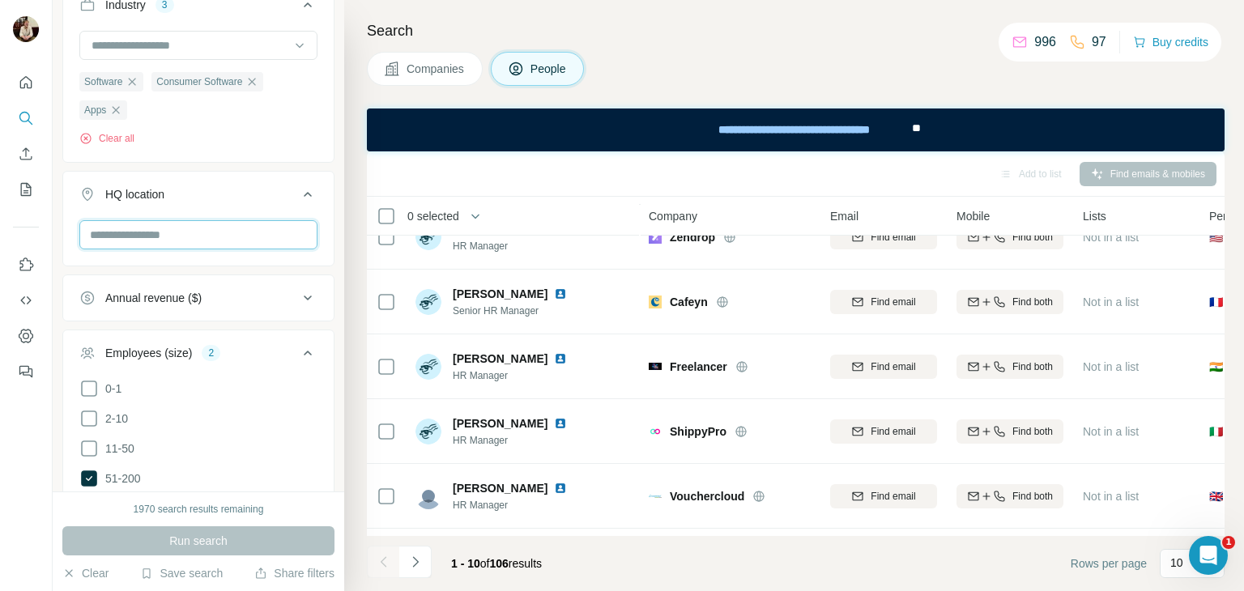
click at [141, 230] on input "text" at bounding box center [198, 234] width 238 height 29
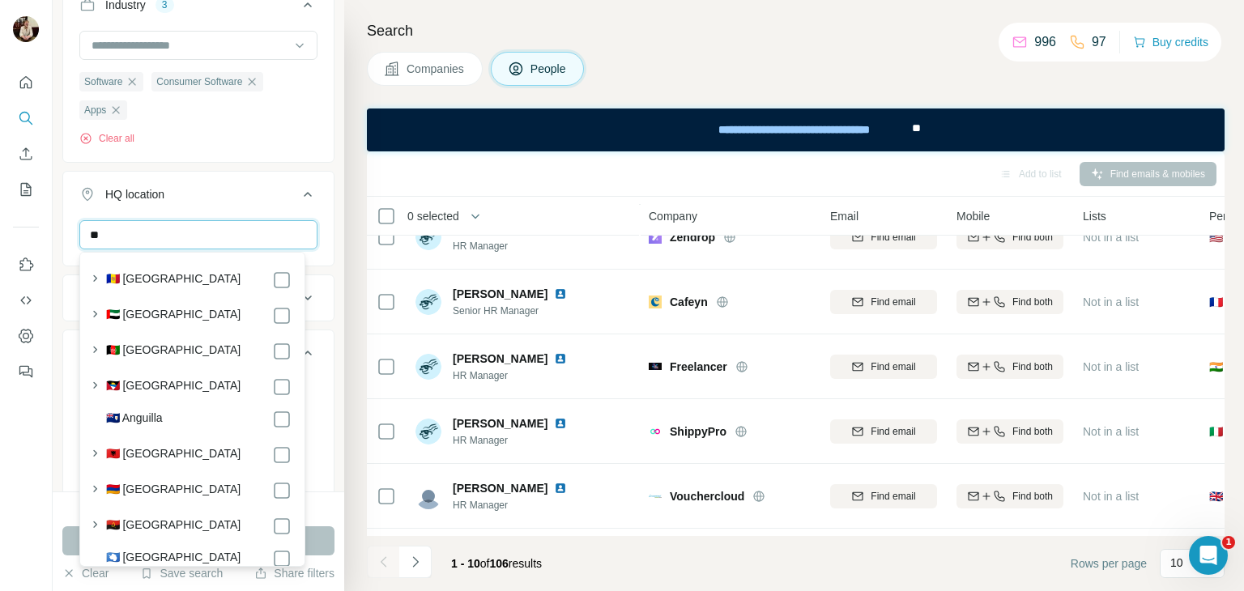
type input "*"
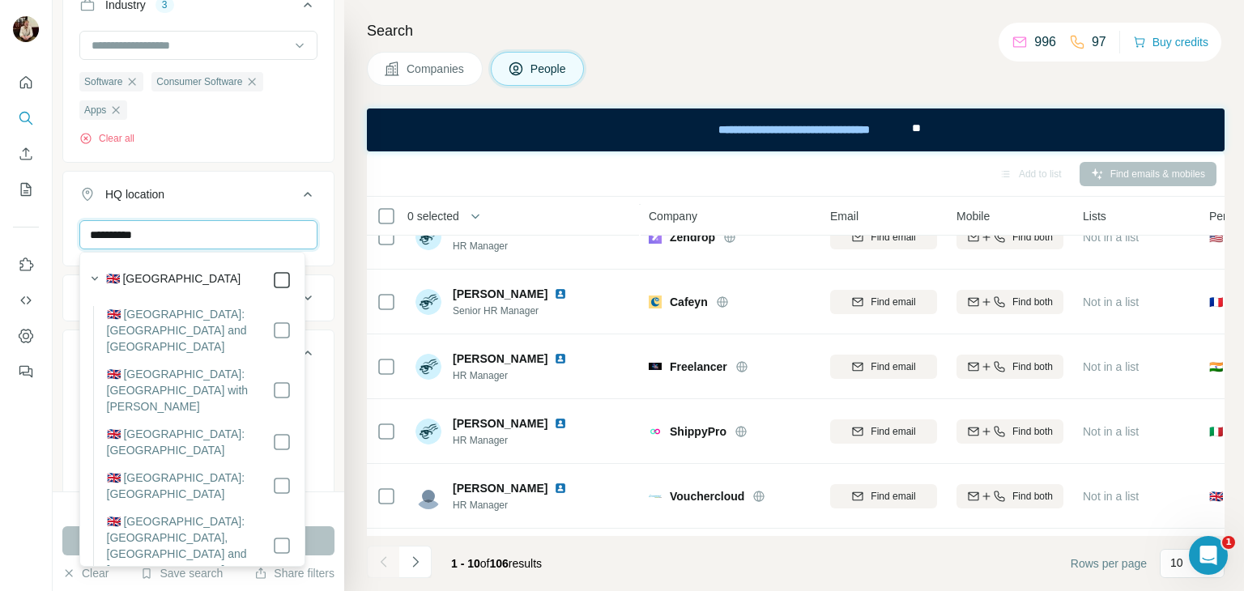
type input "**********"
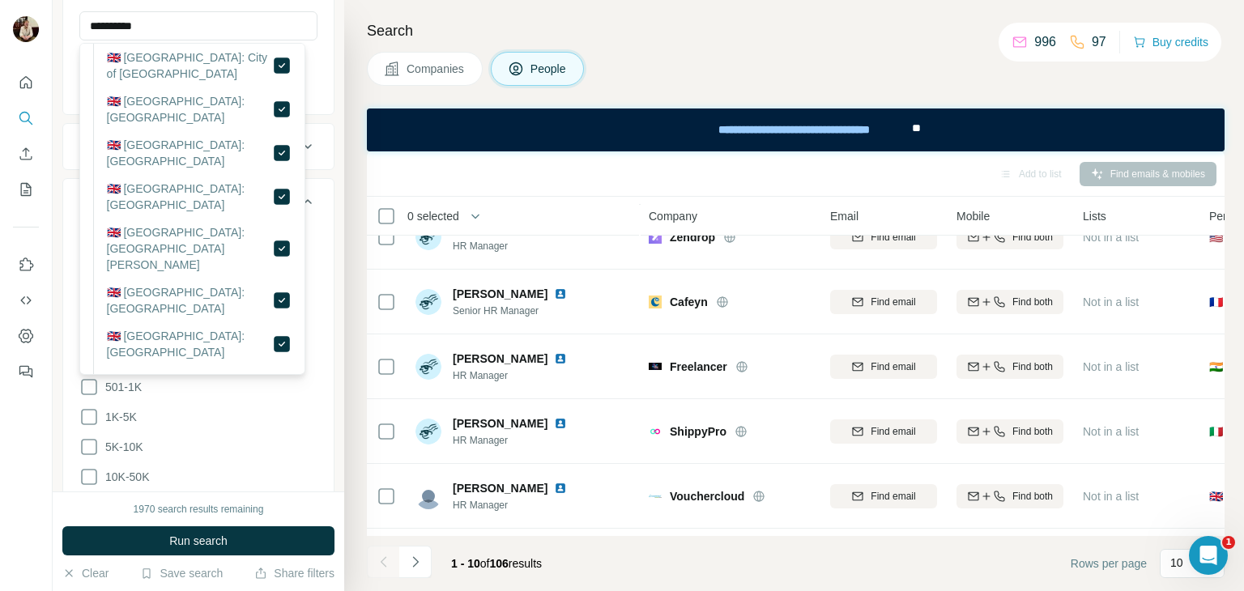
scroll to position [689, 0]
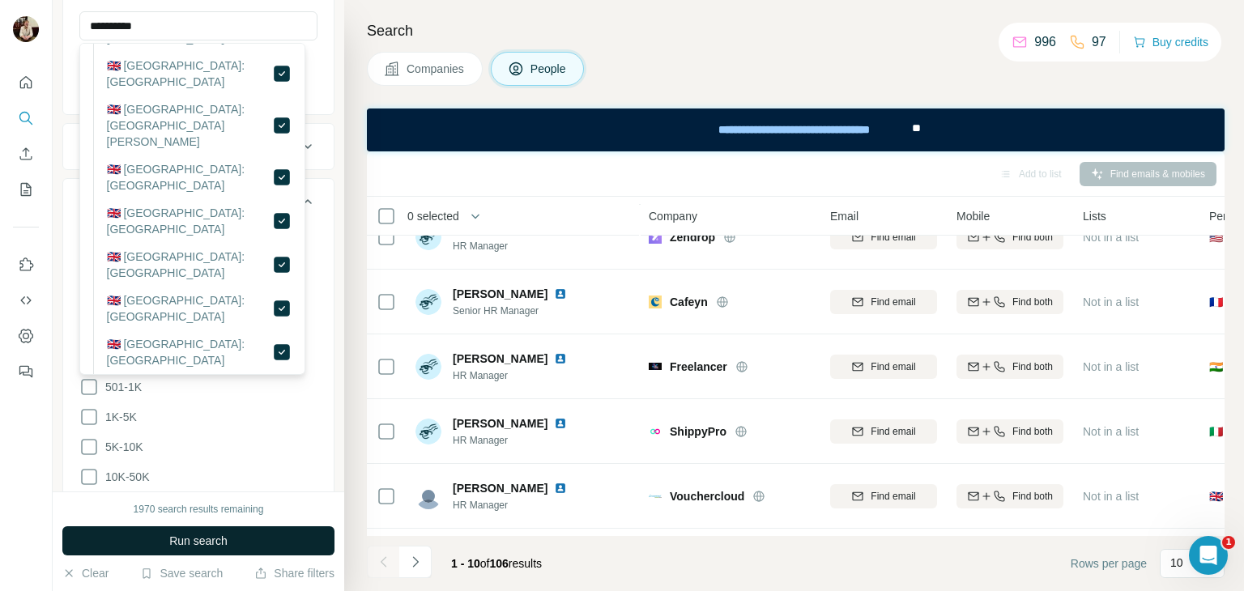
click at [181, 542] on span "Run search" at bounding box center [198, 541] width 58 height 16
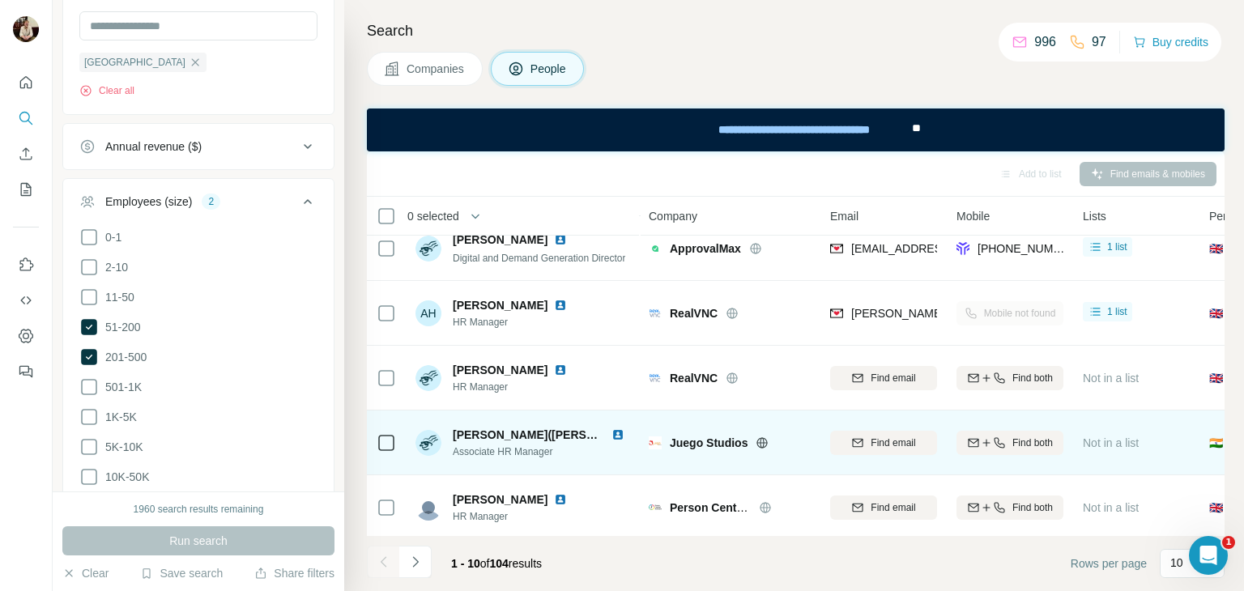
scroll to position [212, 0]
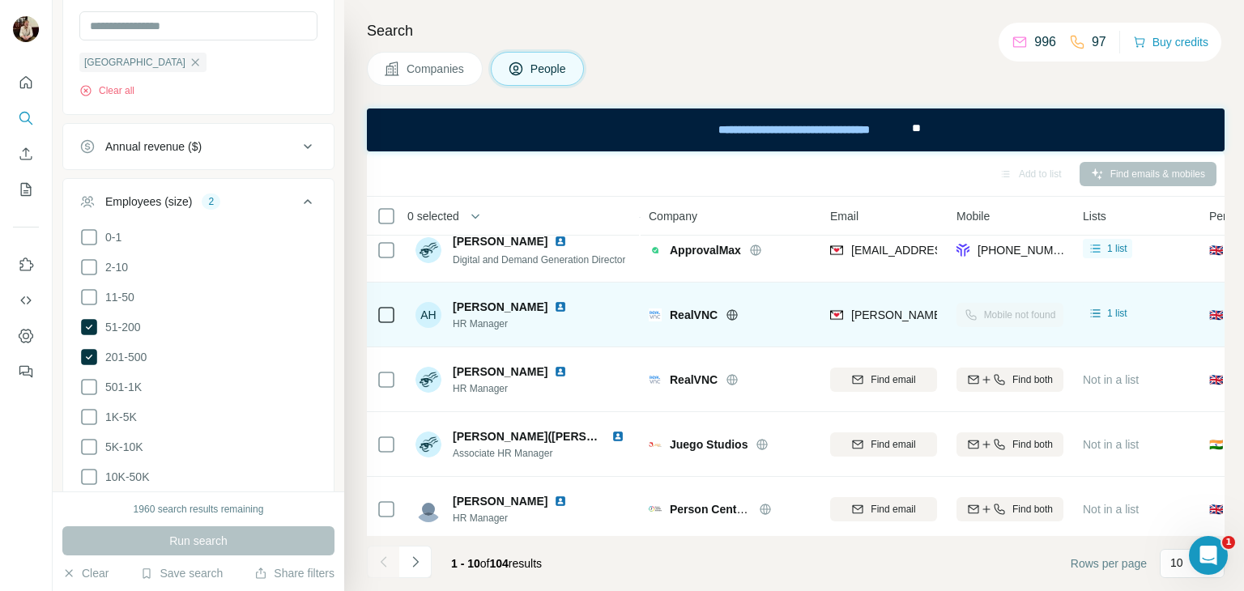
click at [658, 346] on td "RealVNC" at bounding box center [729, 315] width 181 height 65
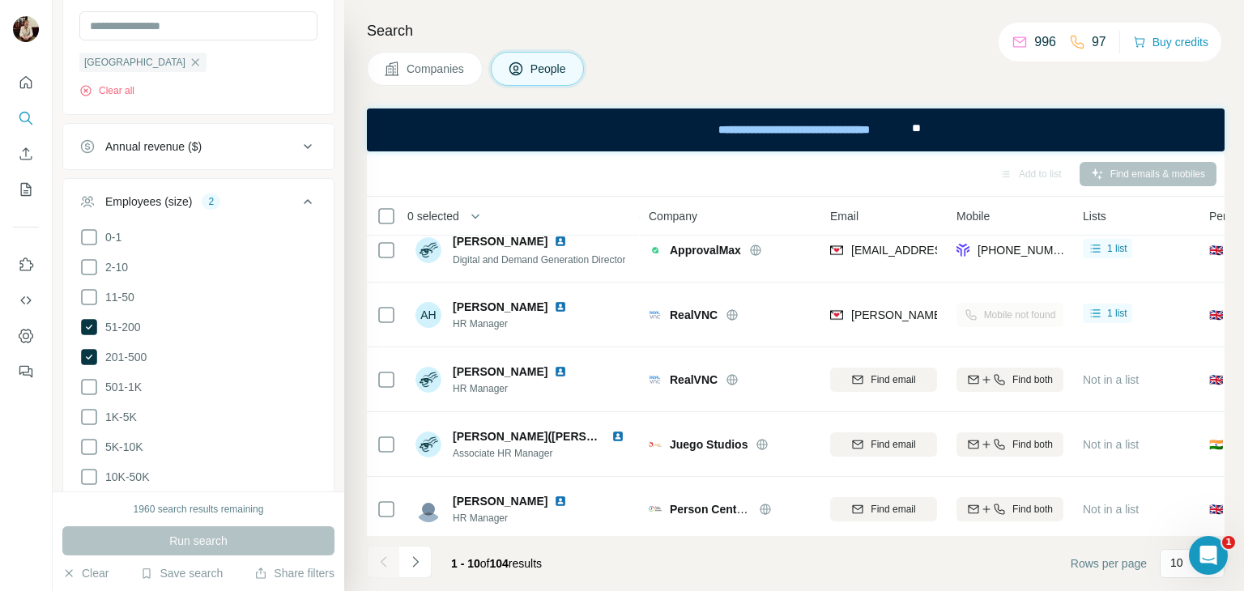
click at [926, 183] on div "Add to list Find emails & mobiles" at bounding box center [795, 174] width 841 height 28
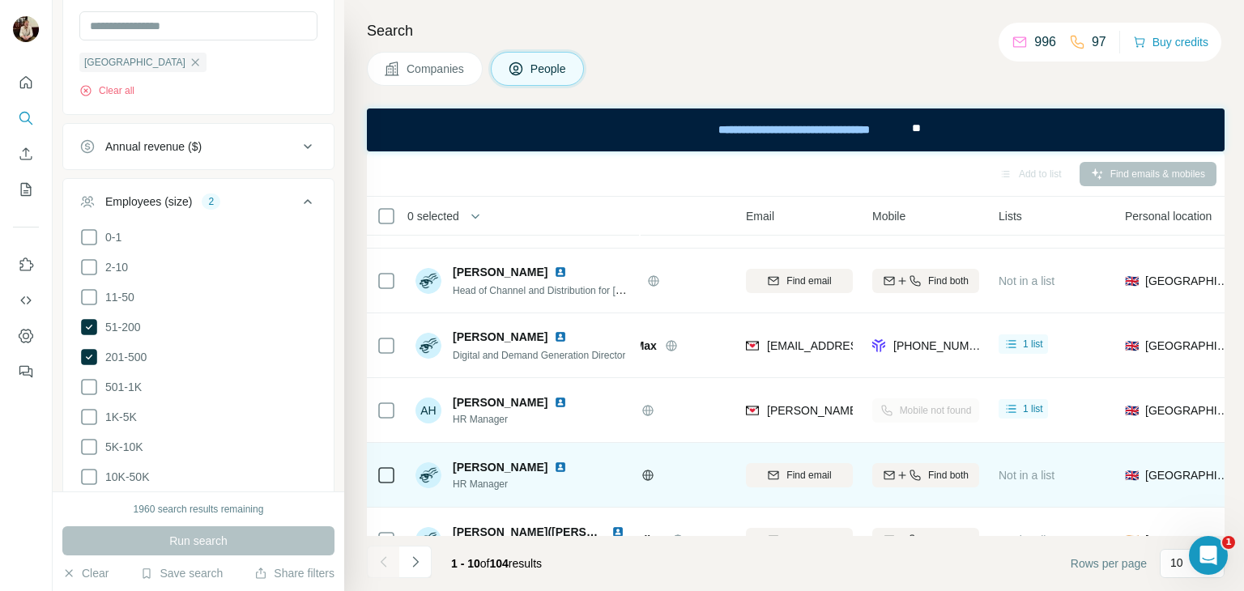
scroll to position [116, 84]
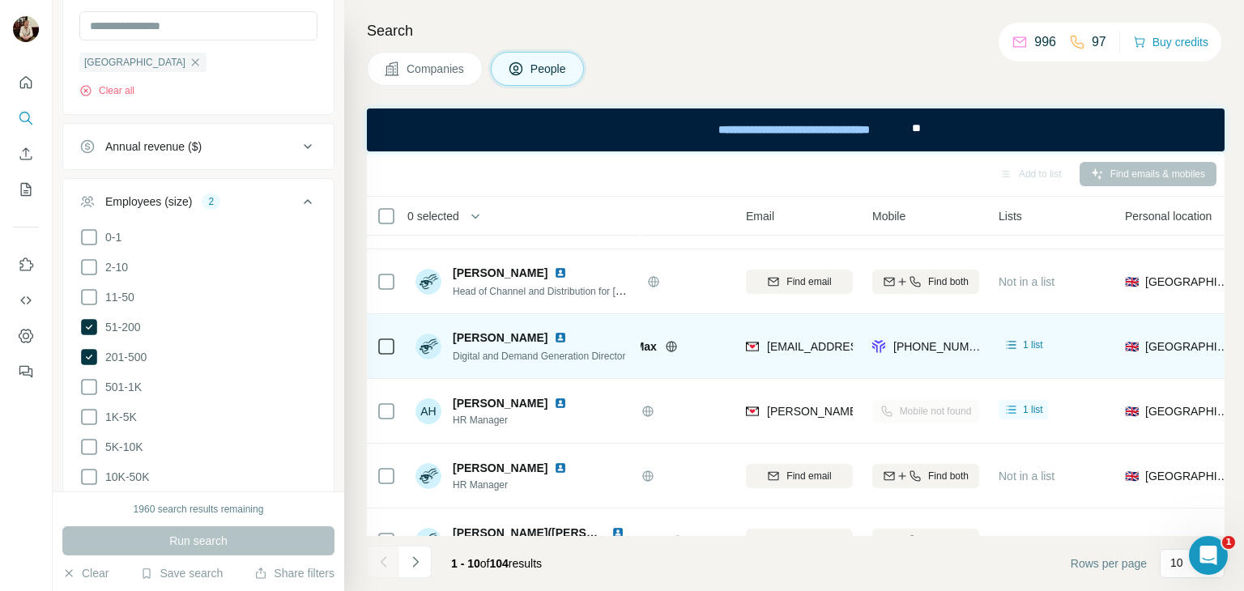
click at [716, 365] on div "ApprovalMax" at bounding box center [645, 346] width 162 height 45
click at [1030, 352] on div "1 list" at bounding box center [1023, 345] width 40 height 16
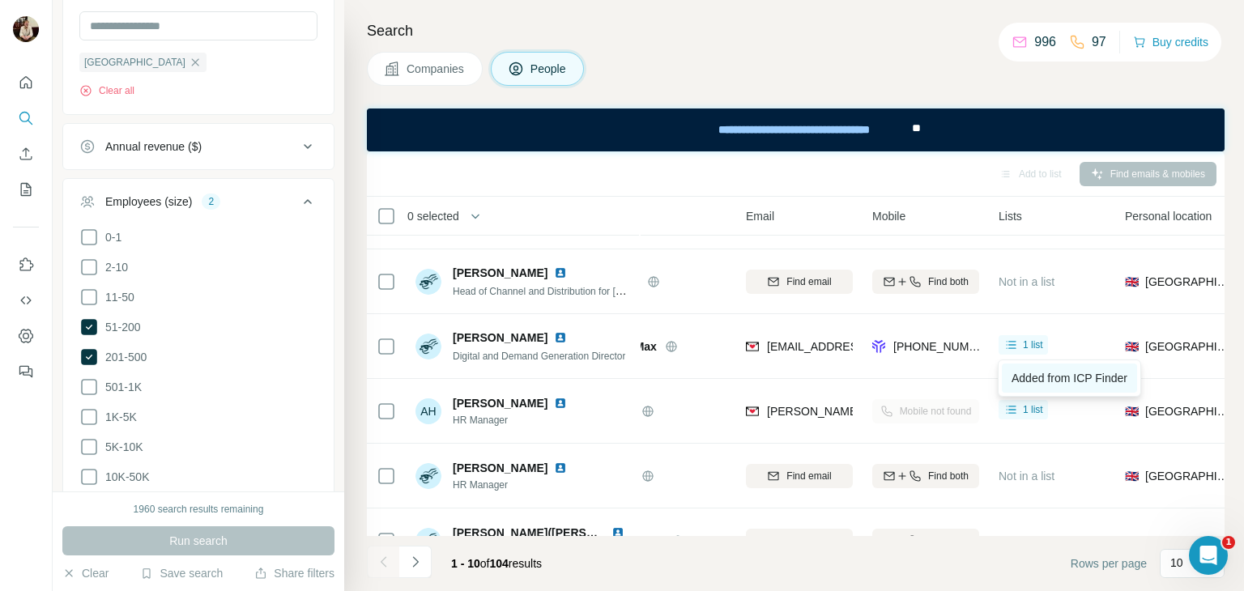
click at [1076, 372] on span "Added from ICP Finder" at bounding box center [1069, 378] width 116 height 13
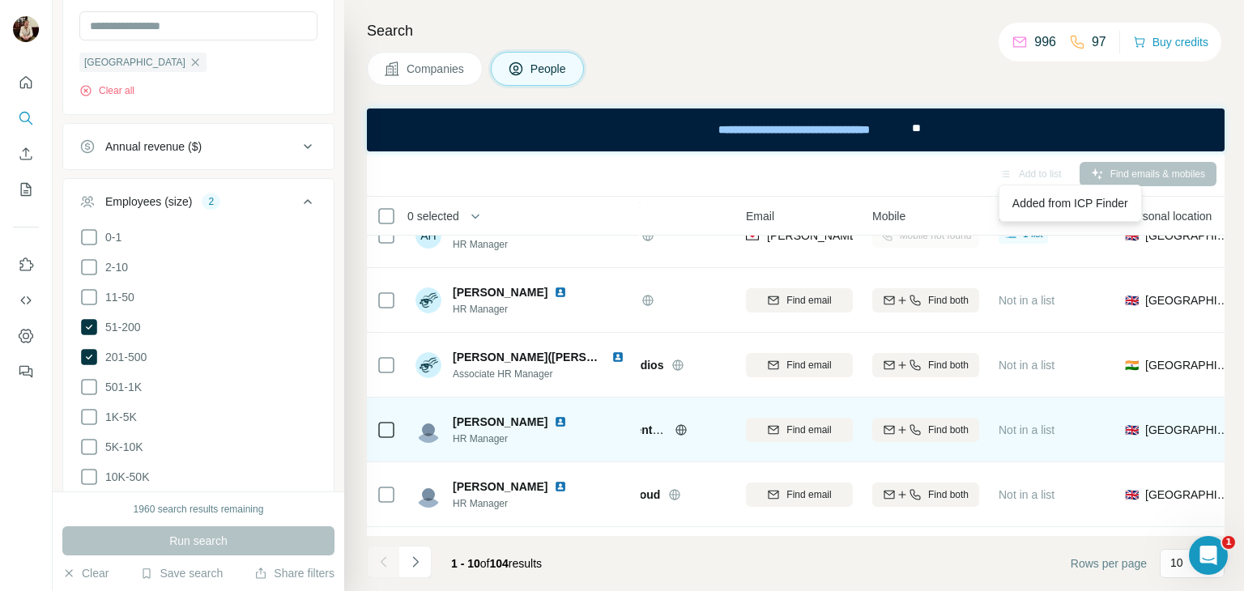
scroll to position [292, 0]
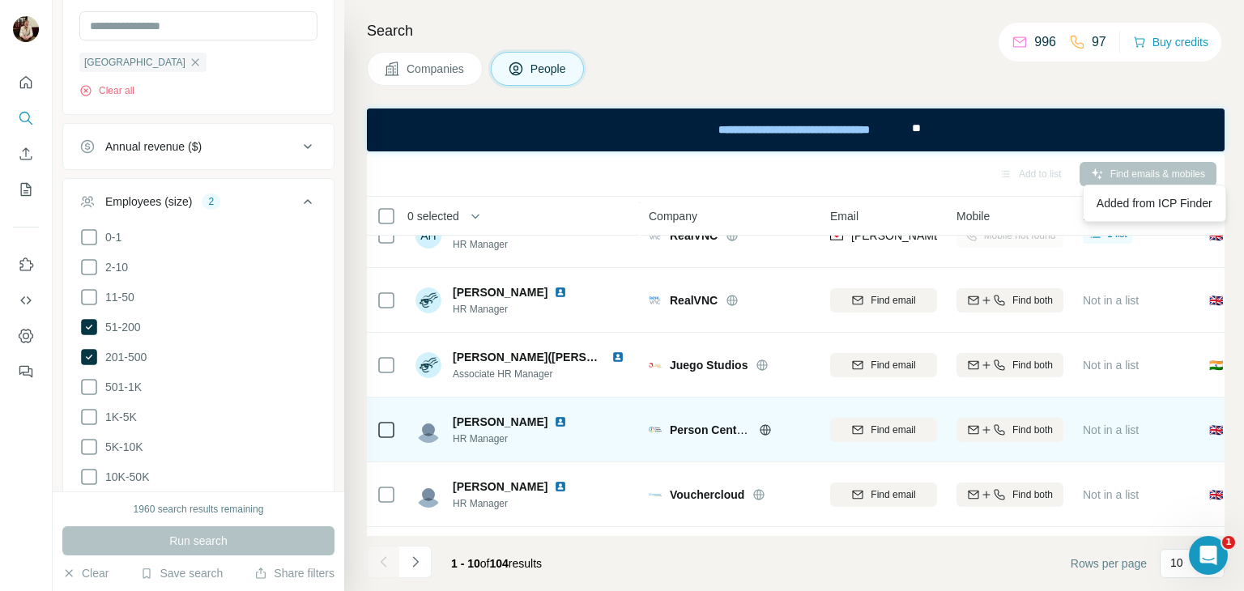
click at [766, 426] on icon at bounding box center [765, 429] width 4 height 11
click at [567, 425] on img at bounding box center [560, 421] width 13 height 13
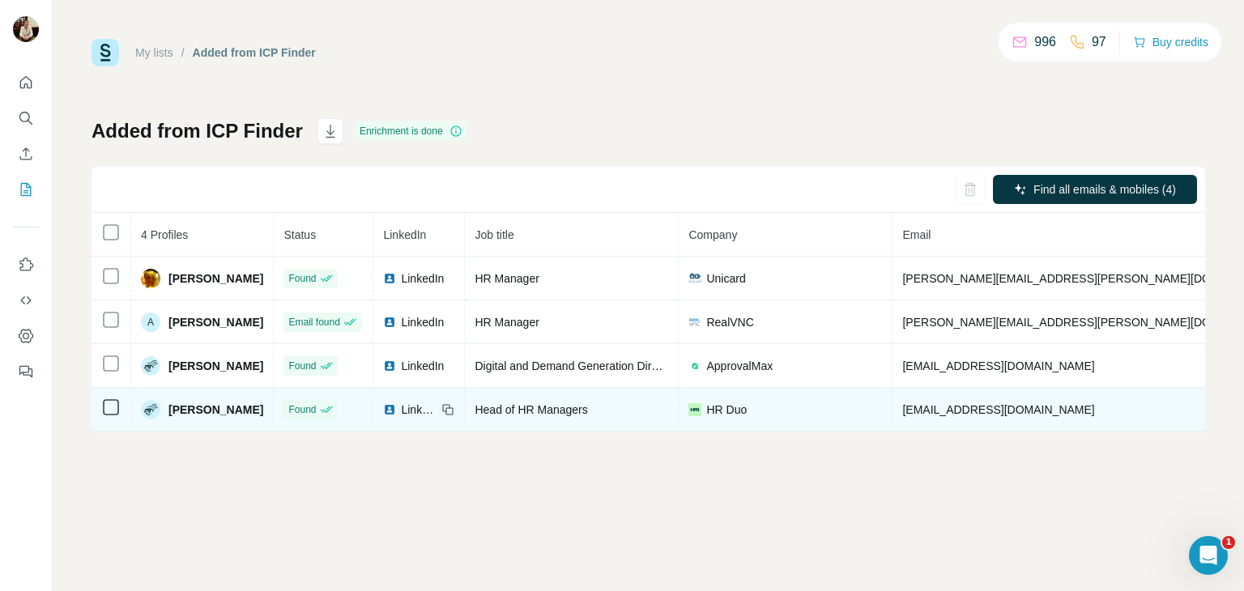
scroll to position [0, 256]
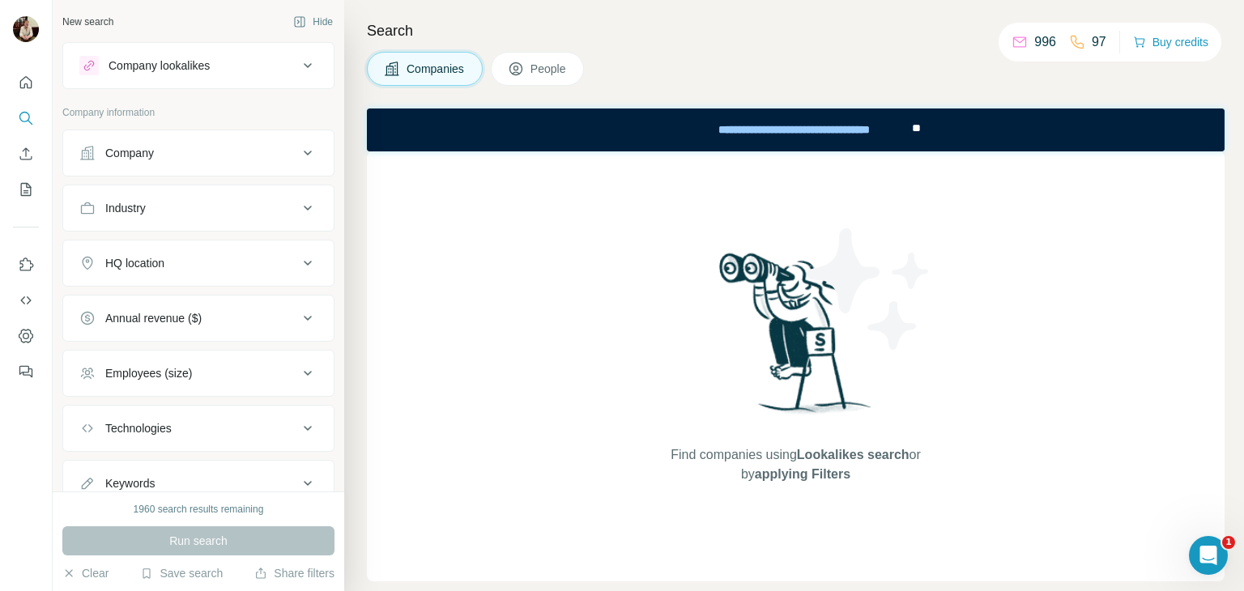
click at [529, 82] on button "People" at bounding box center [538, 69] width 94 height 34
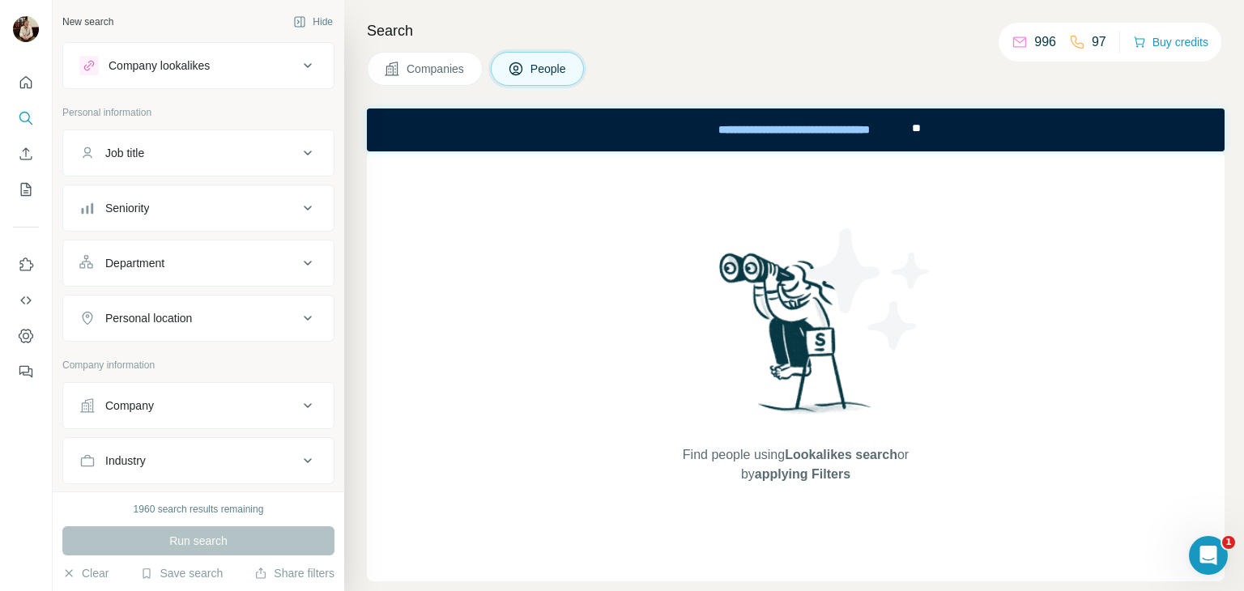
click at [202, 161] on button "Job title" at bounding box center [198, 153] width 270 height 39
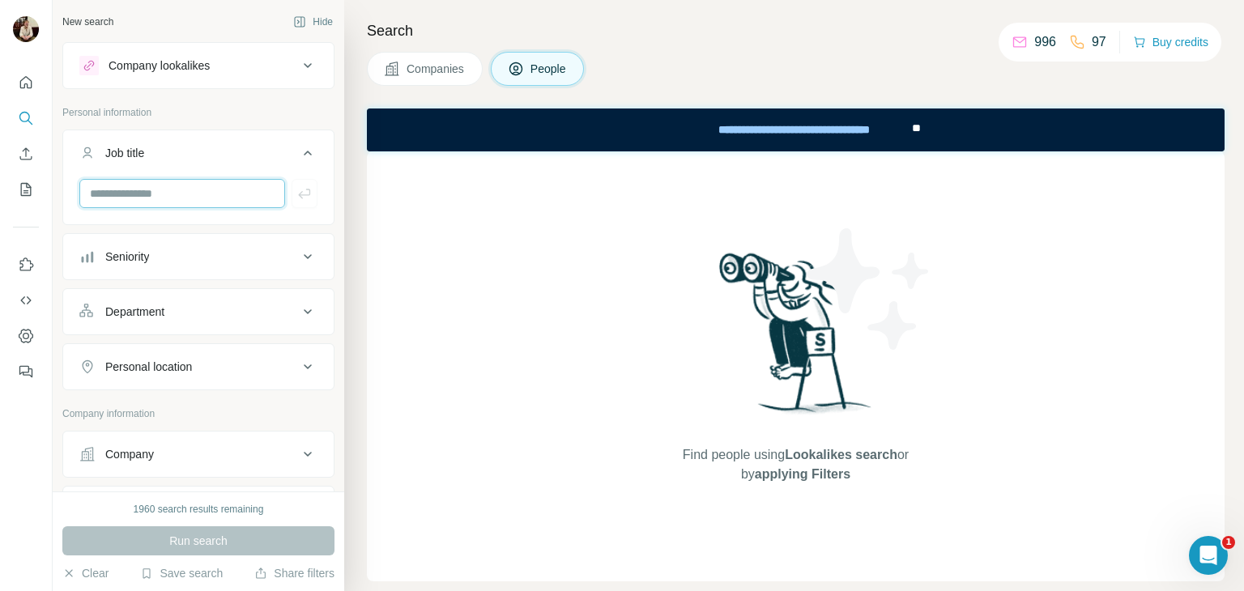
click at [161, 192] on input "text" at bounding box center [182, 193] width 206 height 29
type input "**********"
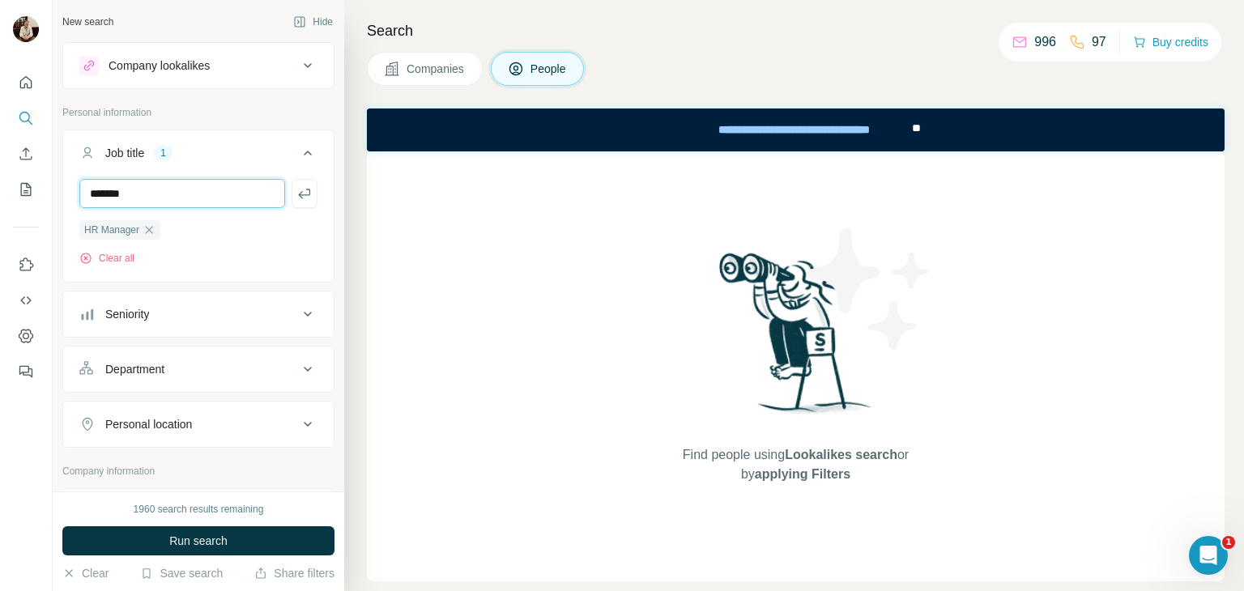
type input "*******"
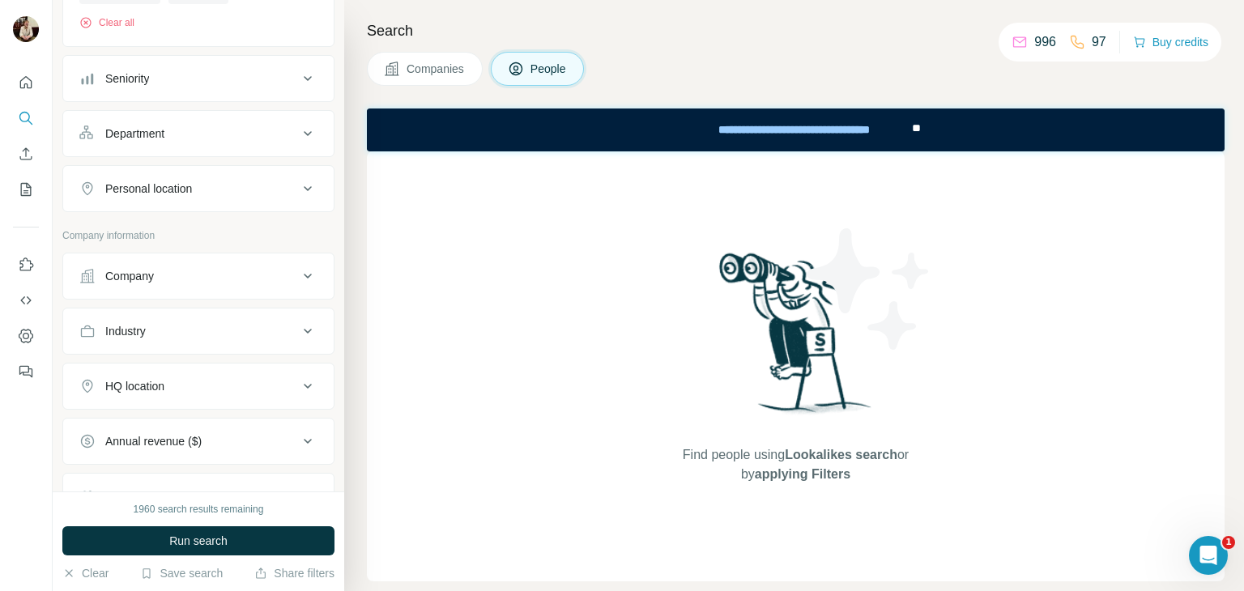
scroll to position [238, 0]
click at [175, 275] on div "Company" at bounding box center [188, 274] width 219 height 16
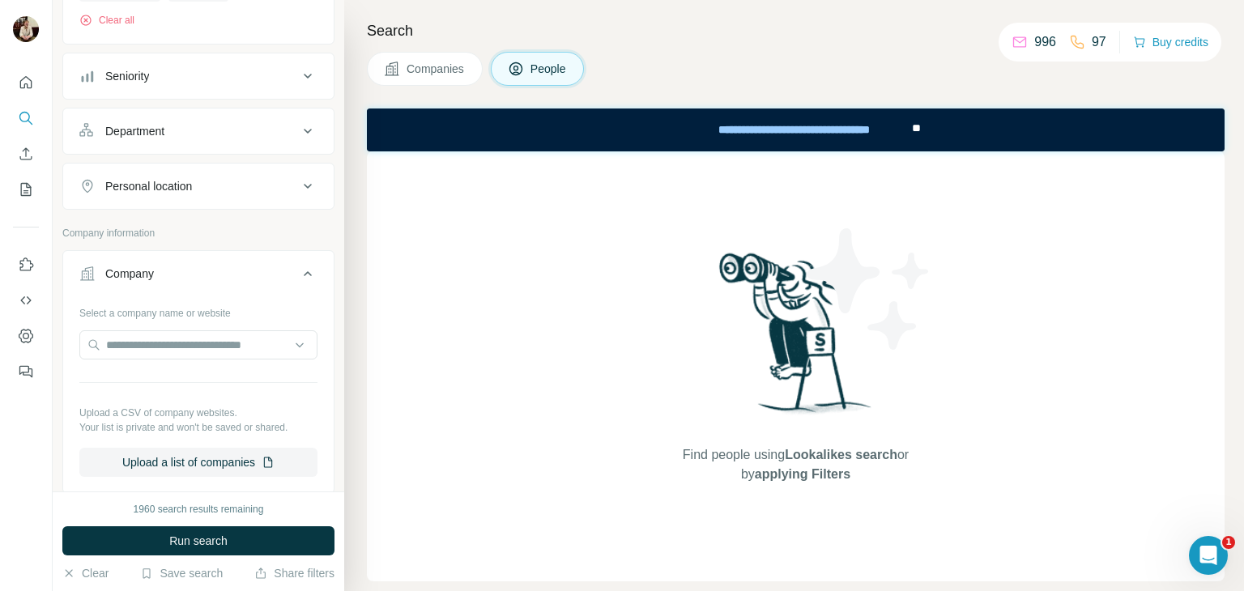
click at [175, 275] on div "Company" at bounding box center [188, 274] width 219 height 16
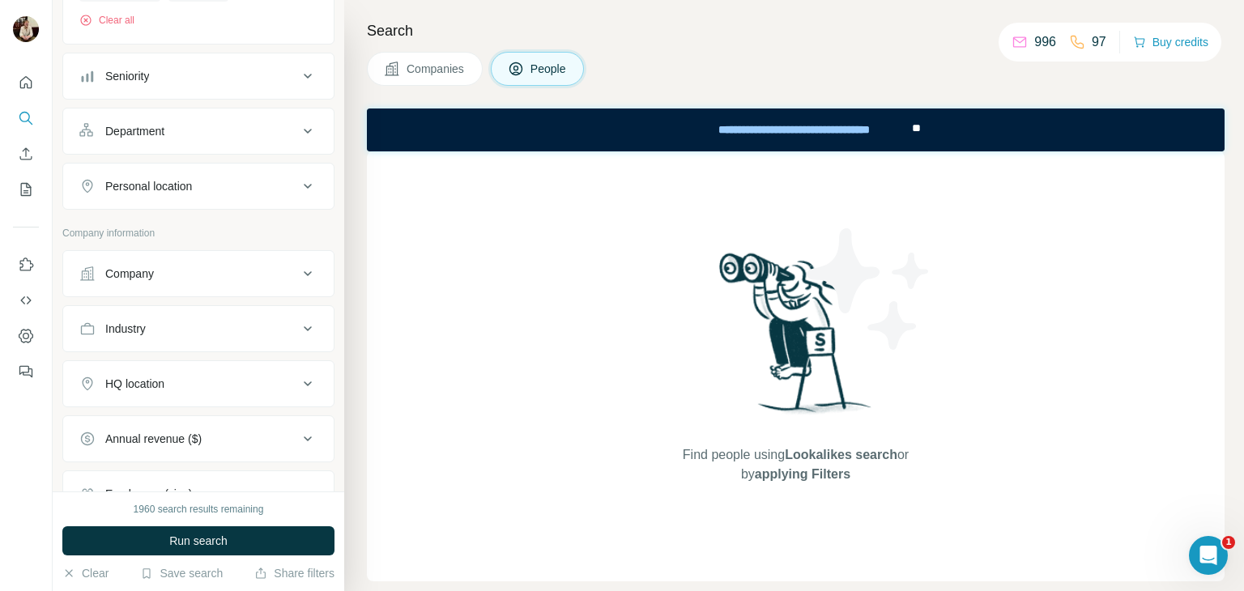
click at [182, 317] on button "Industry" at bounding box center [198, 328] width 270 height 39
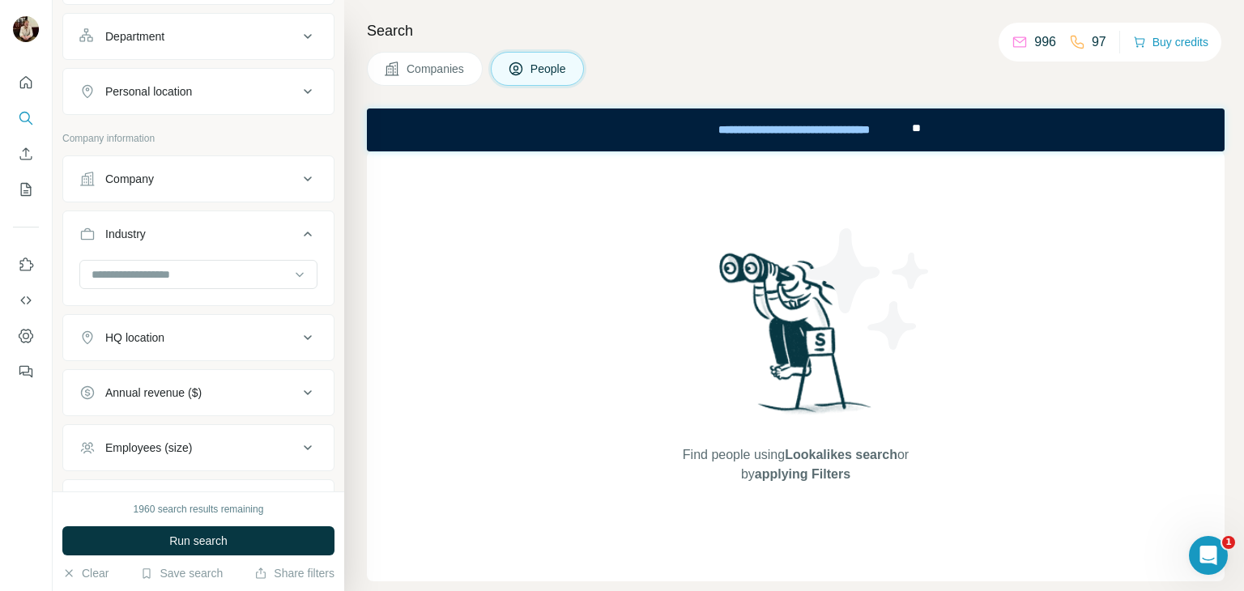
scroll to position [334, 0]
click at [148, 262] on div at bounding box center [190, 274] width 200 height 28
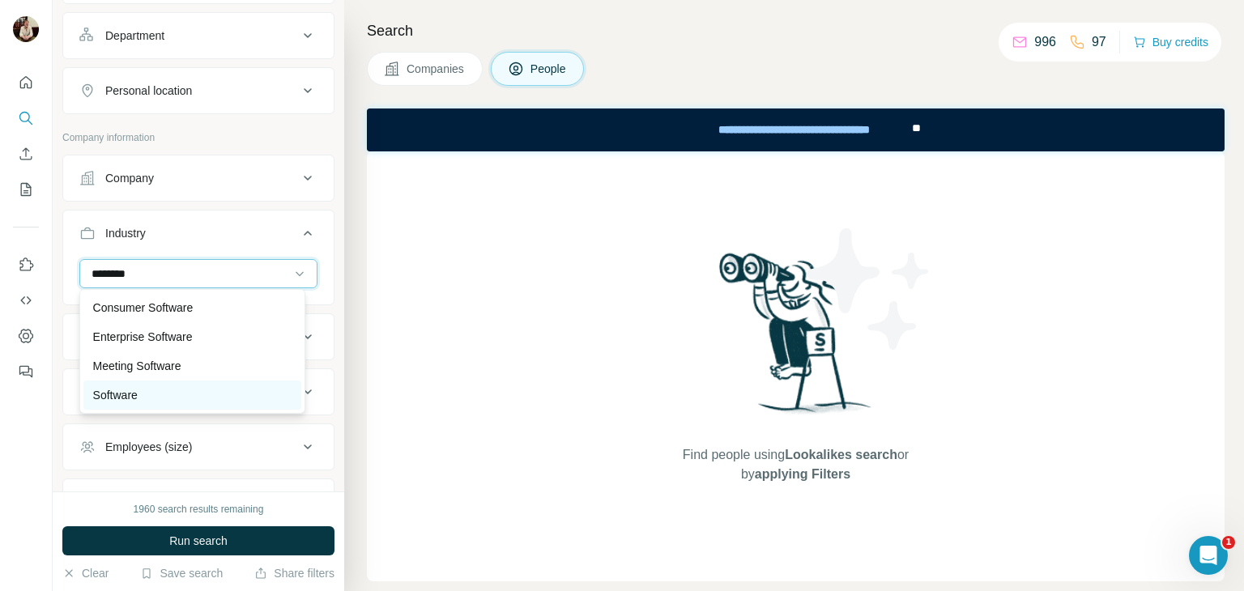
type input "********"
click at [155, 393] on div "Software" at bounding box center [192, 395] width 198 height 16
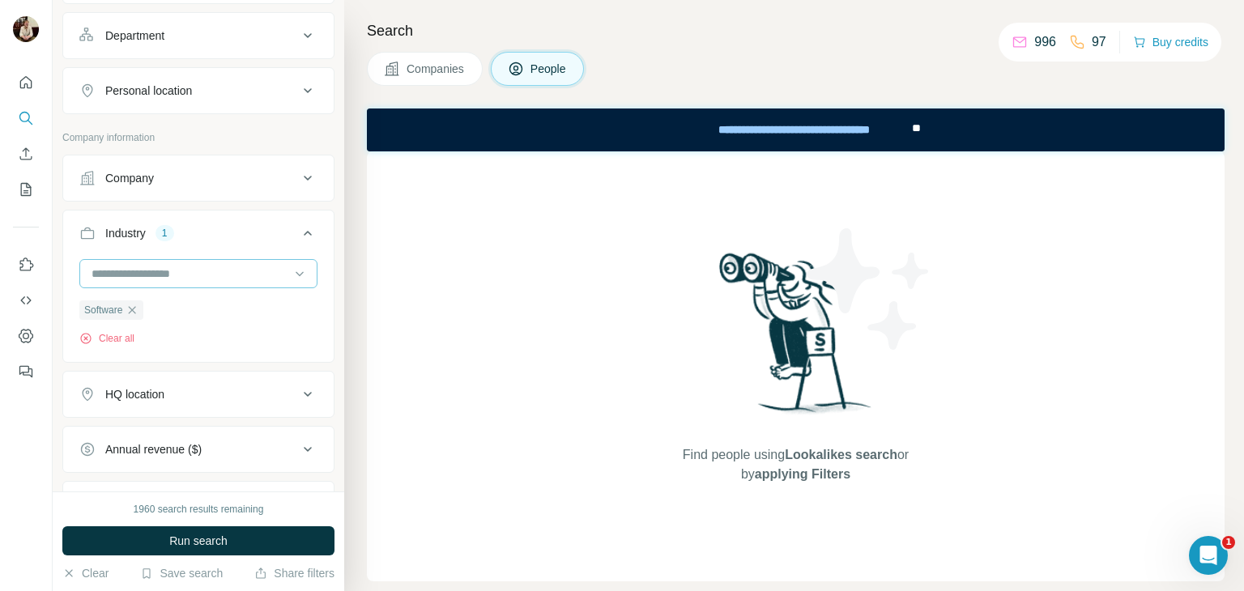
click at [179, 277] on input at bounding box center [190, 274] width 200 height 18
click at [155, 265] on input at bounding box center [190, 274] width 200 height 18
click at [139, 272] on input at bounding box center [190, 274] width 200 height 18
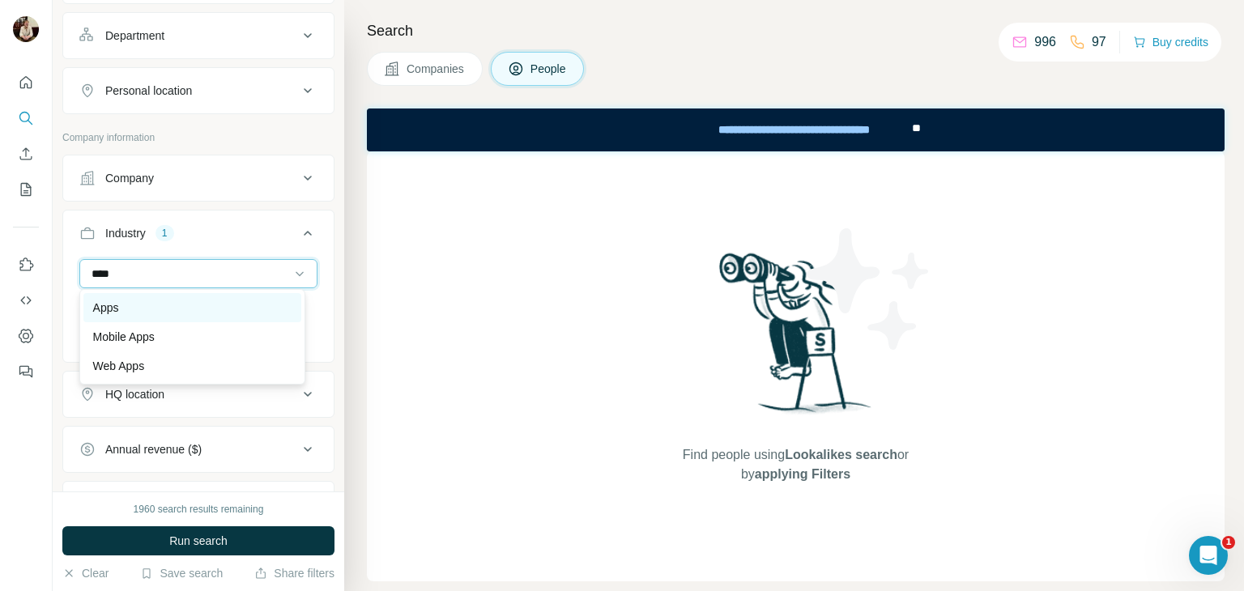
type input "****"
click at [113, 303] on p "Apps" at bounding box center [106, 308] width 26 height 16
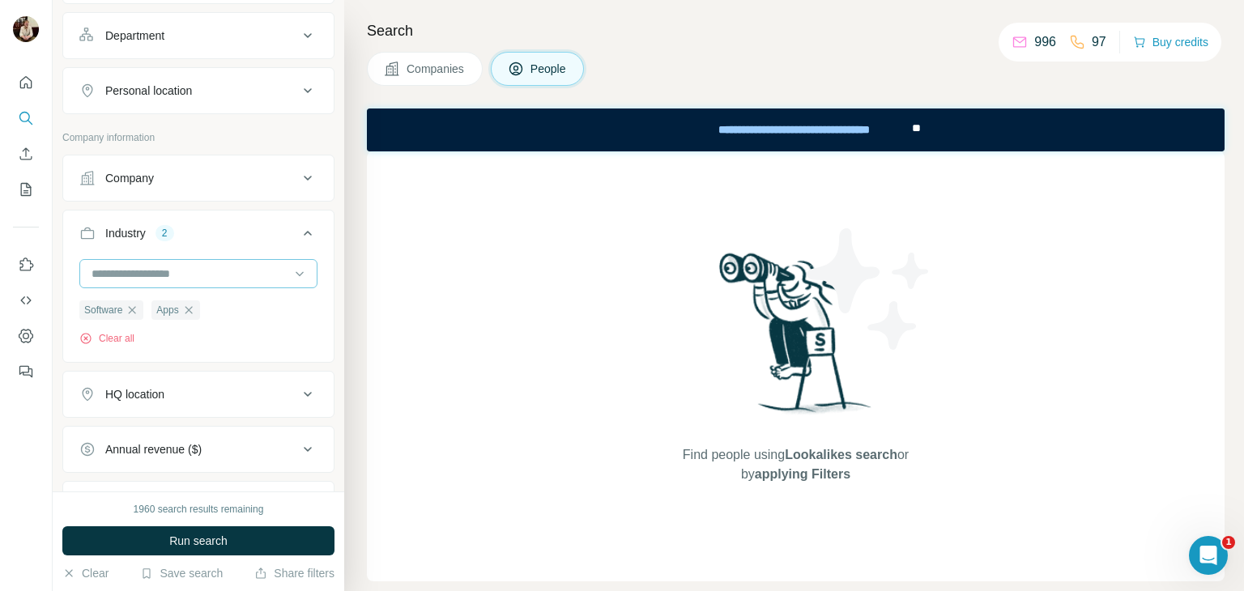
click at [171, 270] on input at bounding box center [190, 274] width 200 height 18
click at [143, 274] on input at bounding box center [190, 274] width 200 height 18
type input "**********"
click at [152, 300] on p "Consumer Software" at bounding box center [143, 308] width 100 height 16
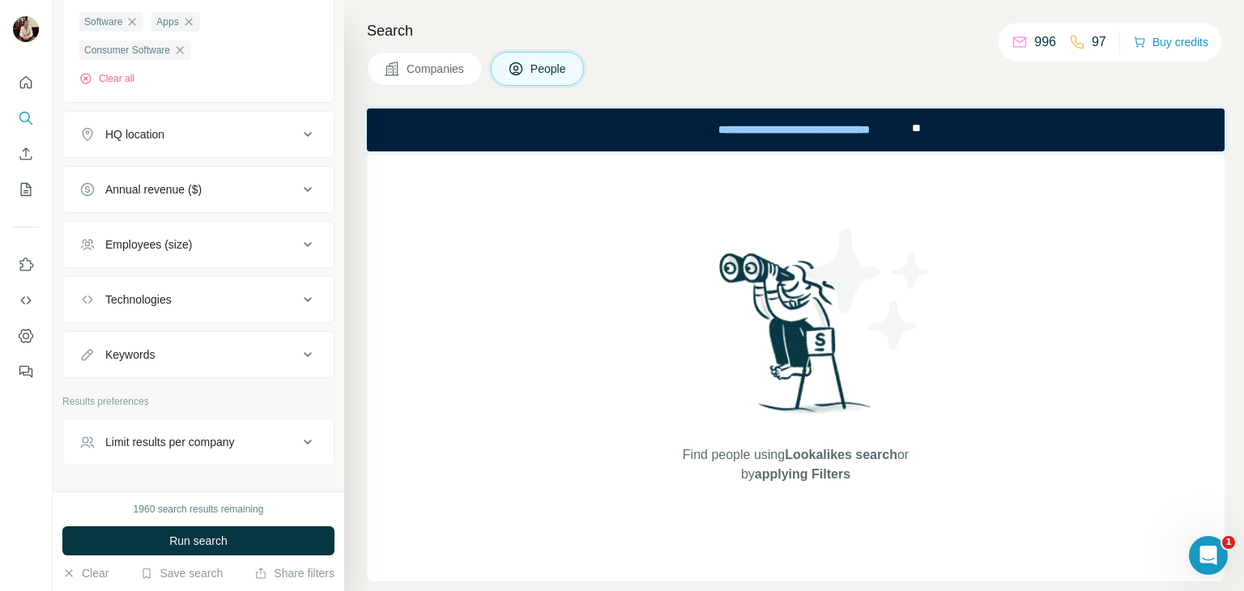
scroll to position [624, 0]
click at [211, 235] on div "Employees (size)" at bounding box center [188, 242] width 219 height 16
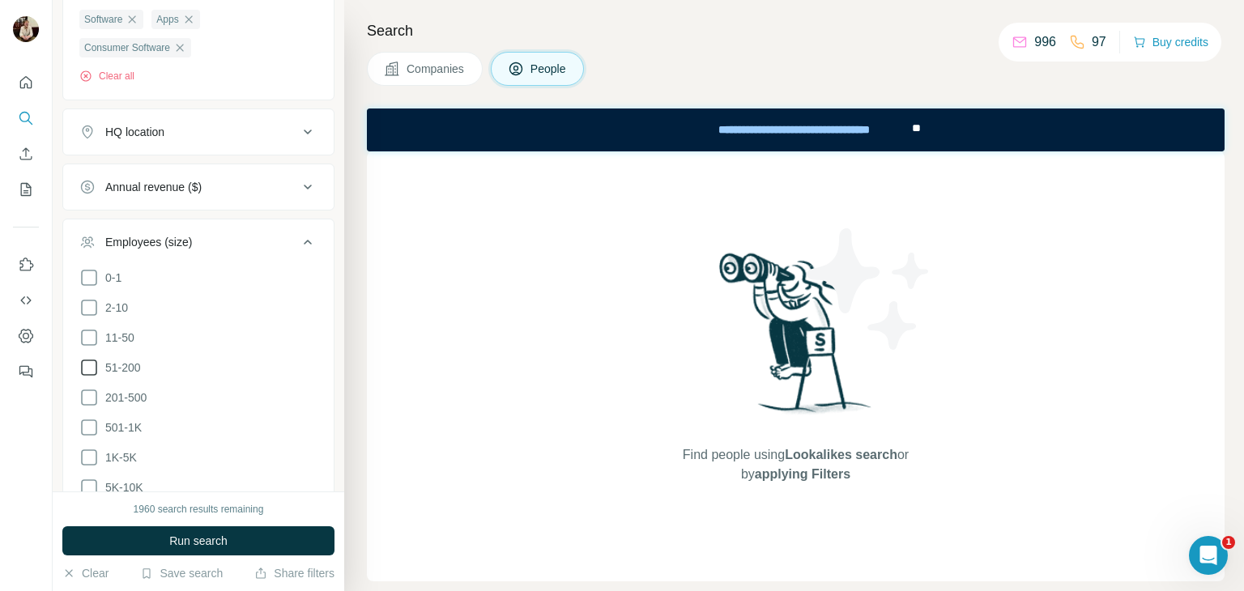
click at [89, 360] on icon at bounding box center [89, 368] width 16 height 16
click at [90, 390] on icon at bounding box center [88, 397] width 19 height 19
click at [190, 550] on button "Run search" at bounding box center [198, 540] width 272 height 29
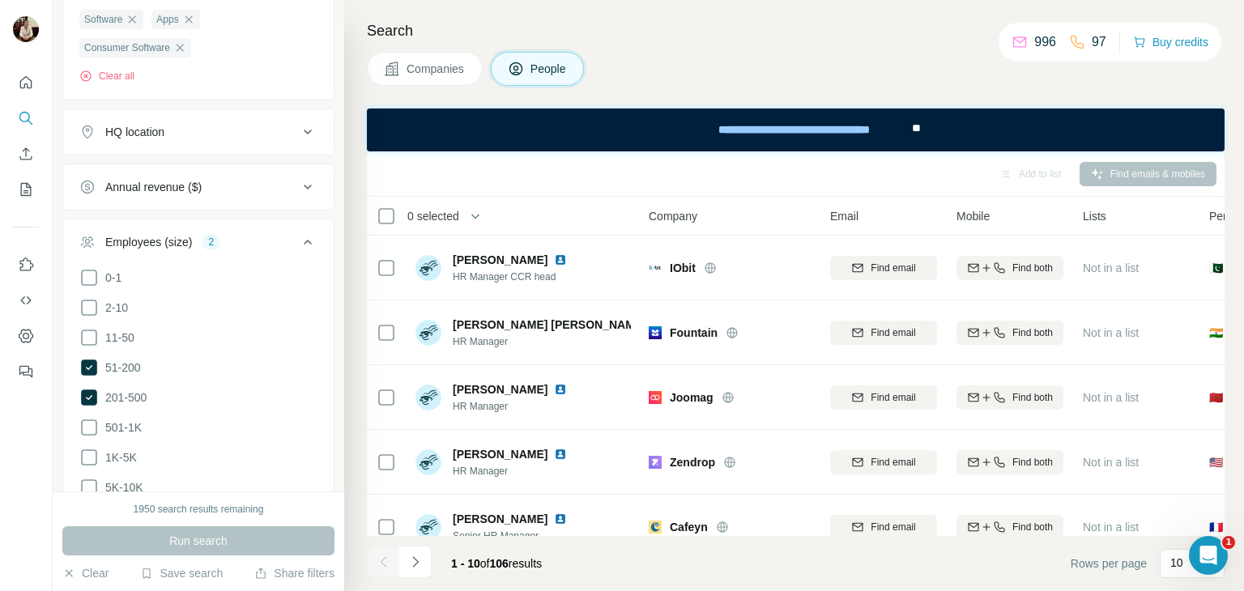
click at [215, 135] on div "HQ location" at bounding box center [188, 132] width 219 height 16
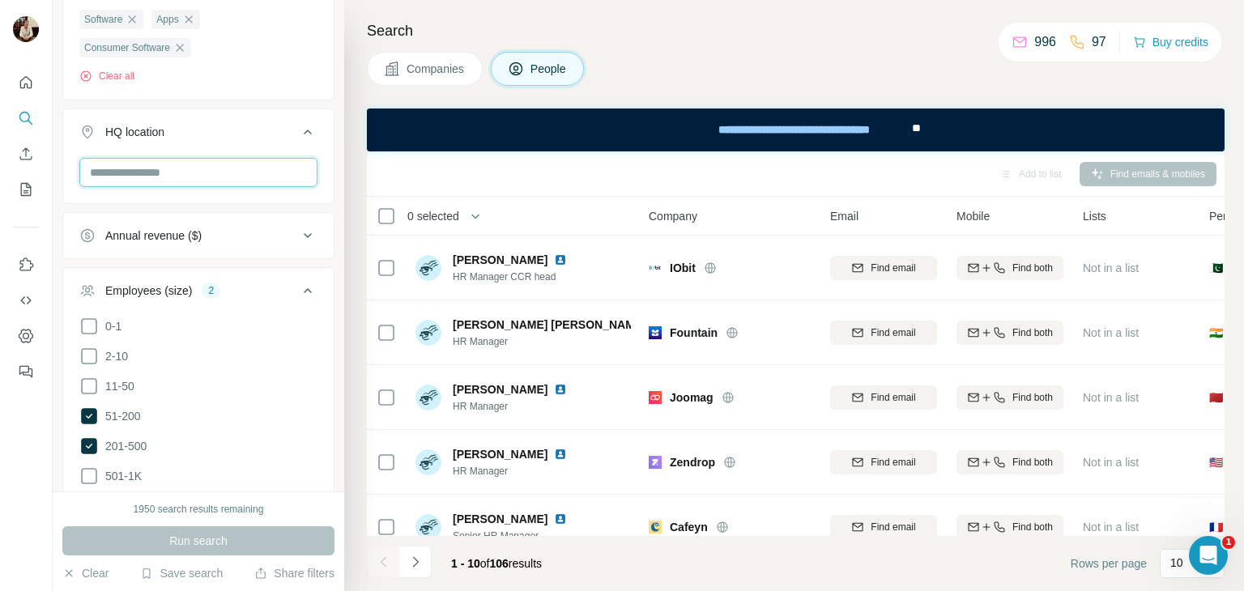
click at [202, 165] on input "text" at bounding box center [198, 172] width 238 height 29
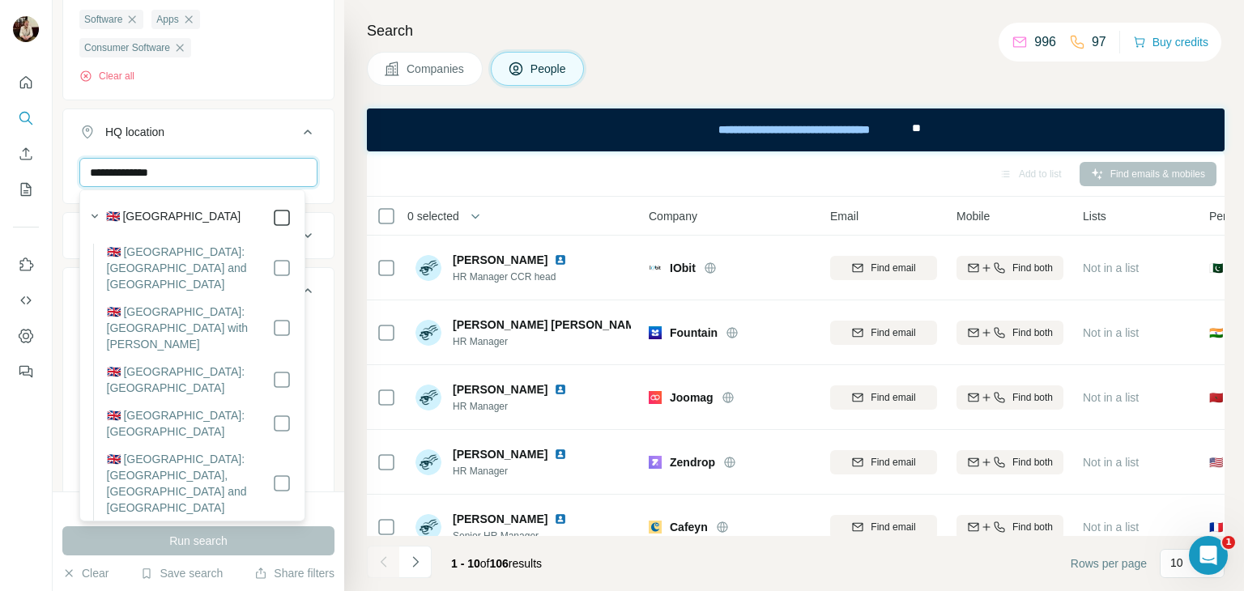
type input "**********"
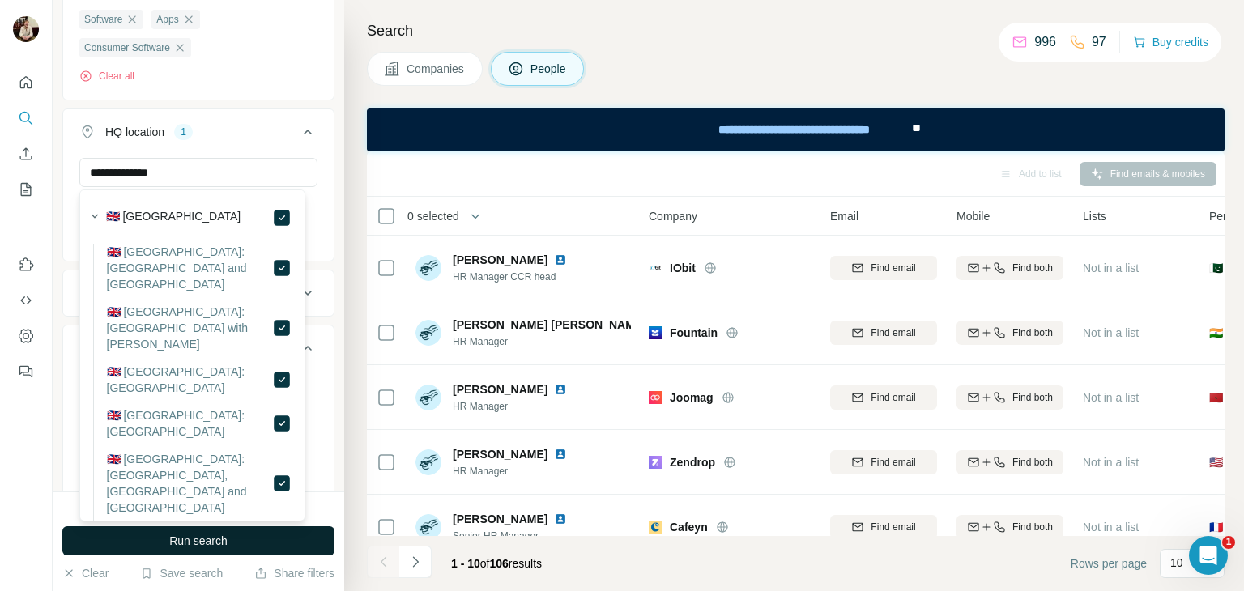
click at [182, 537] on span "Run search" at bounding box center [198, 541] width 58 height 16
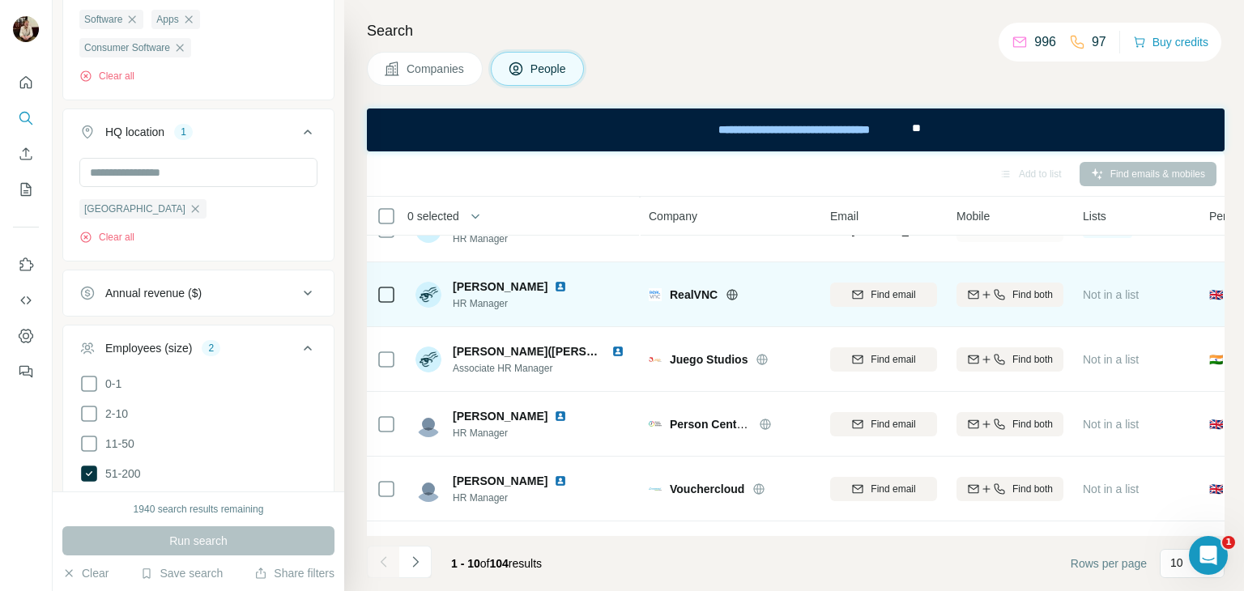
scroll to position [355, 0]
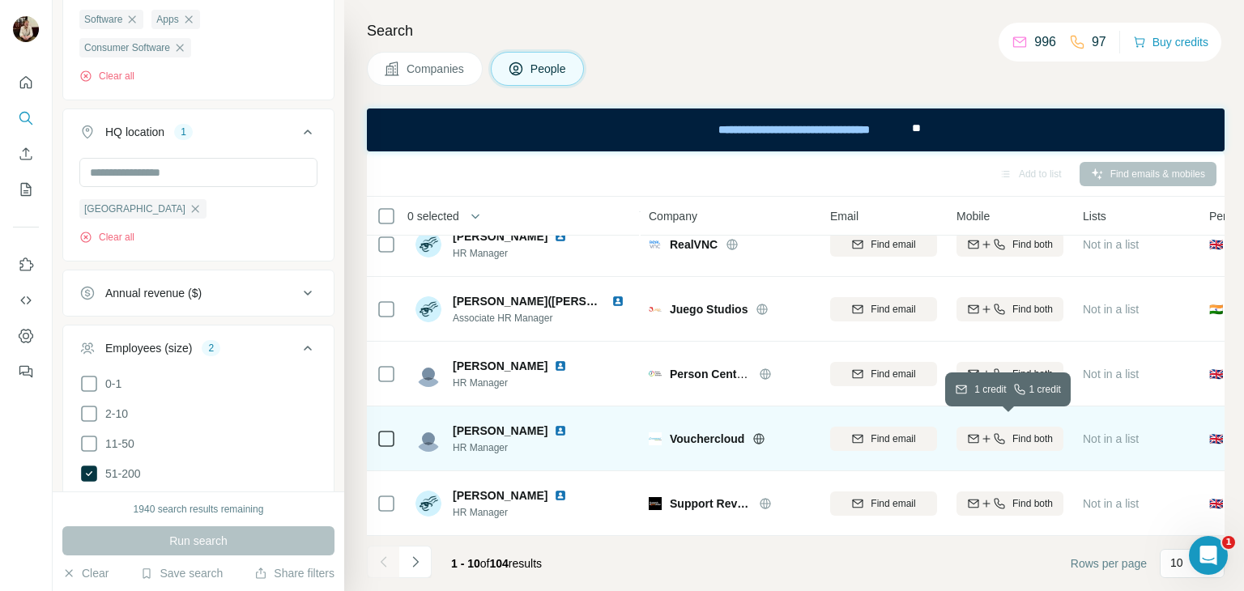
click at [1041, 434] on span "Find both" at bounding box center [1032, 439] width 40 height 15
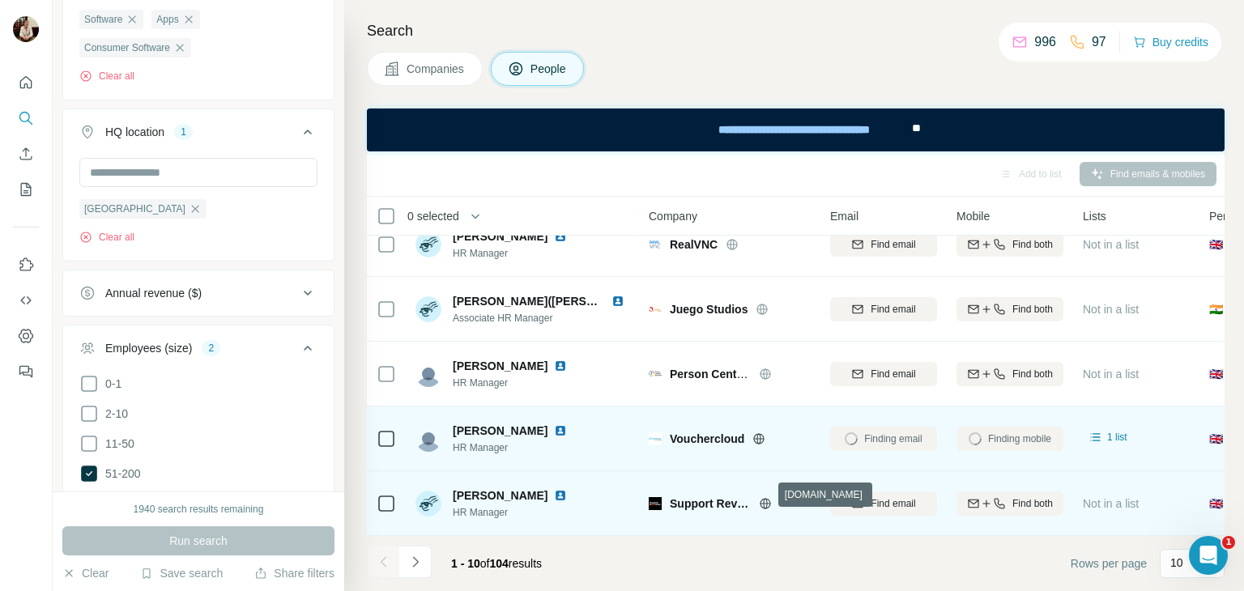
click at [766, 498] on icon at bounding box center [765, 503] width 4 height 11
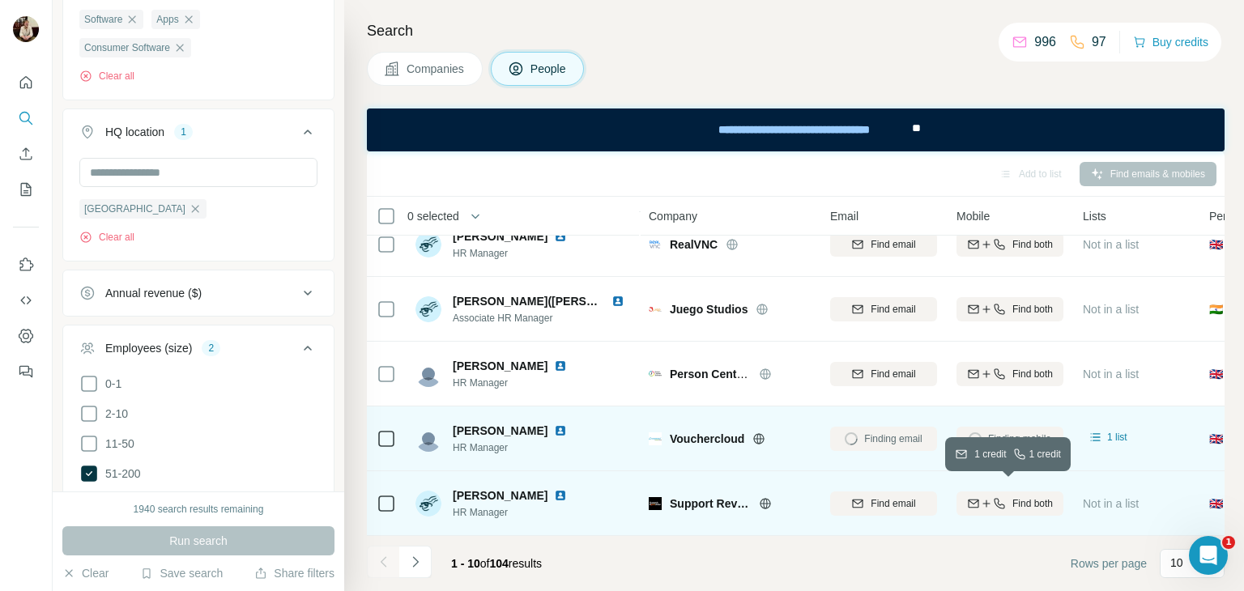
click at [997, 497] on icon "button" at bounding box center [999, 503] width 13 height 13
click at [415, 564] on icon "Navigate to next page" at bounding box center [415, 562] width 16 height 16
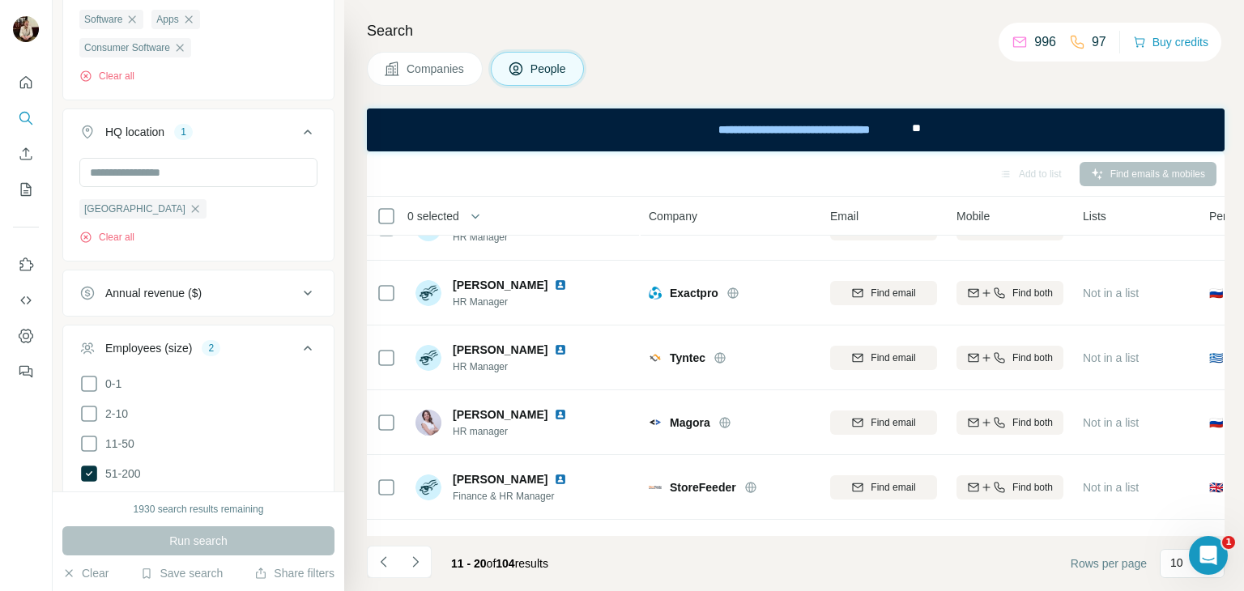
scroll to position [0, 0]
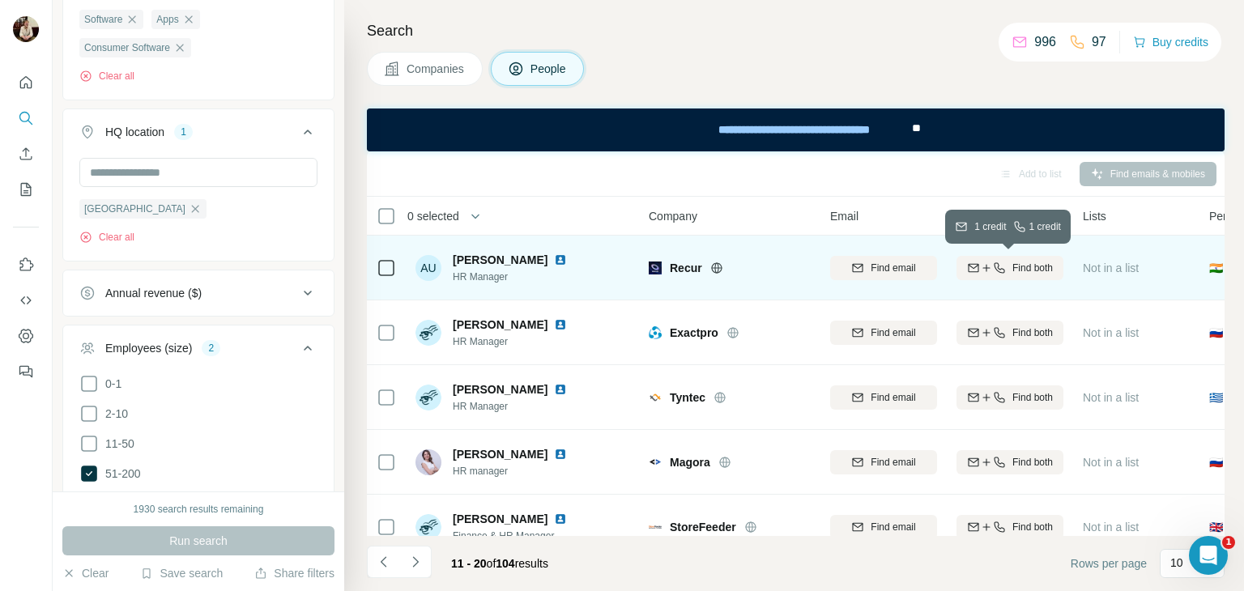
click at [1009, 270] on div "Find both" at bounding box center [1009, 268] width 107 height 15
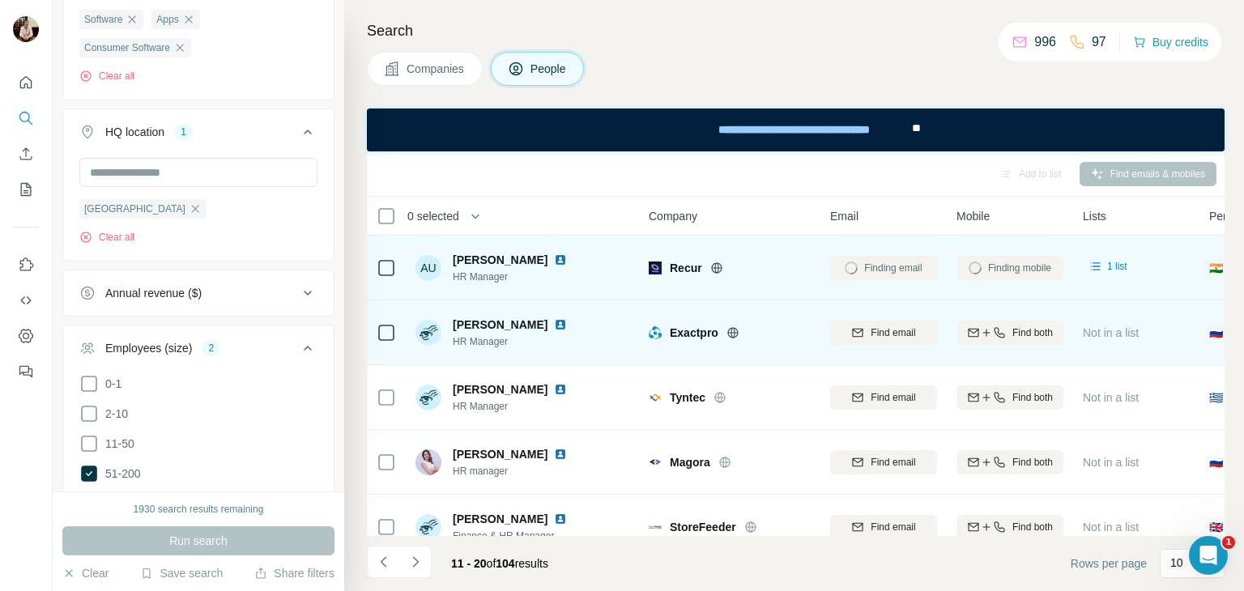
click at [567, 321] on img at bounding box center [560, 324] width 13 height 13
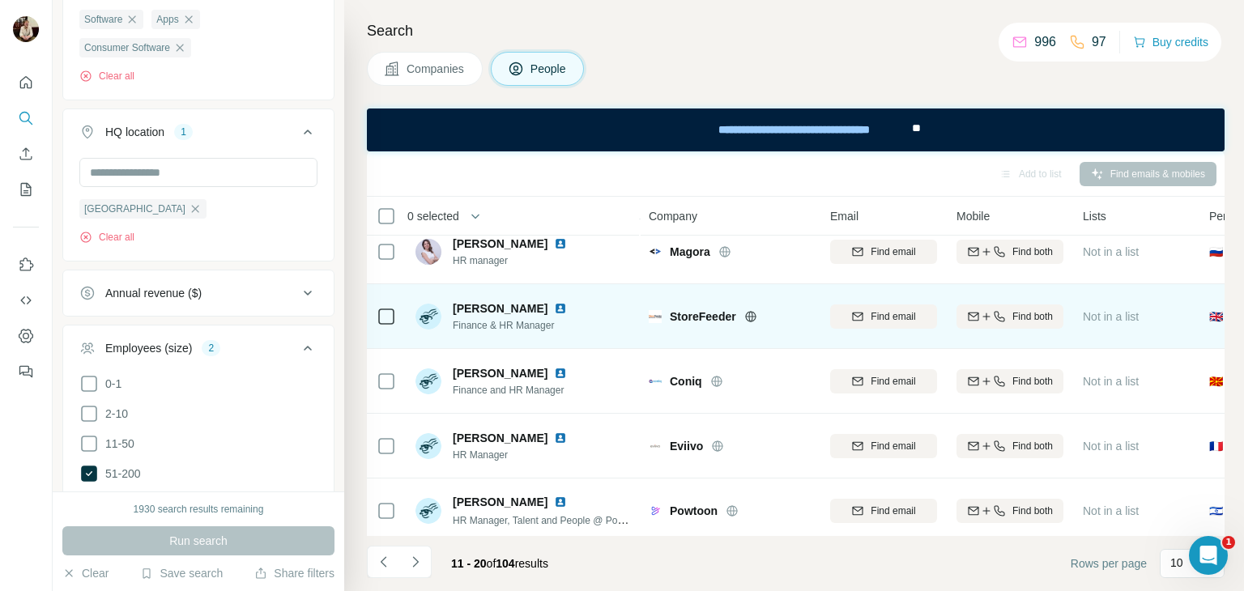
scroll to position [213, 0]
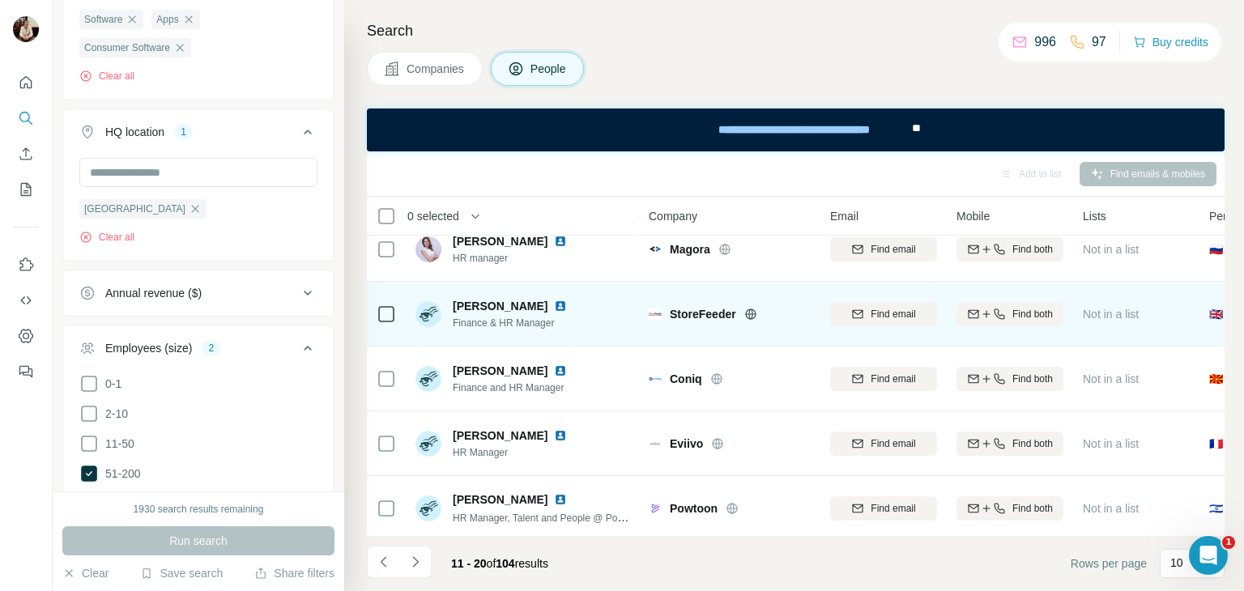
click at [554, 303] on img at bounding box center [560, 306] width 13 height 13
click at [994, 325] on button "Find both" at bounding box center [1009, 314] width 107 height 24
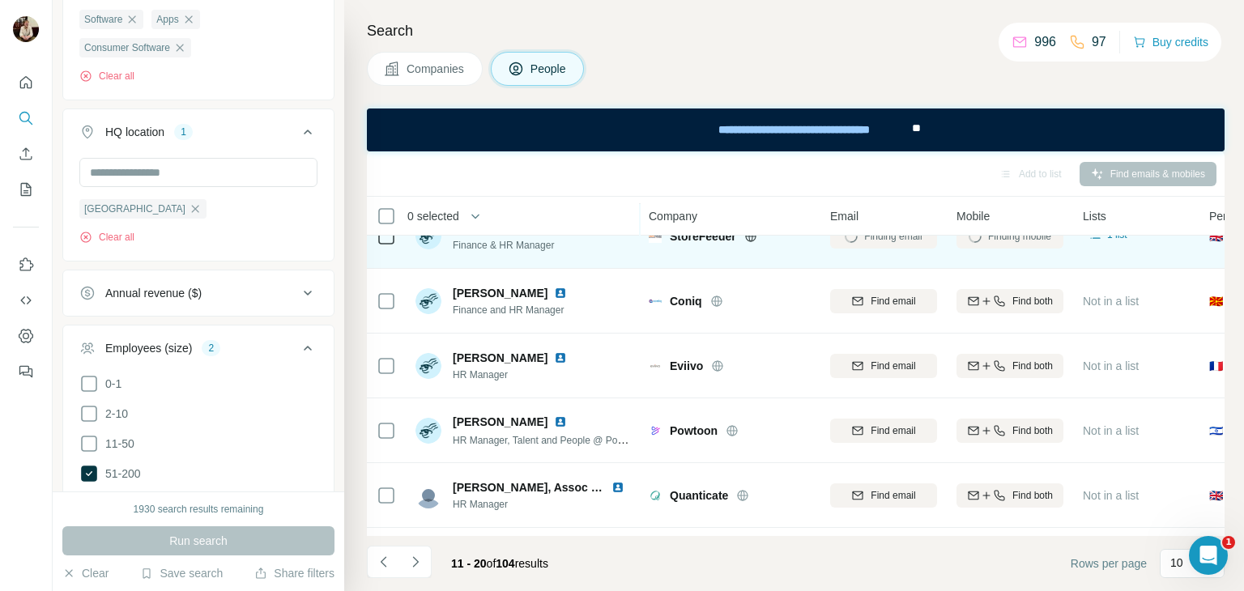
scroll to position [295, 0]
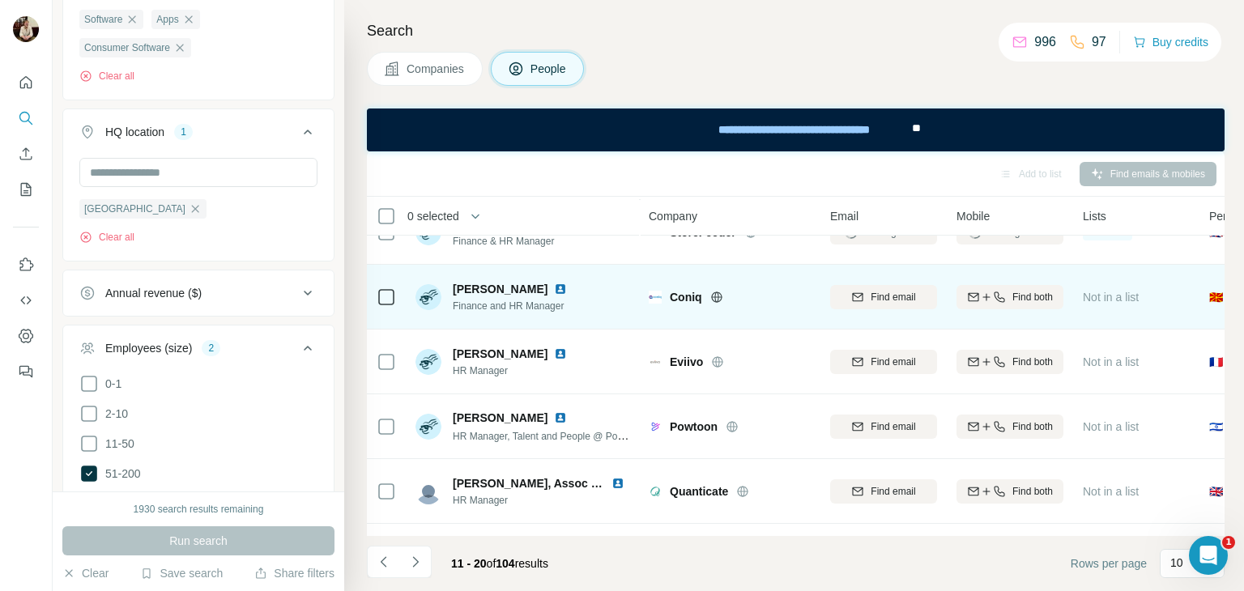
click at [554, 287] on img at bounding box center [560, 289] width 13 height 13
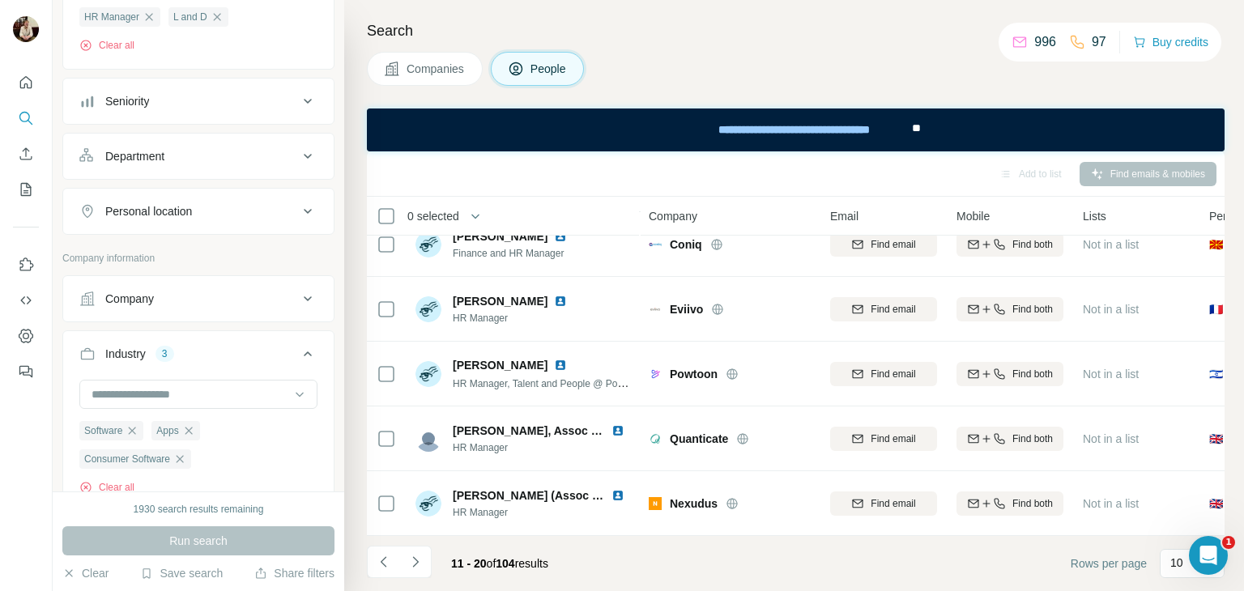
scroll to position [211, 0]
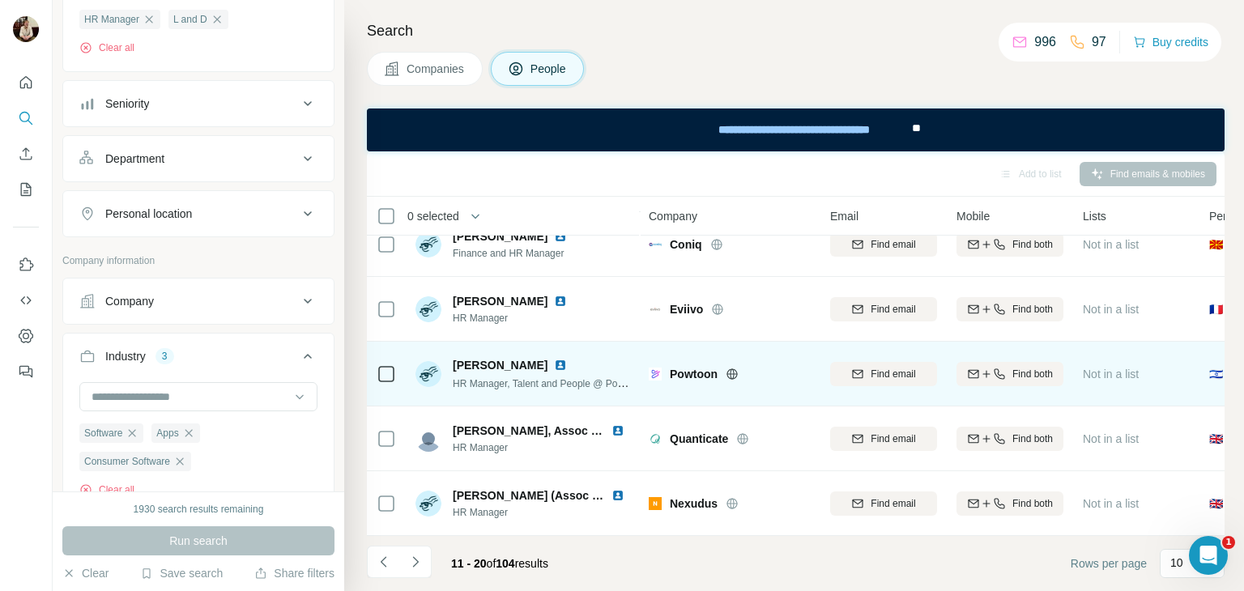
click at [554, 359] on img at bounding box center [560, 365] width 13 height 13
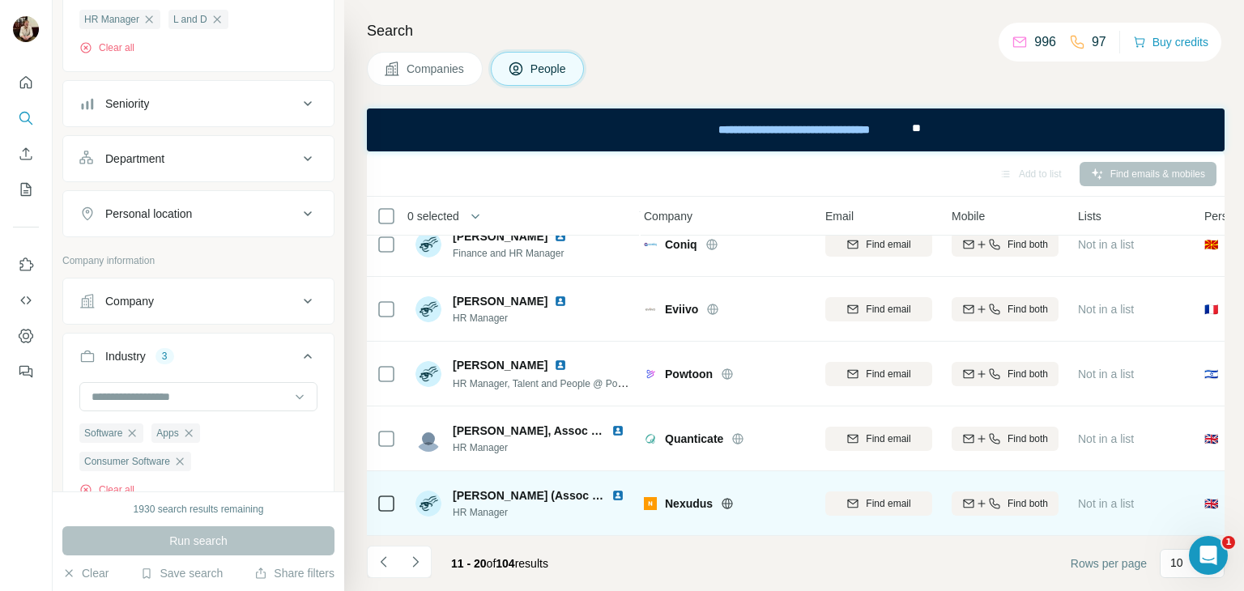
click at [611, 489] on img at bounding box center [617, 495] width 13 height 13
click at [982, 496] on div "Find both" at bounding box center [1004, 503] width 107 height 15
click at [418, 573] on button "Navigate to next page" at bounding box center [415, 562] width 32 height 32
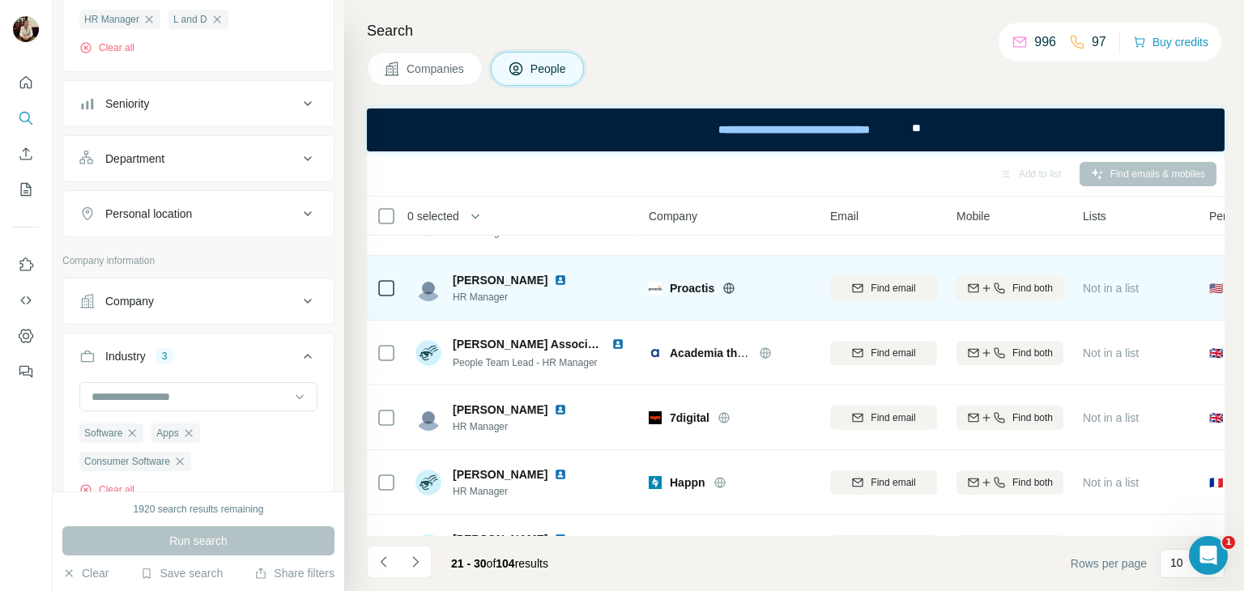
scroll to position [45, 0]
click at [554, 273] on img at bounding box center [560, 279] width 13 height 13
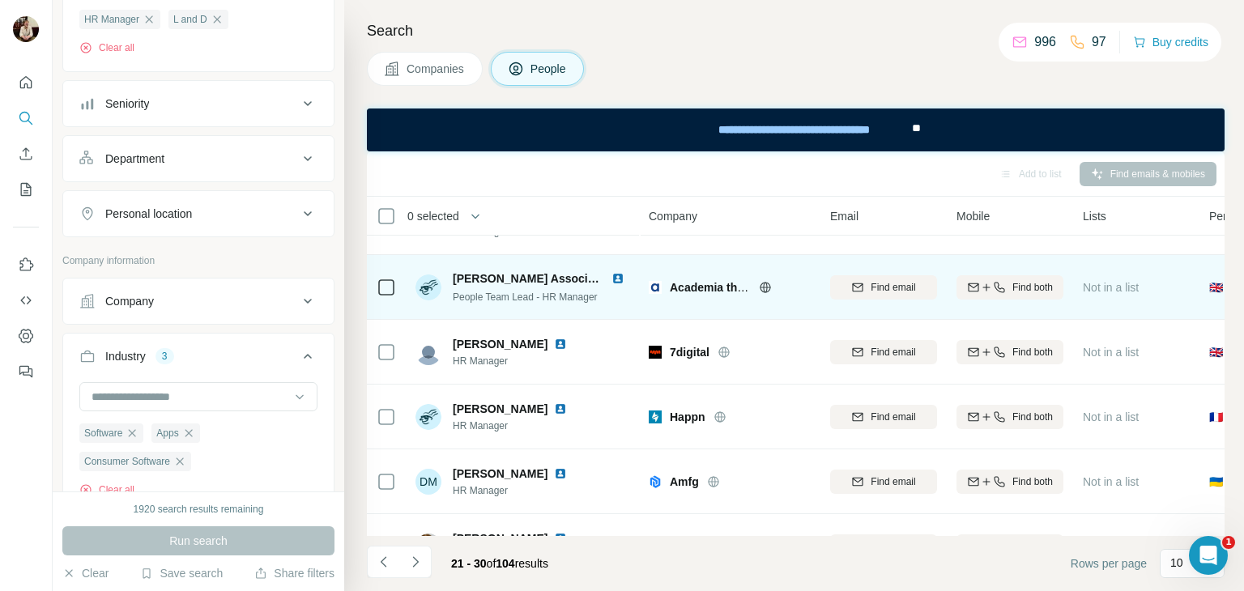
scroll to position [110, 0]
click at [617, 277] on img at bounding box center [617, 278] width 13 height 13
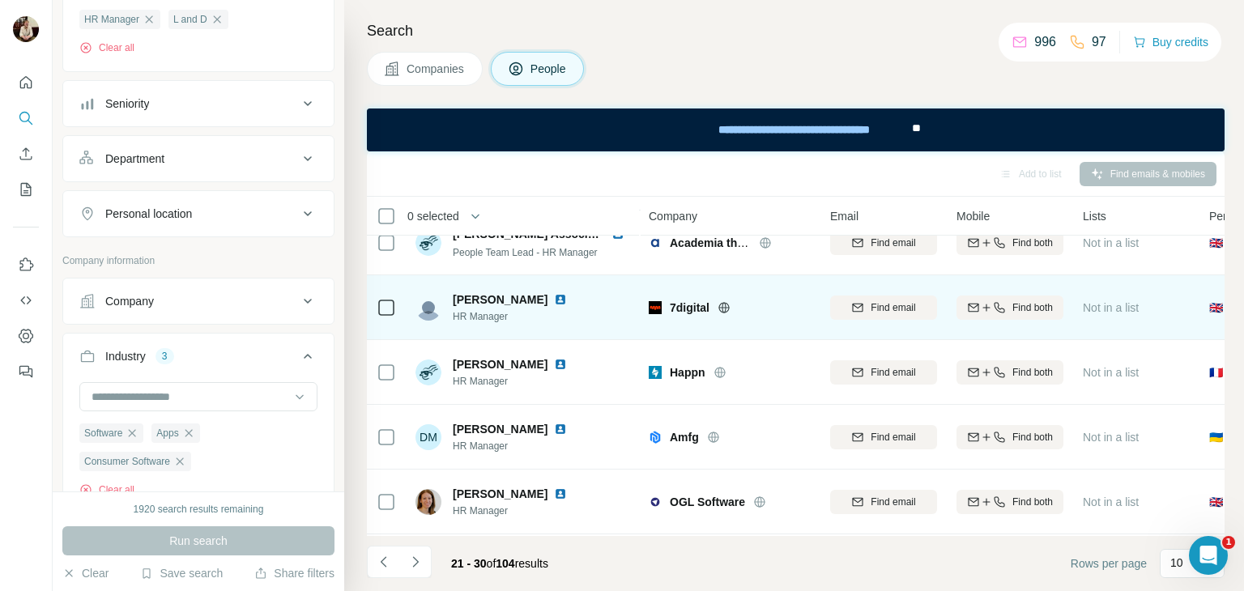
scroll to position [0, 0]
